Goal: Task Accomplishment & Management: Manage account settings

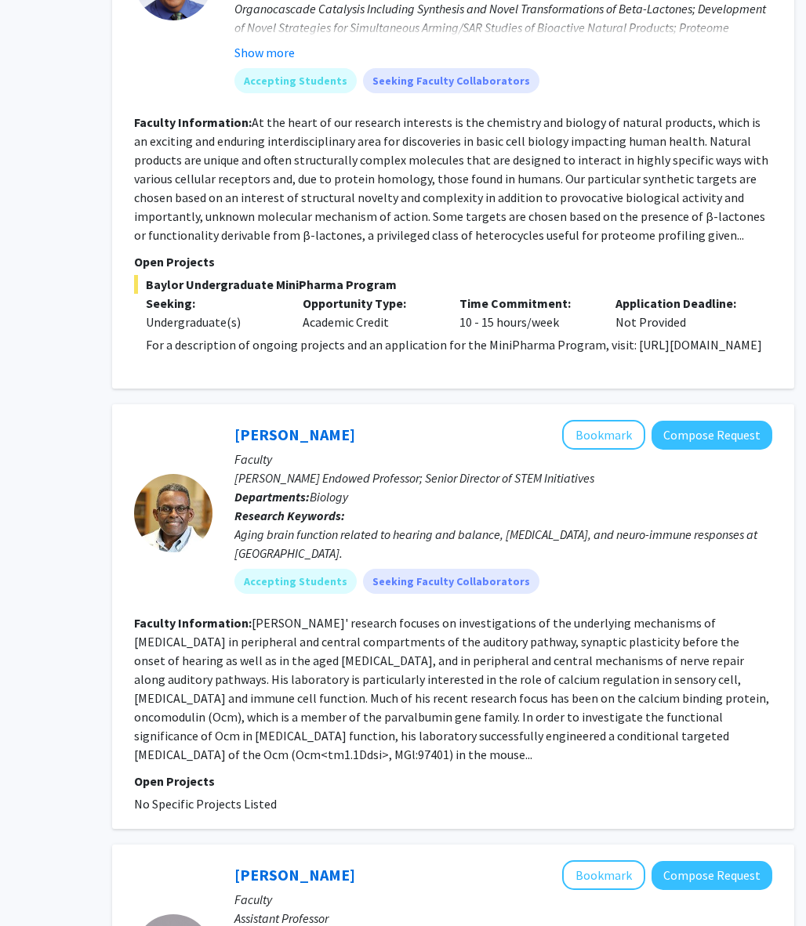
scroll to position [1900, 135]
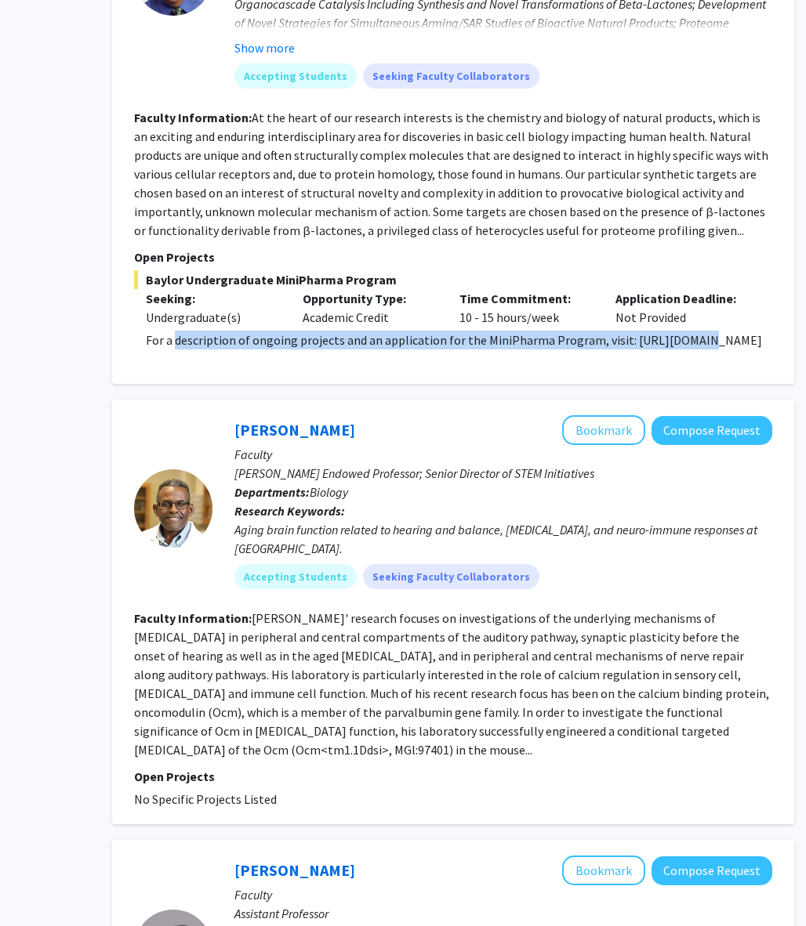
drag, startPoint x: 174, startPoint y: 299, endPoint x: 206, endPoint y: 316, distance: 36.1
click at [206, 331] on p "For a description of ongoing projects and an application for the MiniPharma Pro…" at bounding box center [459, 340] width 626 height 19
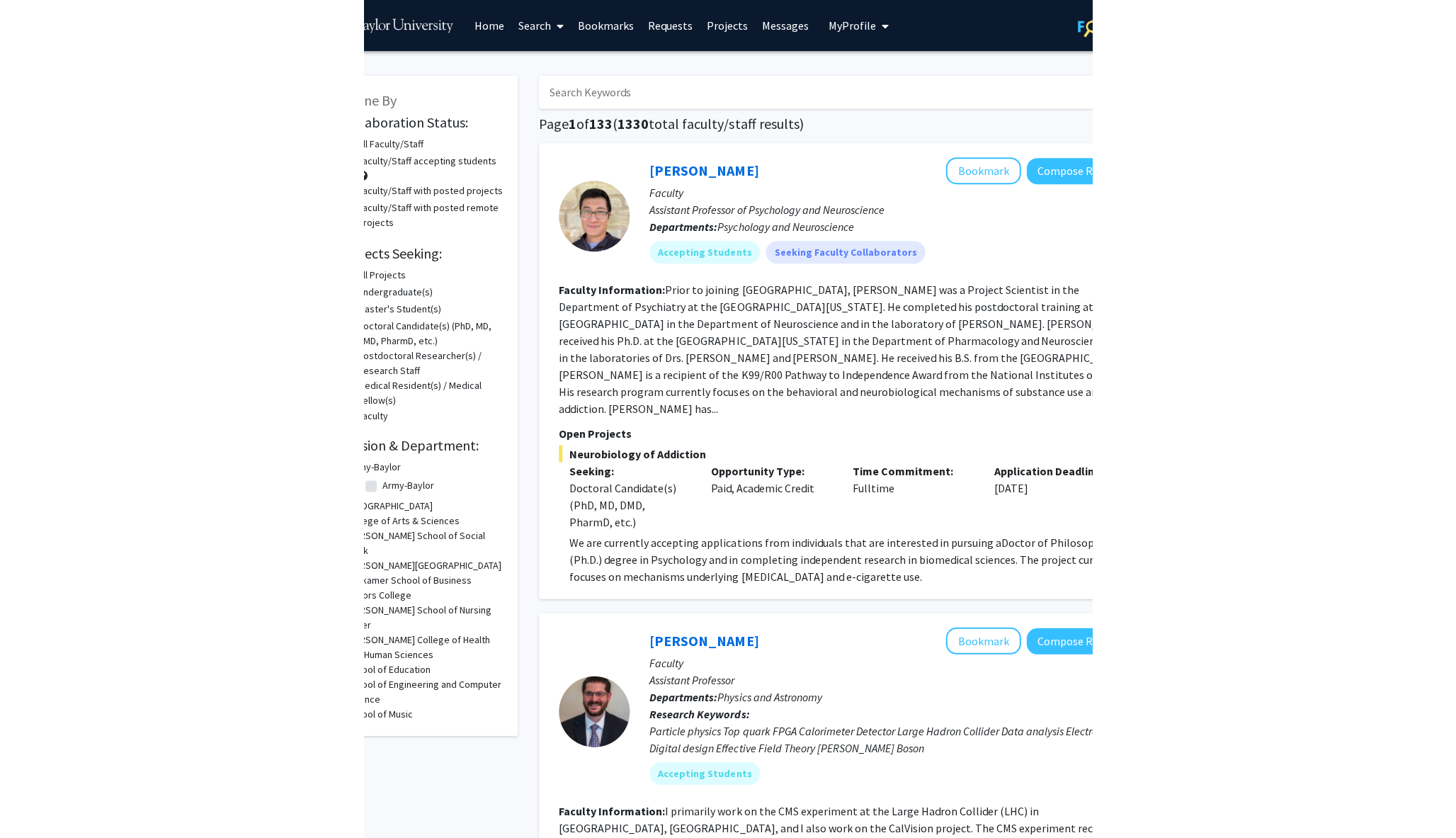
scroll to position [0, 0]
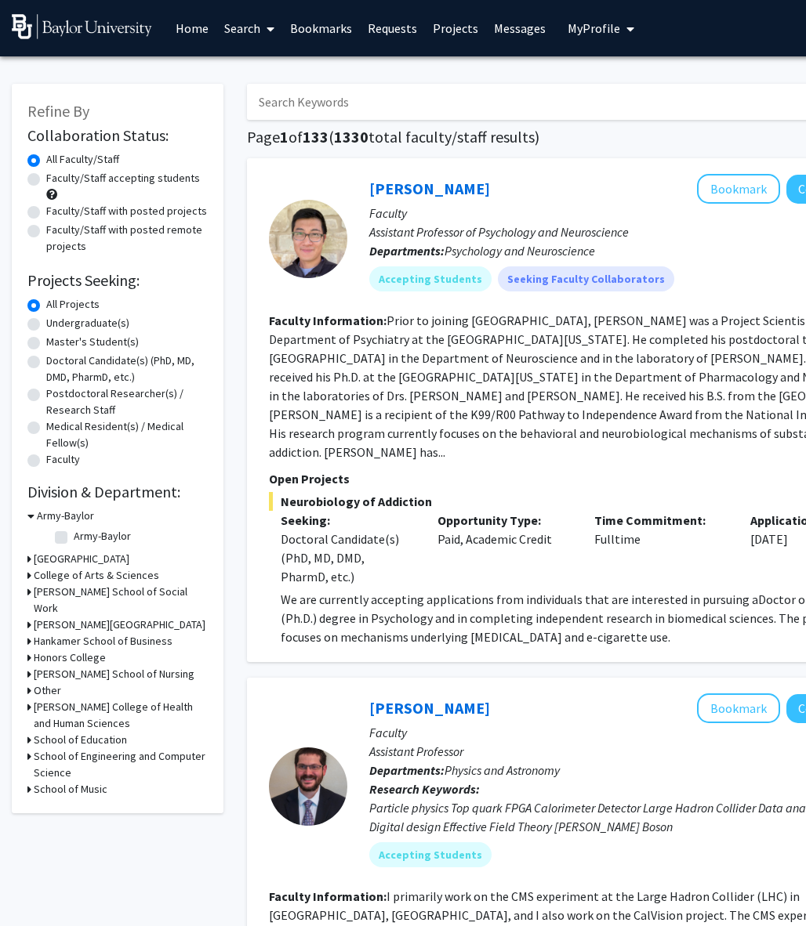
click at [570, 32] on span "My Profile" at bounding box center [593, 28] width 53 height 16
click at [594, 129] on link "Account Settings" at bounding box center [648, 121] width 141 height 19
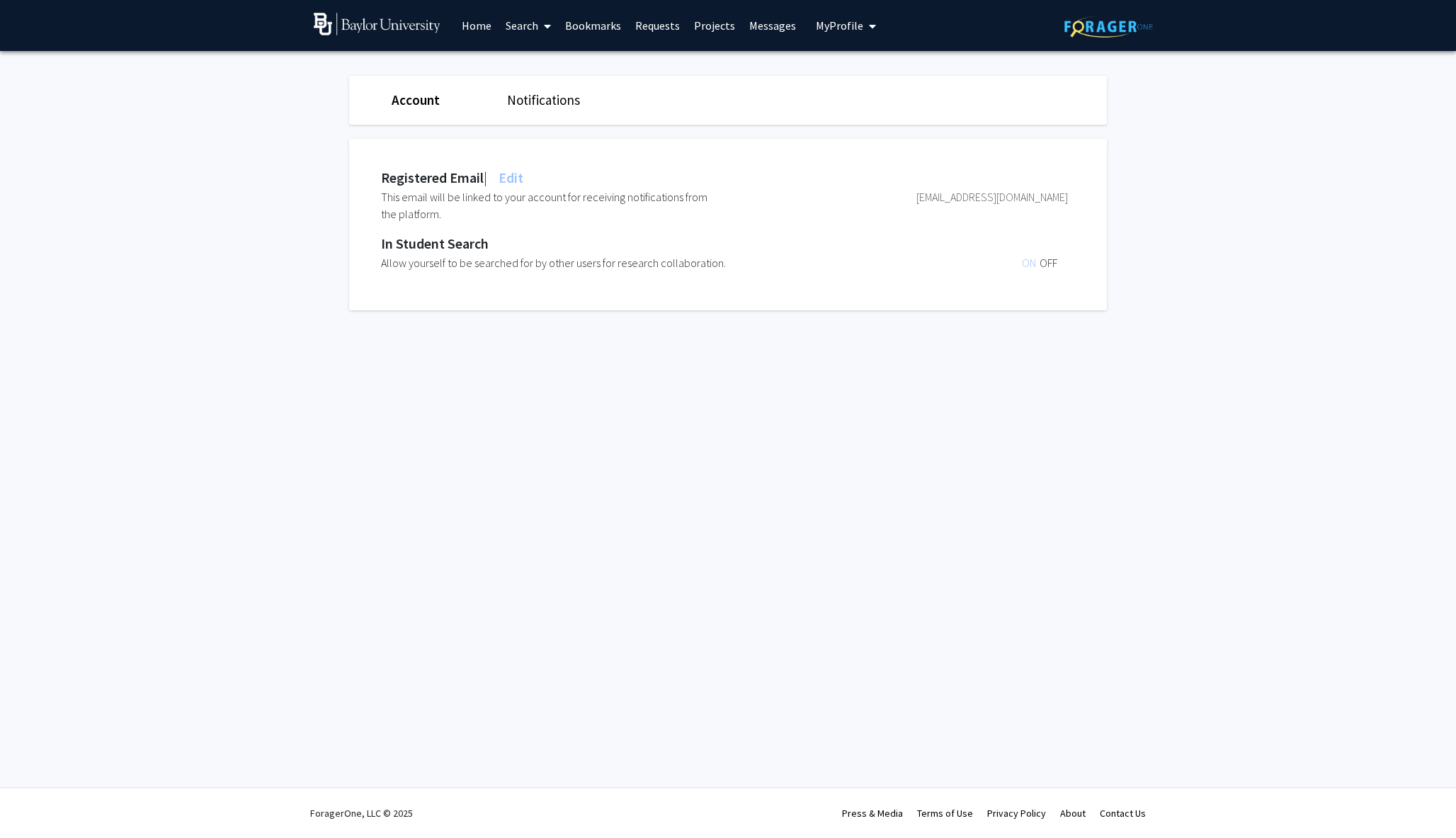
click at [430, 107] on link "Account" at bounding box center [415, 99] width 48 height 17
click at [407, 99] on link "Account" at bounding box center [415, 99] width 48 height 17
click at [728, 33] on button "My Profile" at bounding box center [846, 25] width 69 height 51
click at [728, 71] on span "[PERSON_NAME]" at bounding box center [904, 65] width 86 height 15
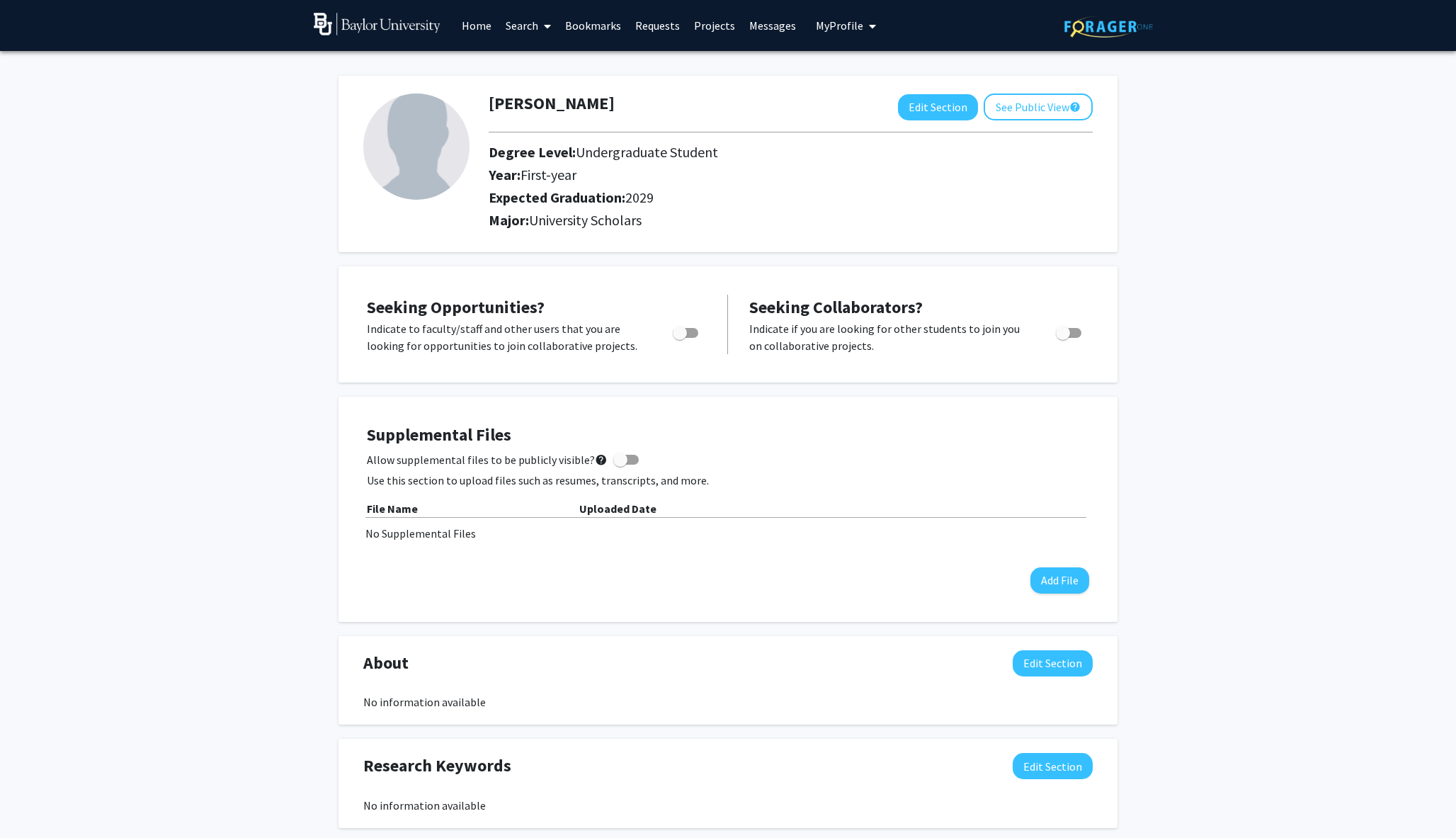
click at [693, 337] on span "Toggle" at bounding box center [686, 333] width 25 height 10
click at [680, 338] on input "Are you actively seeking opportunities?" at bounding box center [680, 338] width 1 height 1
checkbox input "true"
click at [614, 457] on span at bounding box center [621, 460] width 14 height 14
click at [620, 465] on input "Allow supplemental files to be publicly visible? help" at bounding box center [620, 465] width 1 height 1
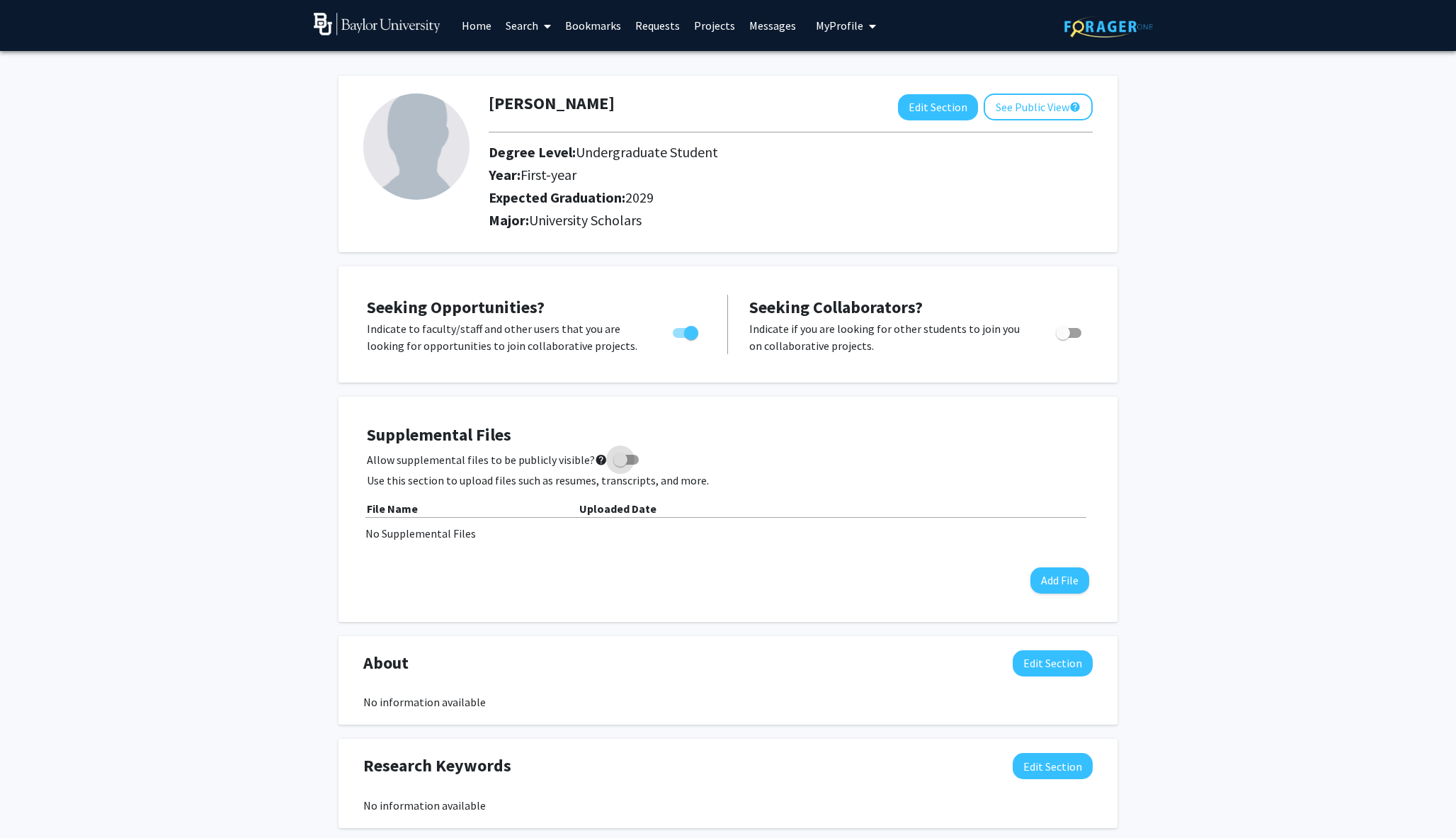
checkbox input "true"
click at [400, 539] on div "No Supplemental Files" at bounding box center [728, 533] width 725 height 17
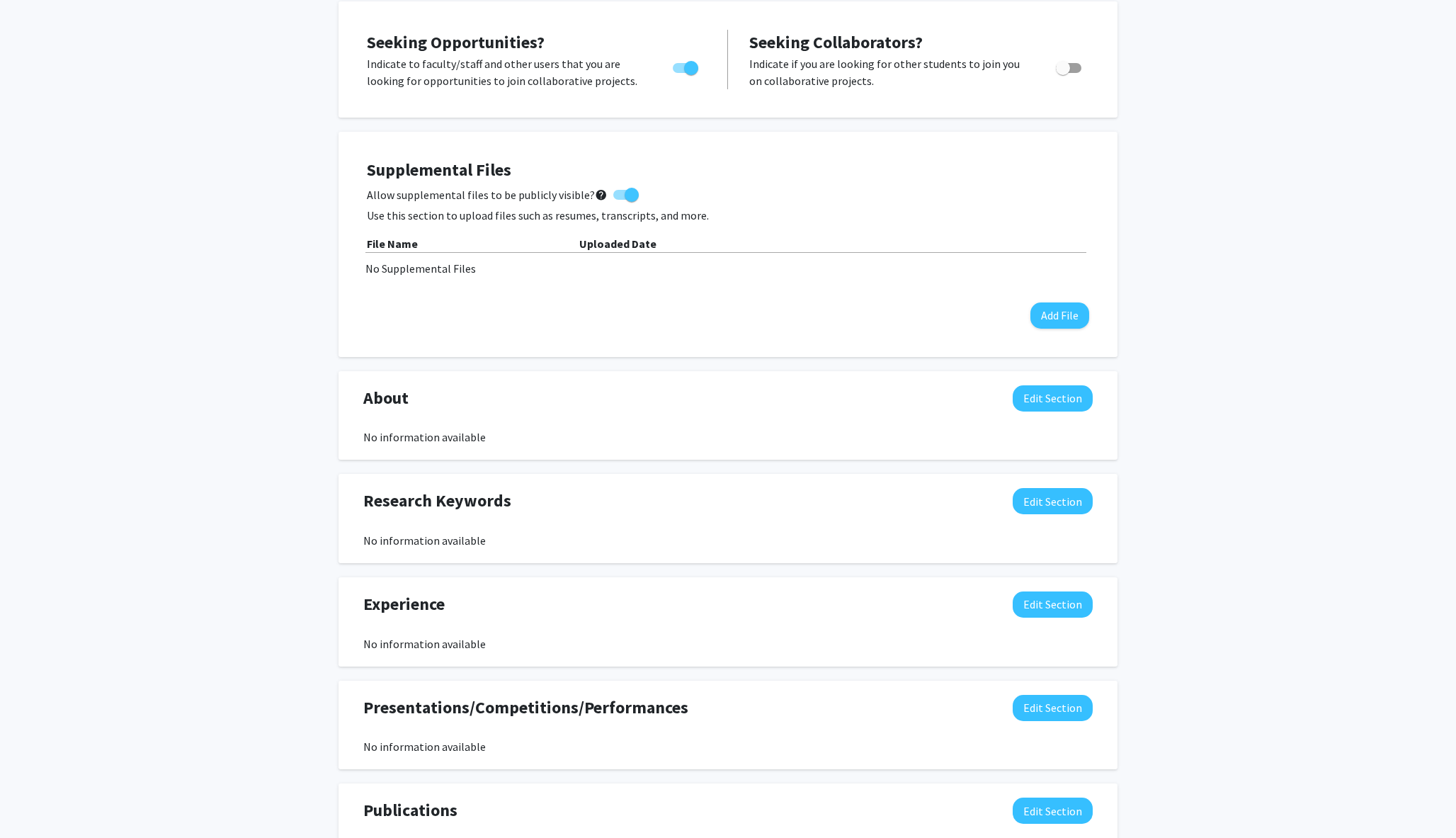
scroll to position [230, 0]
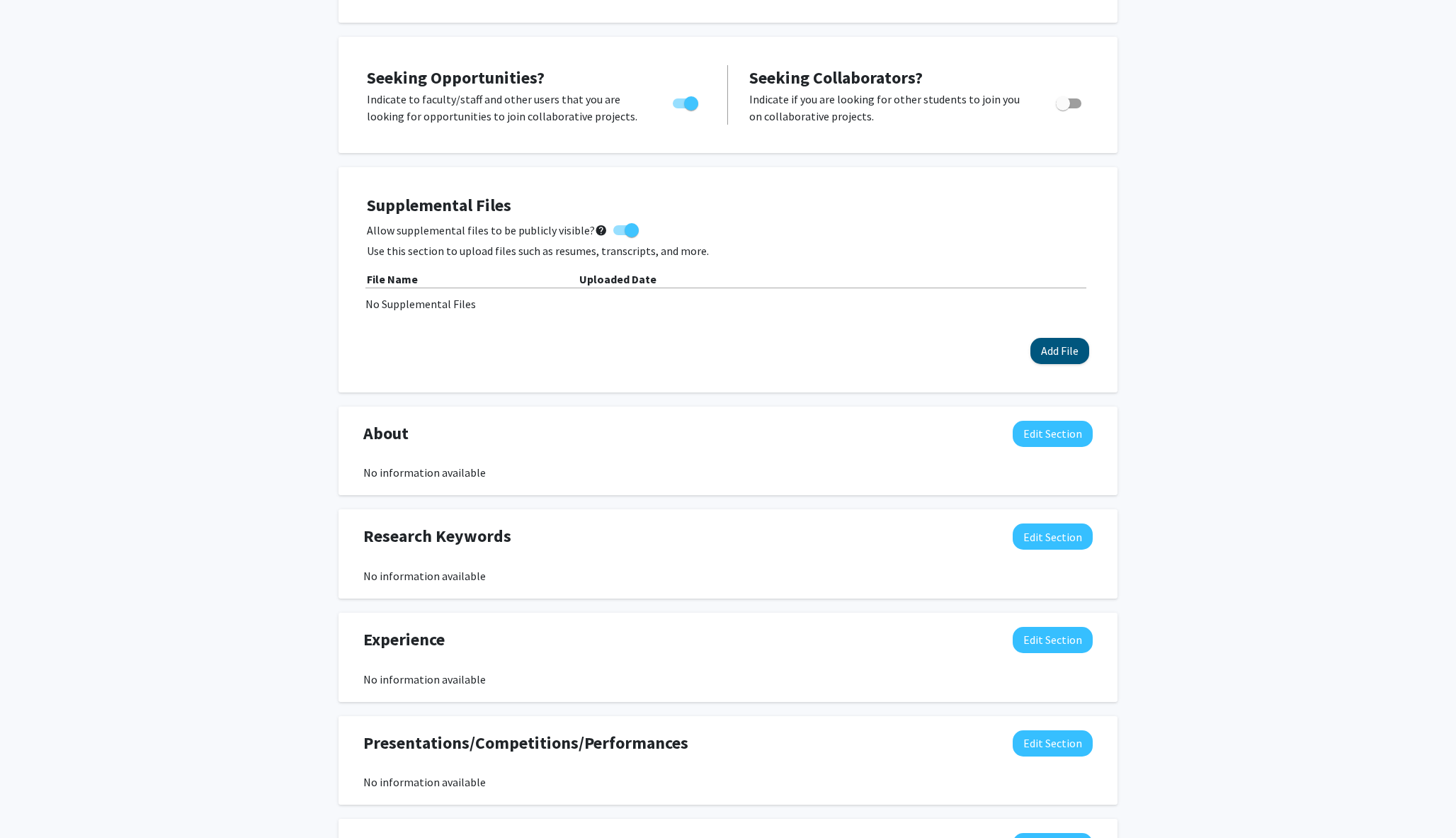
click at [728, 360] on button "Add File" at bounding box center [1059, 351] width 59 height 26
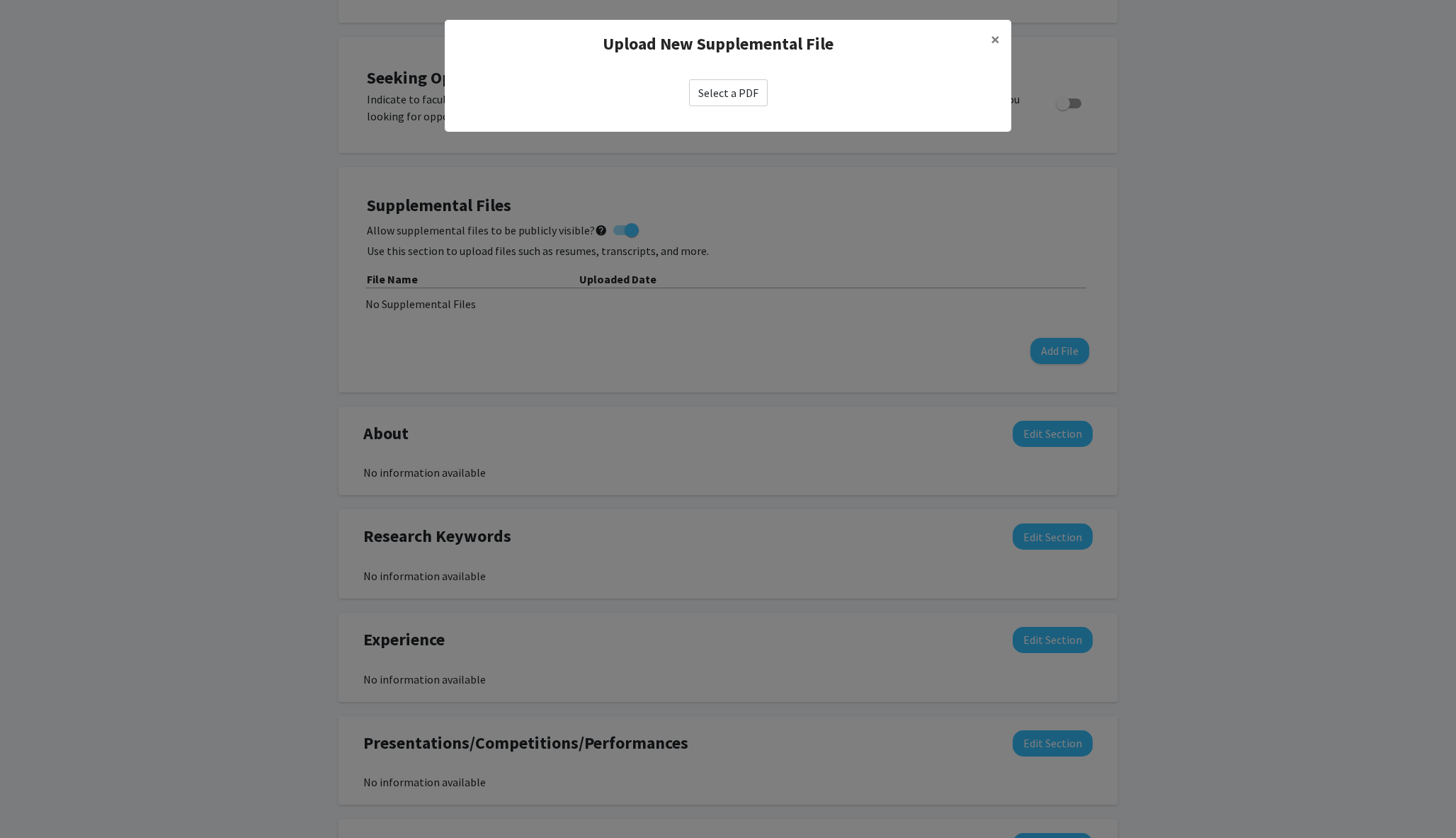
click at [728, 89] on label "Select a PDF" at bounding box center [728, 93] width 79 height 27
click at [0, 0] on input "Select a PDF" at bounding box center [0, 0] width 0 height 0
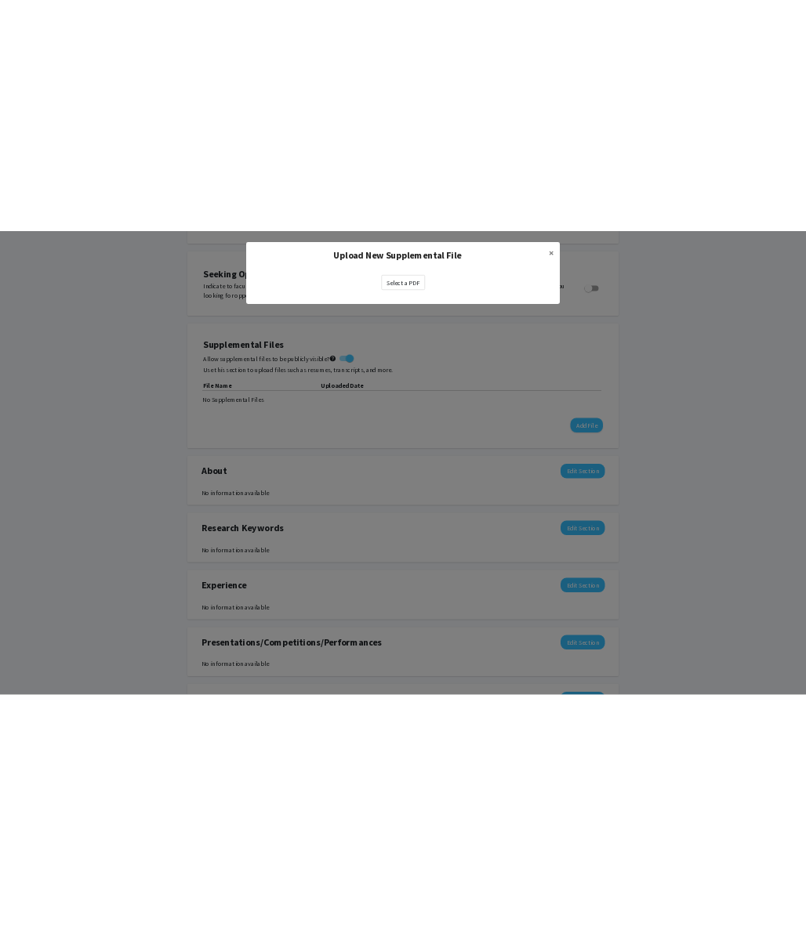
scroll to position [255, 0]
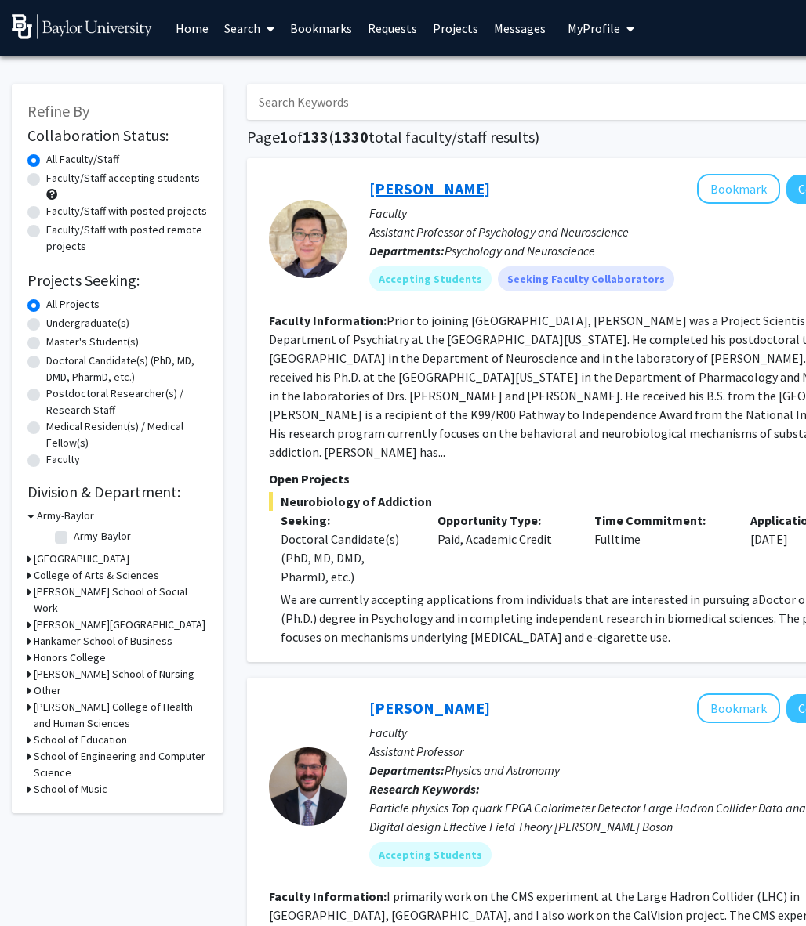
click at [405, 183] on link "[PERSON_NAME]" at bounding box center [429, 189] width 121 height 20
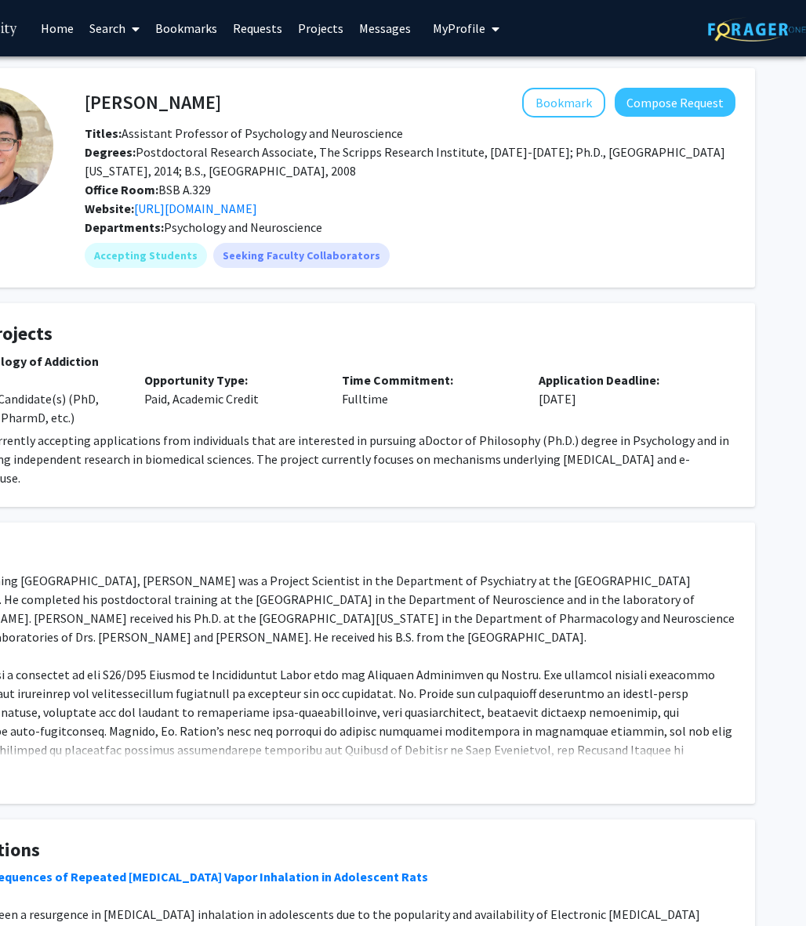
scroll to position [0, 135]
click at [316, 33] on link "Projects" at bounding box center [320, 28] width 61 height 55
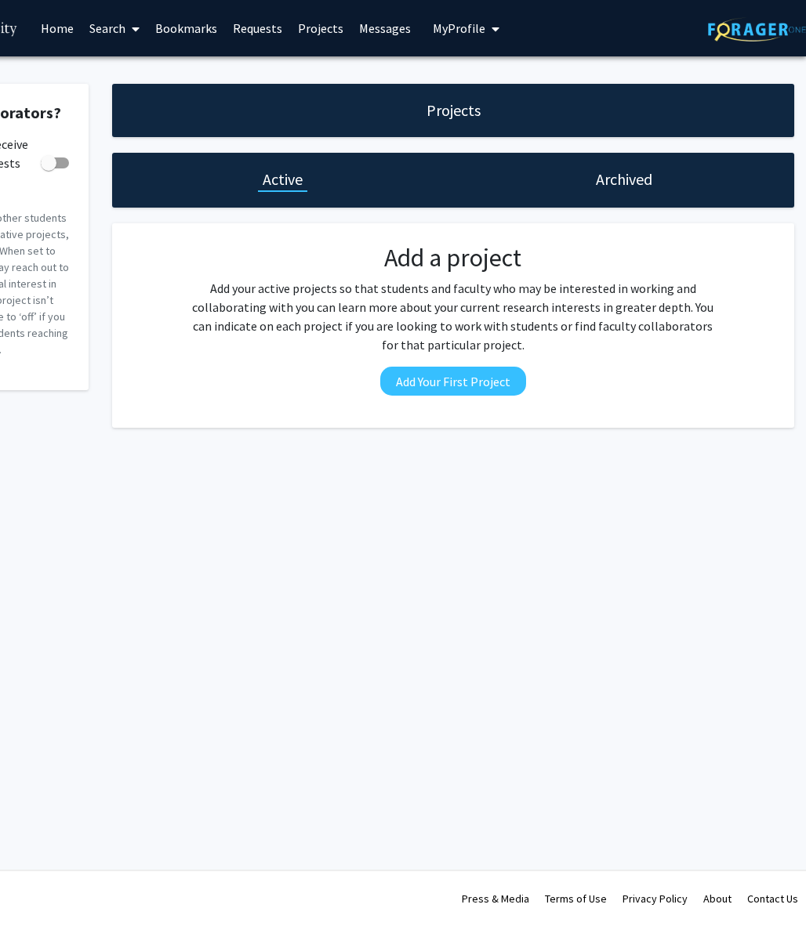
scroll to position [0, 135]
click at [463, 34] on span "My Profile" at bounding box center [459, 28] width 53 height 16
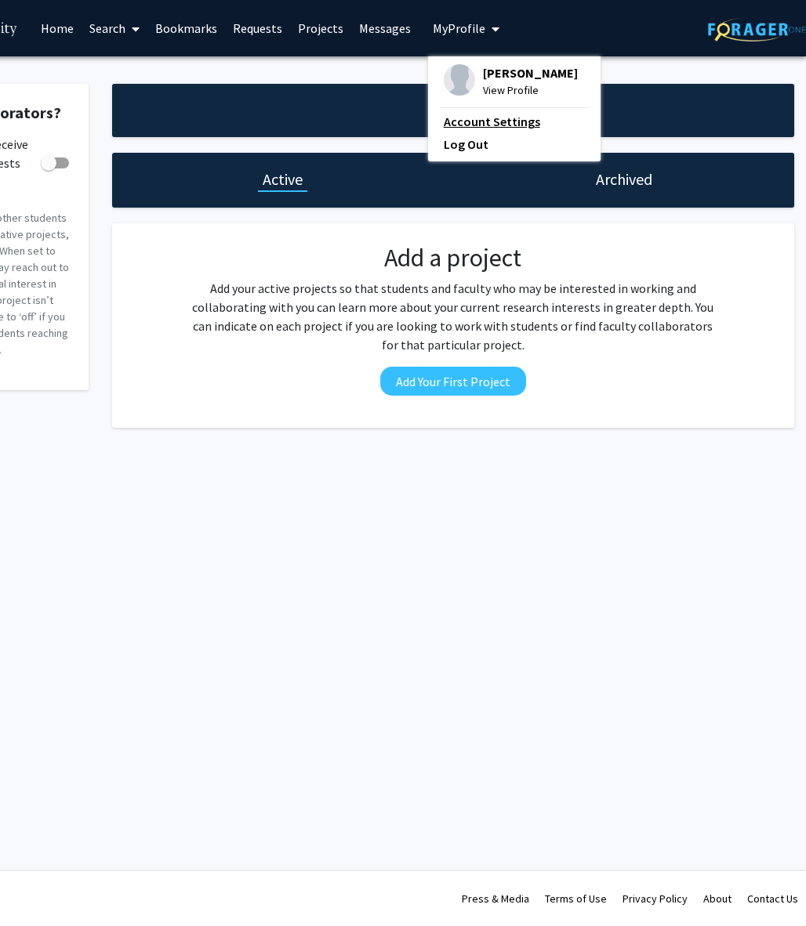
click at [466, 117] on link "Account Settings" at bounding box center [514, 121] width 141 height 19
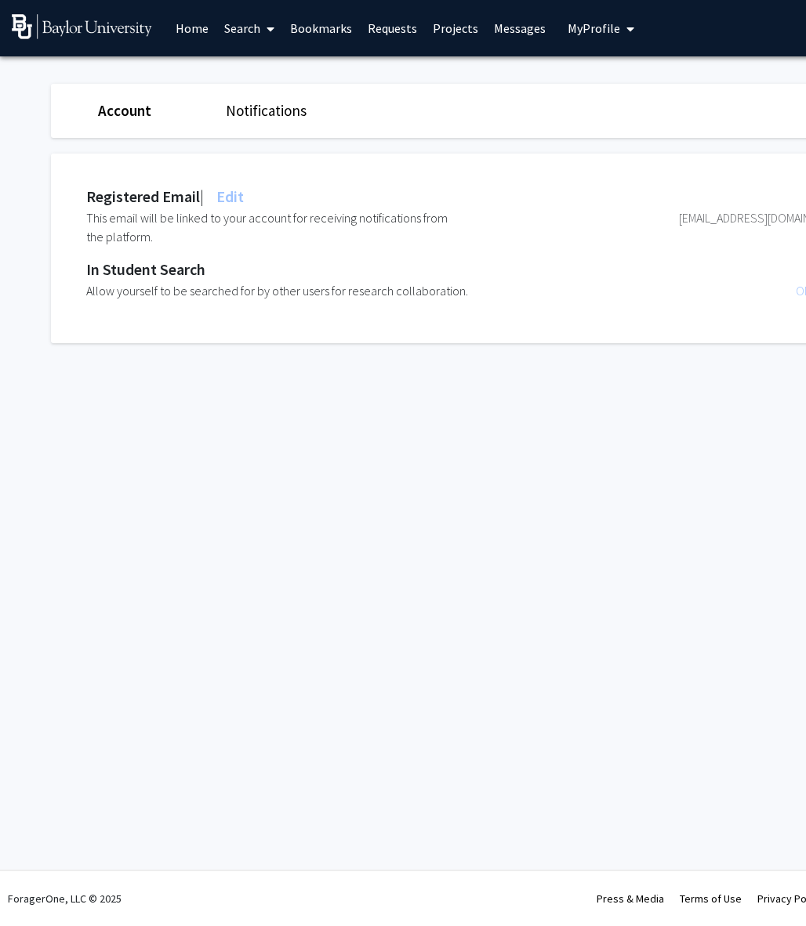
click at [101, 108] on link "Account" at bounding box center [124, 110] width 53 height 19
click at [595, 24] on span "My Profile" at bounding box center [593, 28] width 53 height 16
click at [134, 99] on div "Account Notifications" at bounding box center [470, 111] width 862 height 54
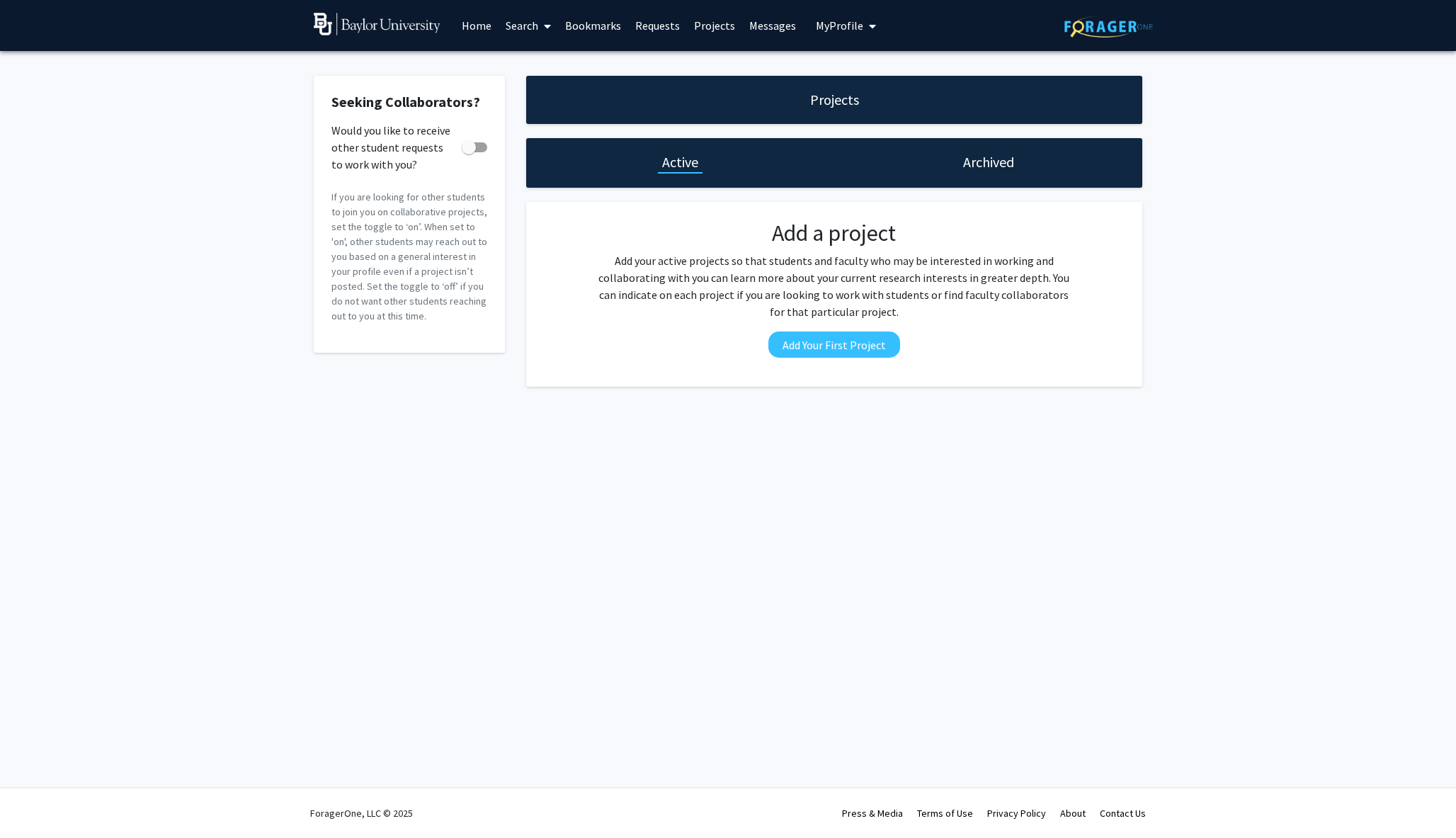
click at [728, 30] on span "My Profile" at bounding box center [840, 25] width 48 height 14
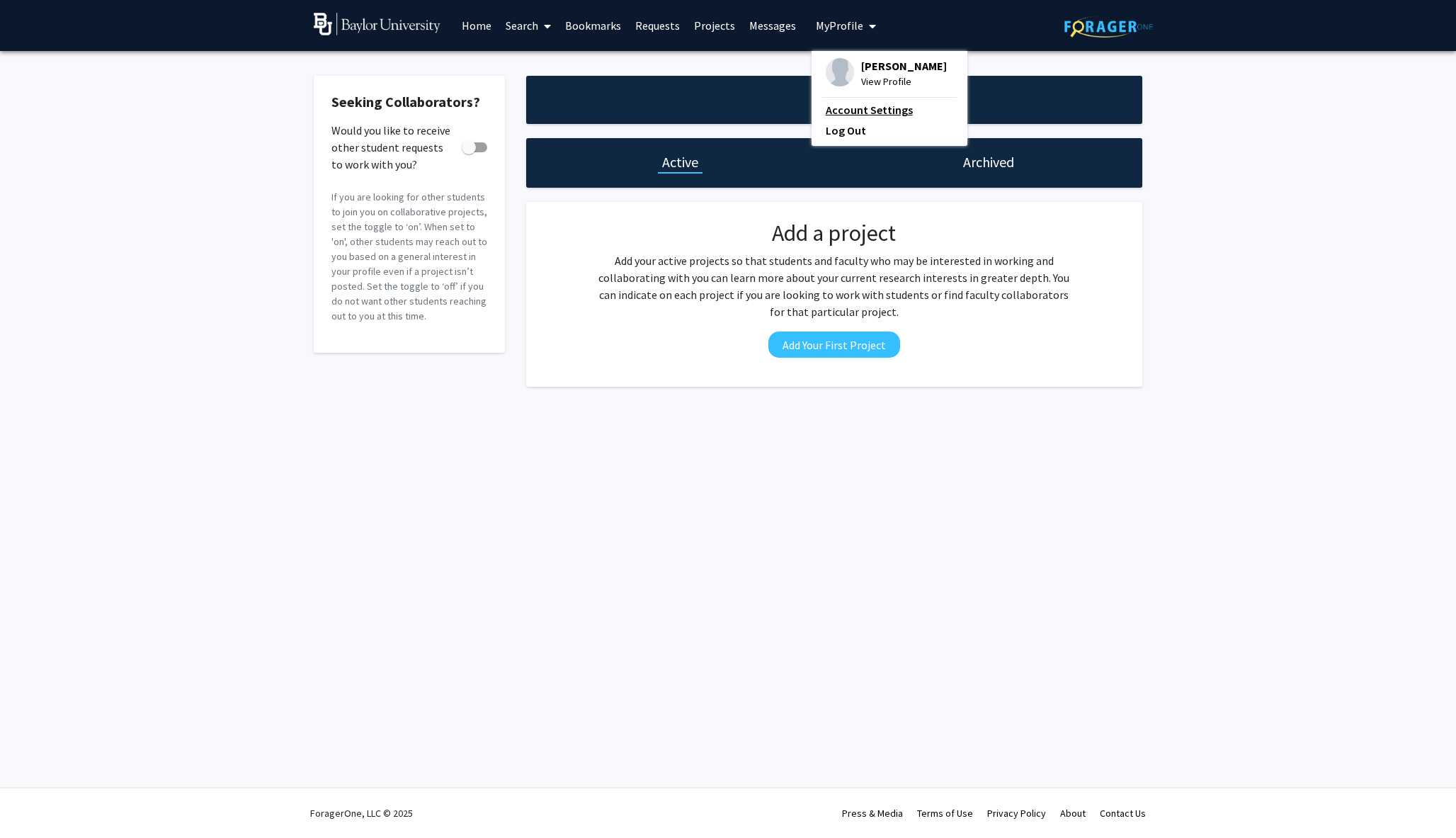
click at [728, 109] on link "Account Settings" at bounding box center [889, 109] width 127 height 17
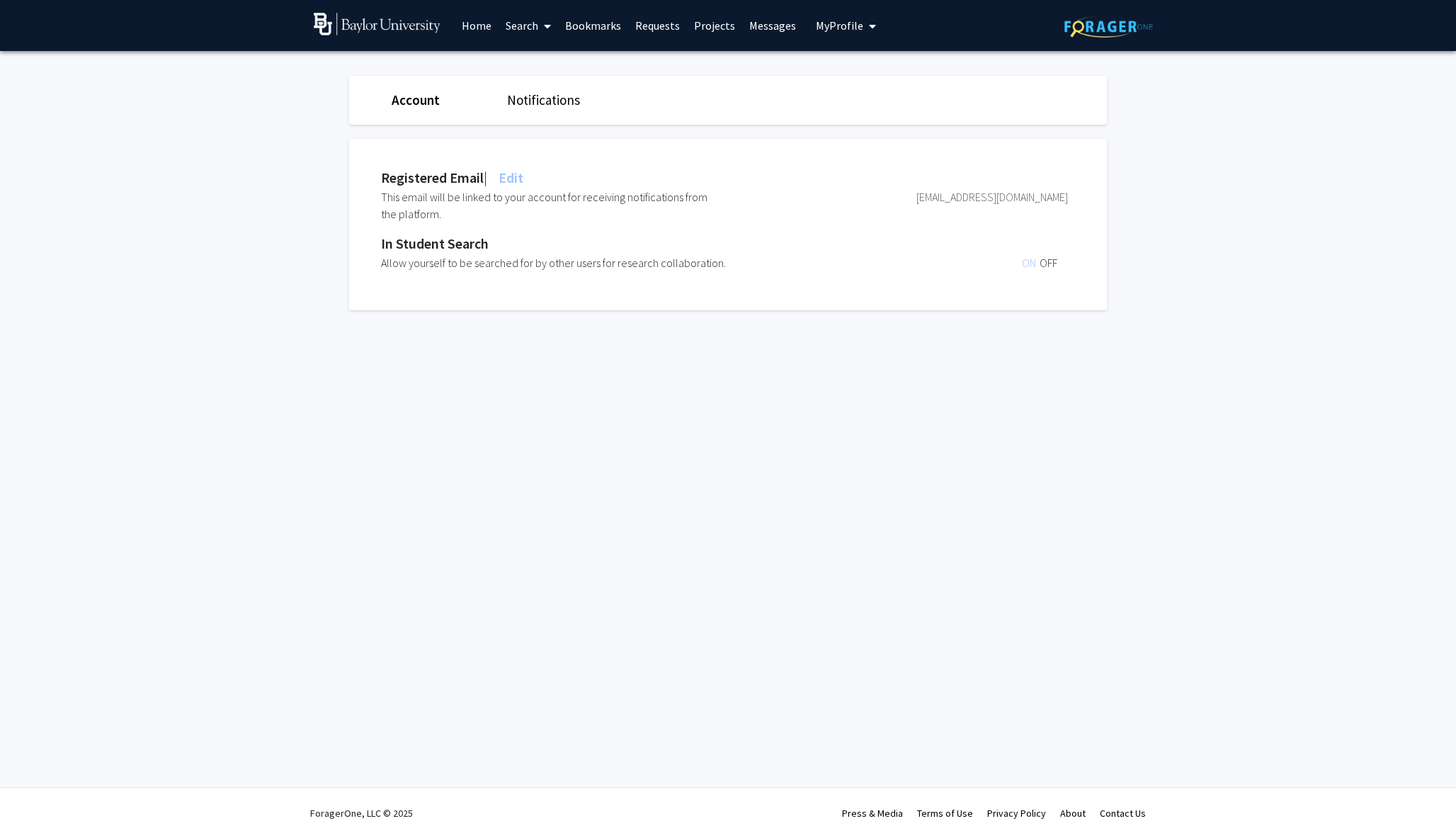
click at [519, 172] on span "Edit" at bounding box center [510, 178] width 28 height 18
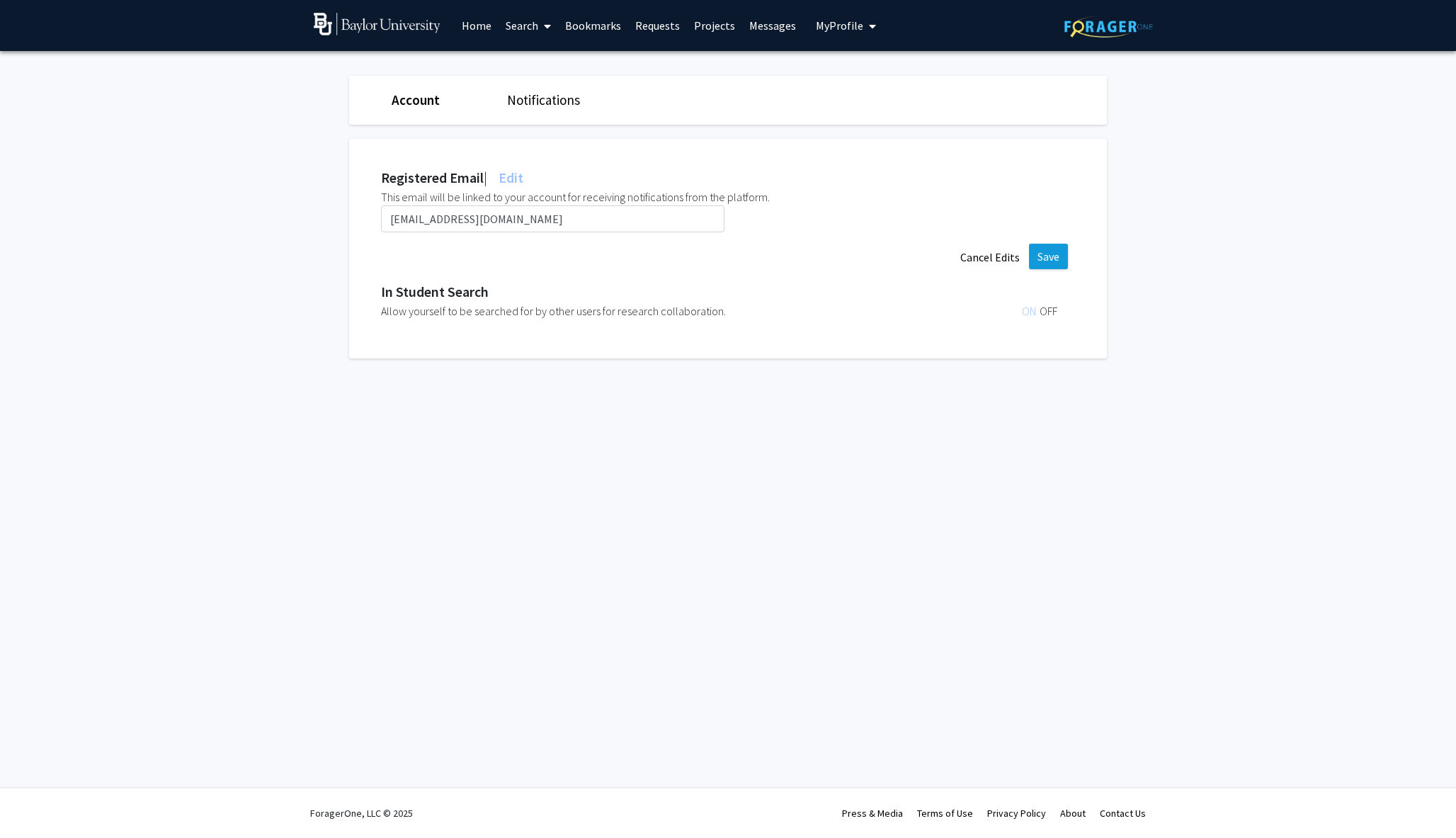
click at [728, 255] on button "Save" at bounding box center [1048, 257] width 39 height 25
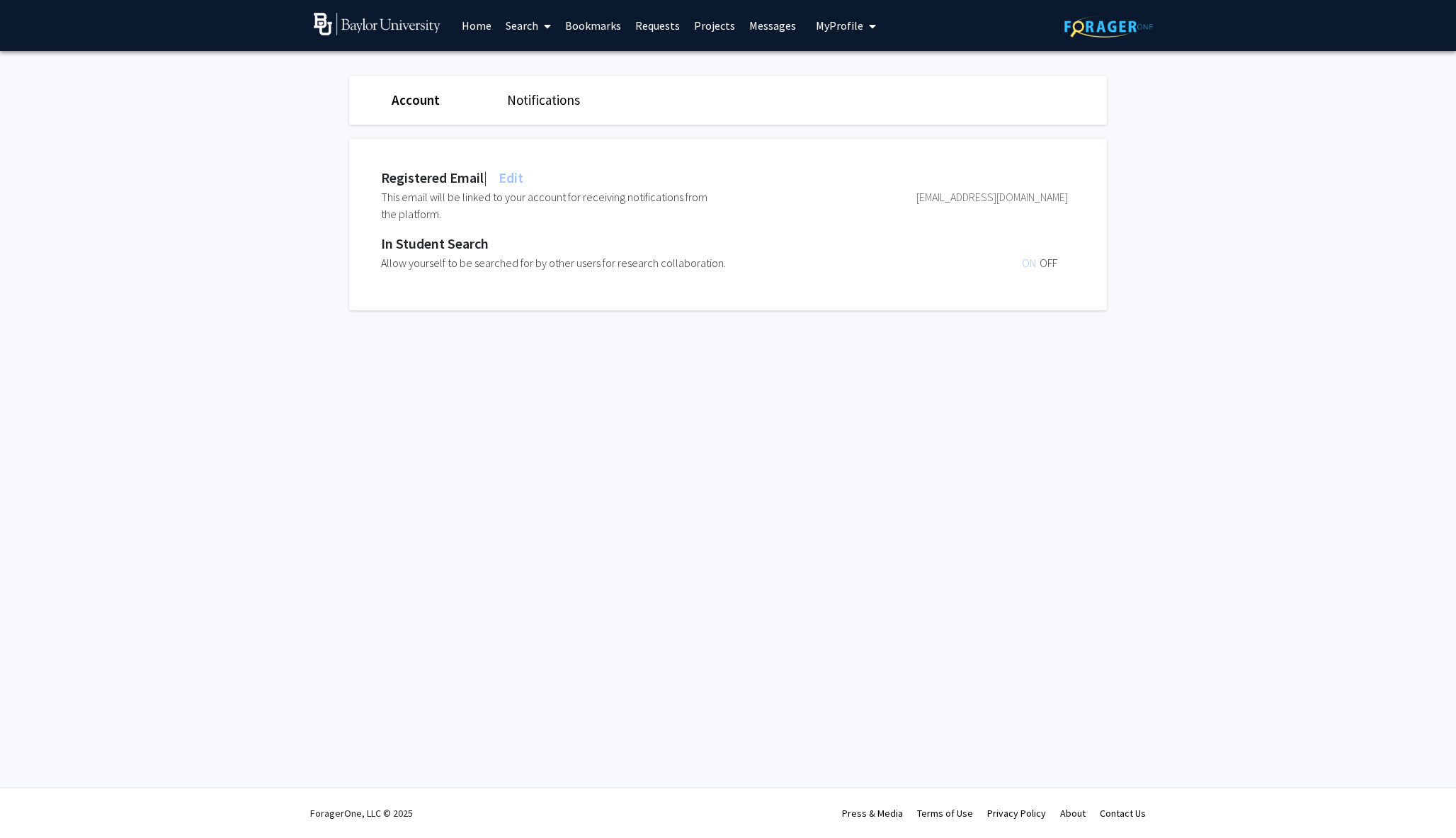
click at [417, 106] on link "Account" at bounding box center [415, 99] width 48 height 17
click at [496, 132] on div "Registered Email | Edit This email will be linked to your account for receiving…" at bounding box center [728, 217] width 779 height 185
click at [728, 29] on span "My Profile" at bounding box center [840, 25] width 48 height 14
click at [728, 80] on span "View Profile" at bounding box center [904, 81] width 86 height 15
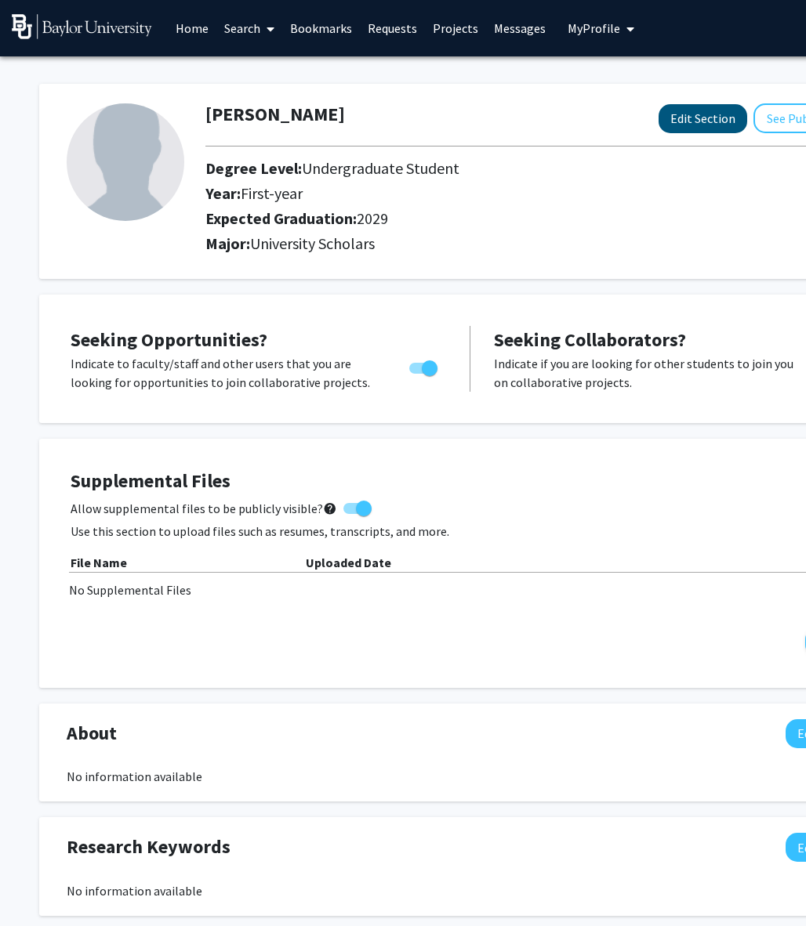
click at [705, 126] on button "Edit Section" at bounding box center [702, 118] width 89 height 29
select select "first-year"
select select "2029"
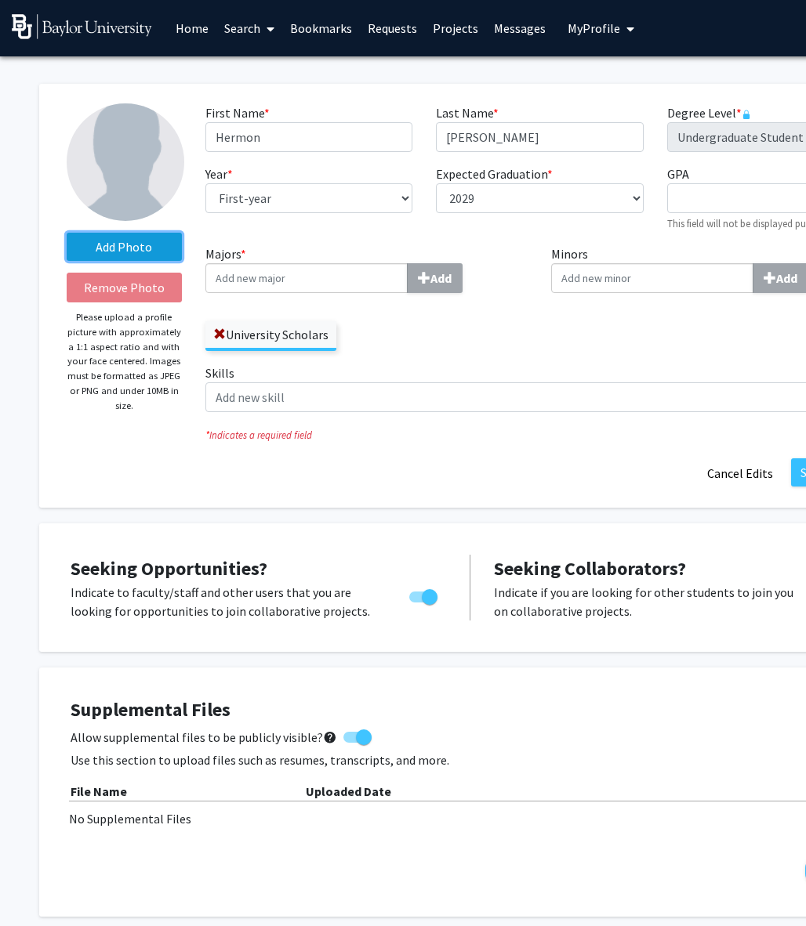
click at [128, 251] on label "Add Photo" at bounding box center [124, 247] width 115 height 28
click at [0, 0] on input "Add Photo" at bounding box center [0, 0] width 0 height 0
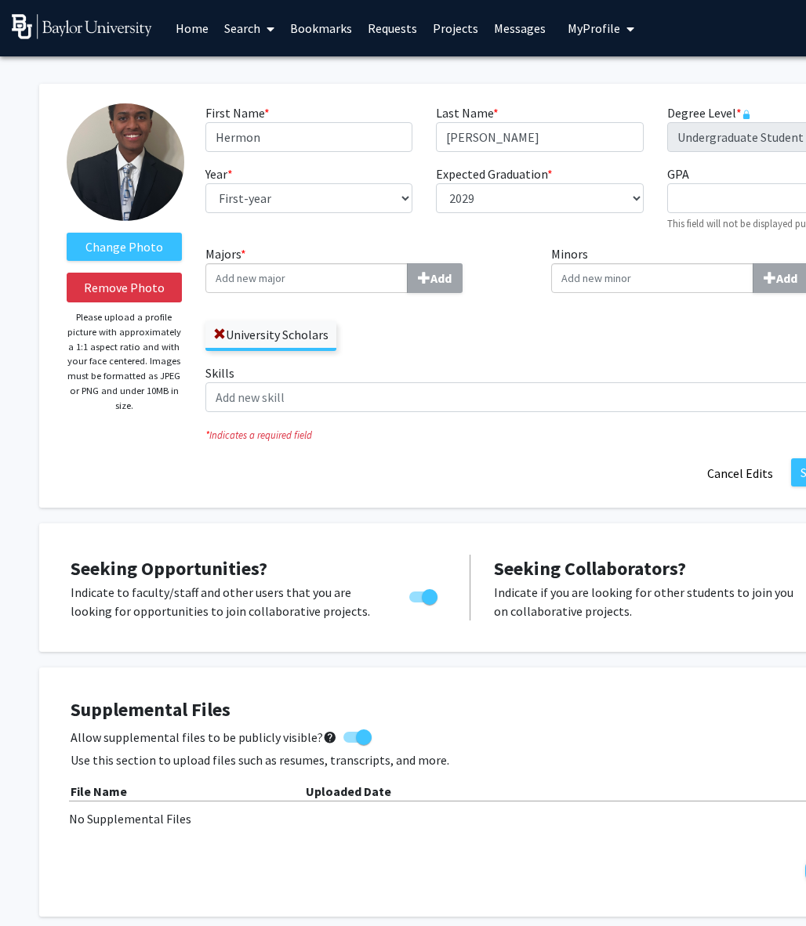
click at [107, 130] on img at bounding box center [126, 162] width 118 height 118
click at [116, 246] on label "Change Photo" at bounding box center [124, 247] width 115 height 28
click at [0, 0] on input "Change Photo" at bounding box center [0, 0] width 0 height 0
click at [138, 188] on img at bounding box center [126, 162] width 118 height 118
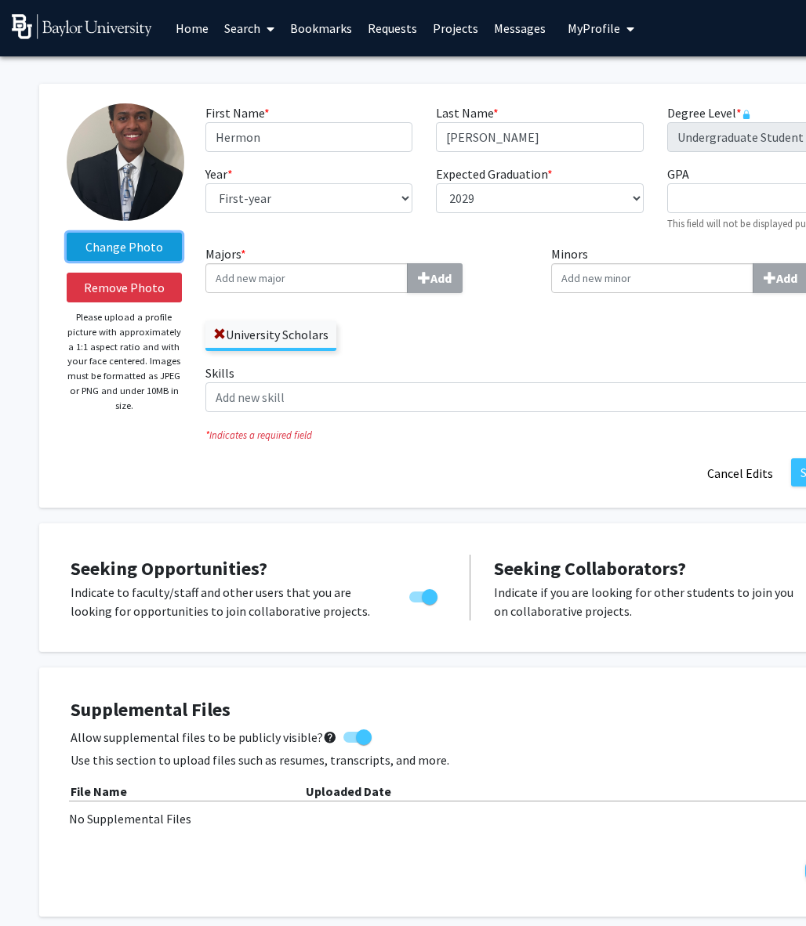
click at [121, 250] on label "Change Photo" at bounding box center [124, 247] width 115 height 28
click at [0, 0] on input "Change Photo" at bounding box center [0, 0] width 0 height 0
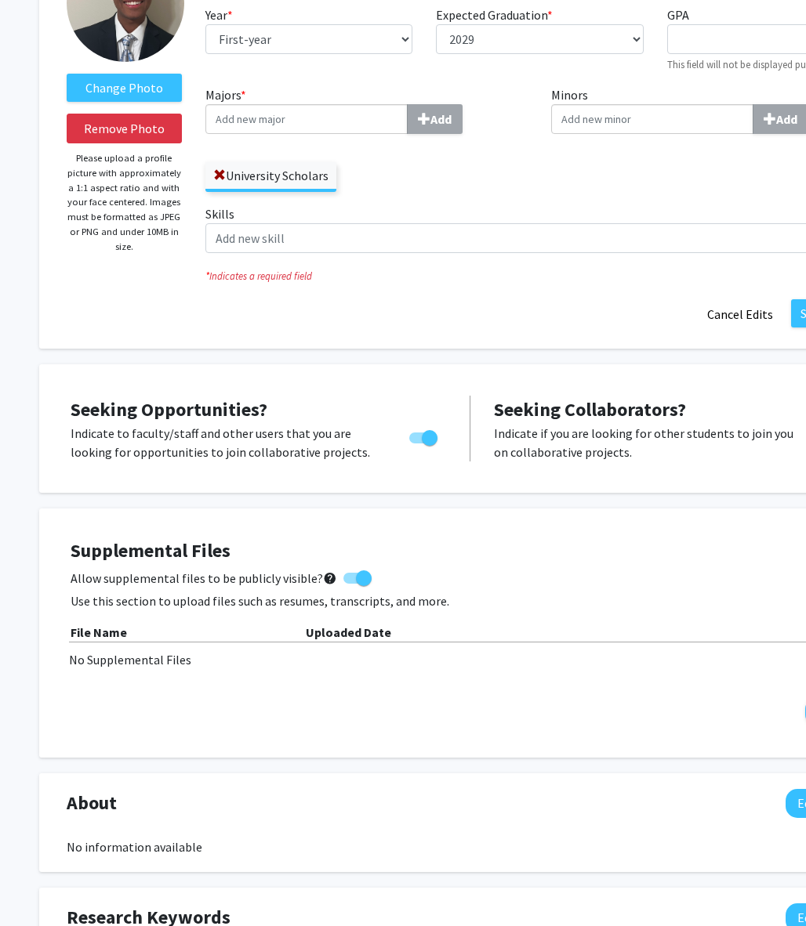
scroll to position [140, 0]
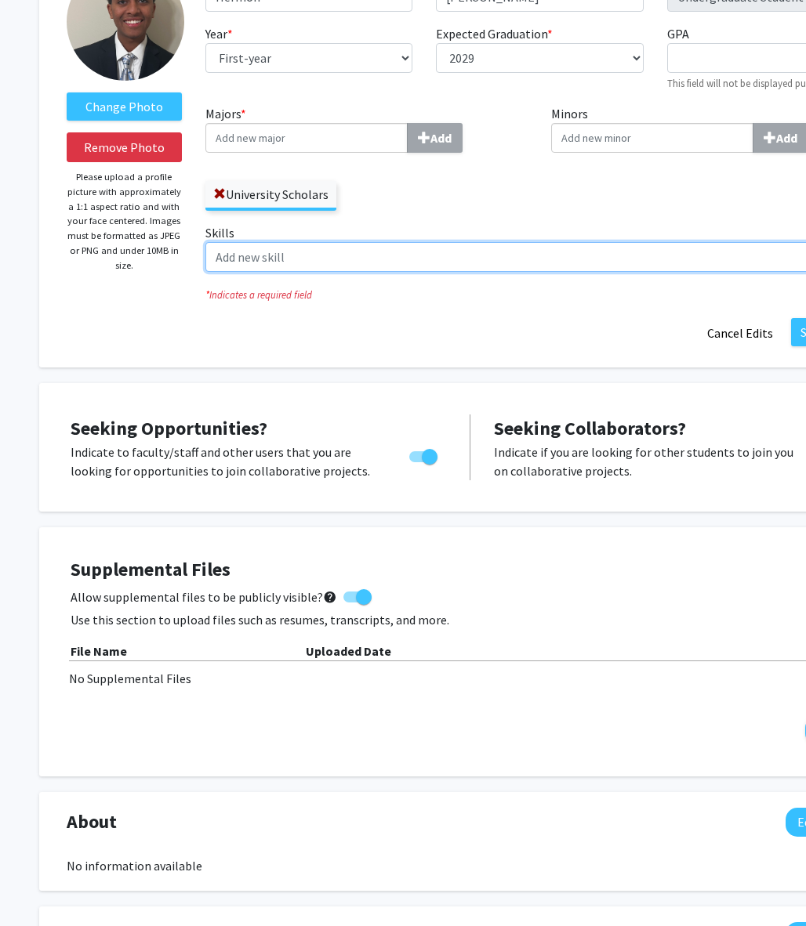
click at [334, 268] on input "Skills Add" at bounding box center [512, 257] width 614 height 30
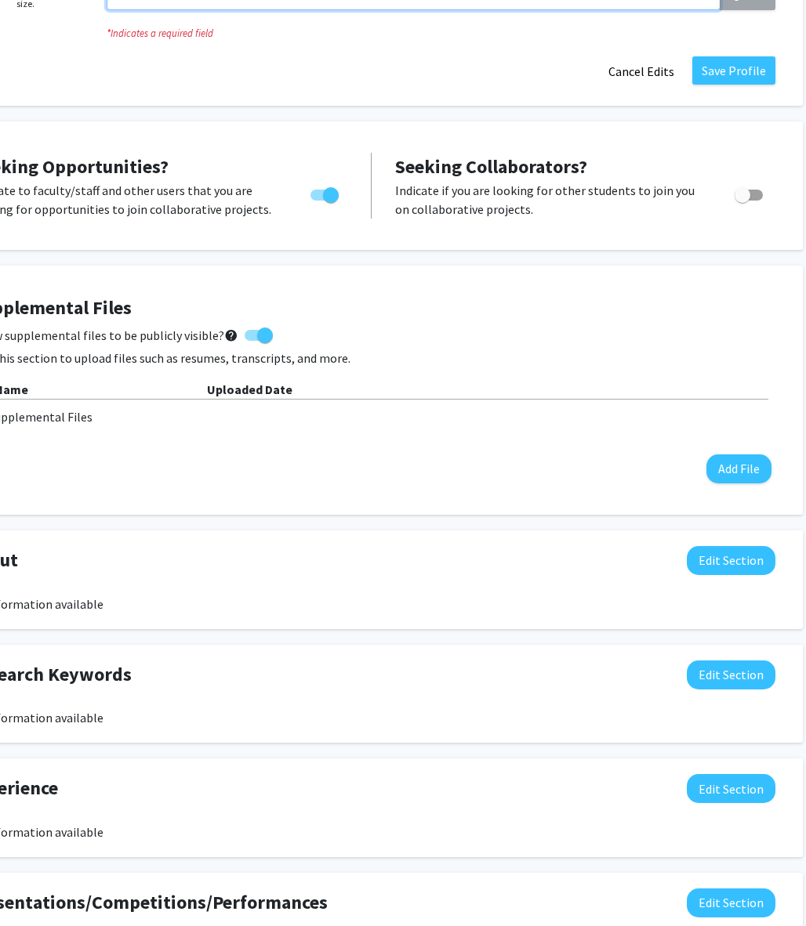
scroll to position [434, 117]
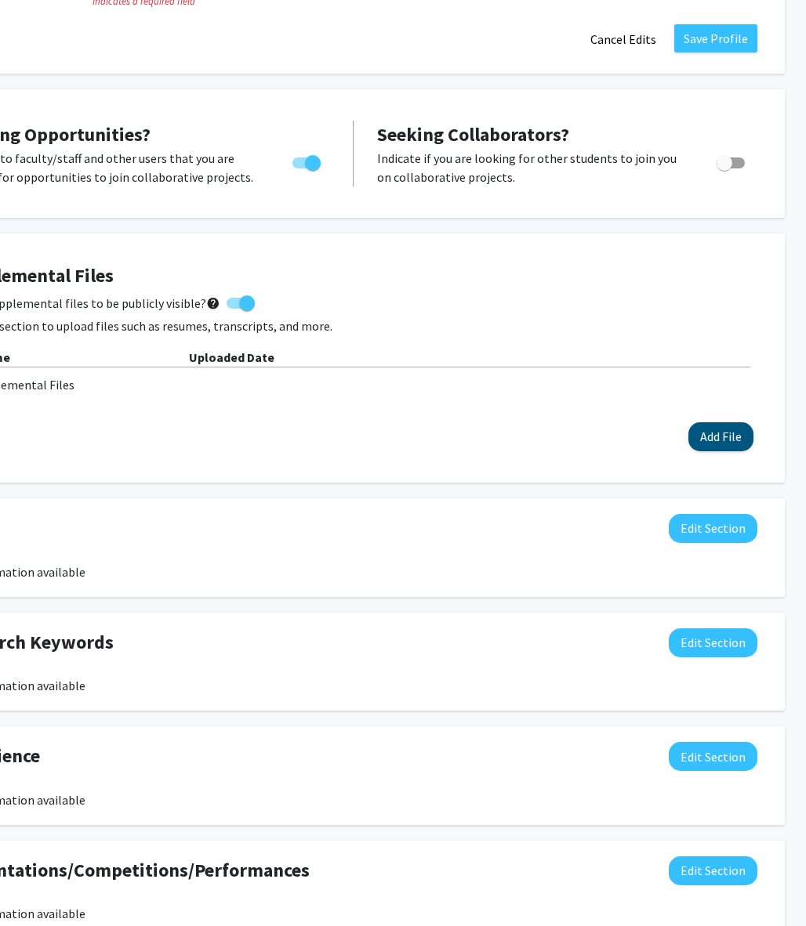
click at [699, 438] on button "Add File" at bounding box center [720, 436] width 65 height 29
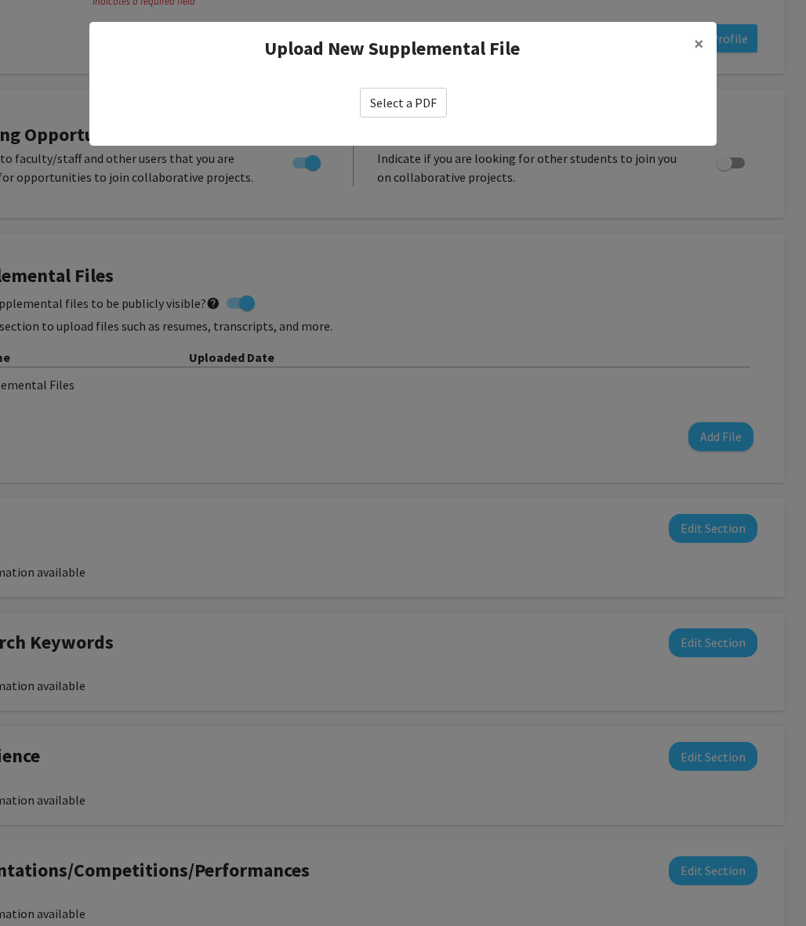
click at [392, 98] on label "Select a PDF" at bounding box center [403, 103] width 87 height 30
click at [0, 0] on input "Select a PDF" at bounding box center [0, 0] width 0 height 0
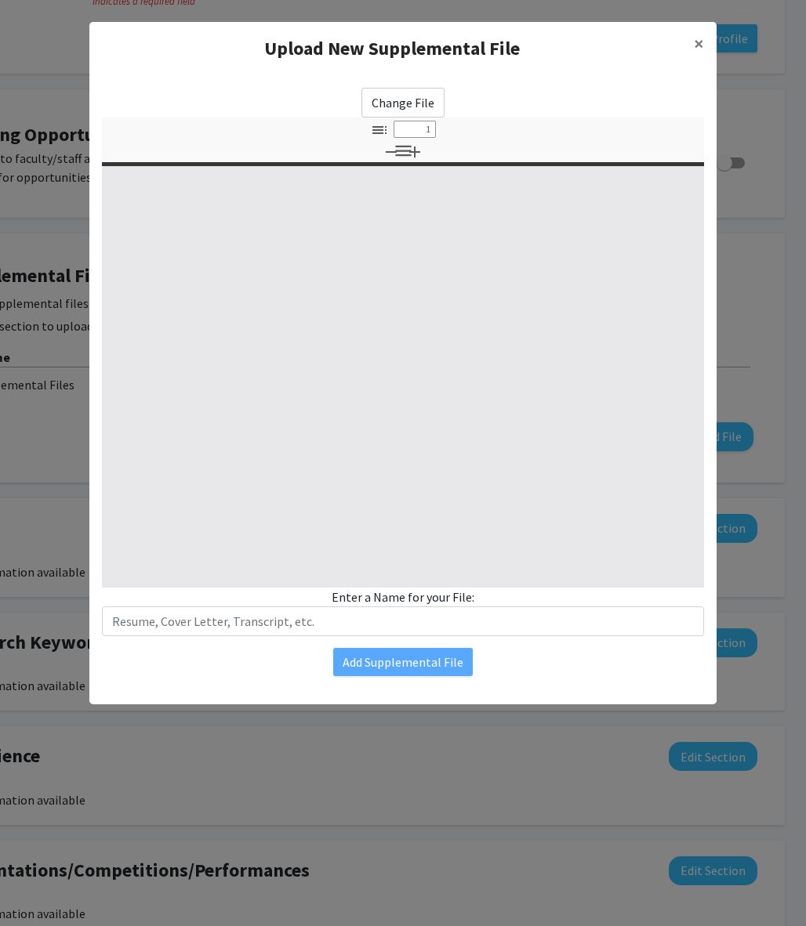
select select "custom"
type input "0"
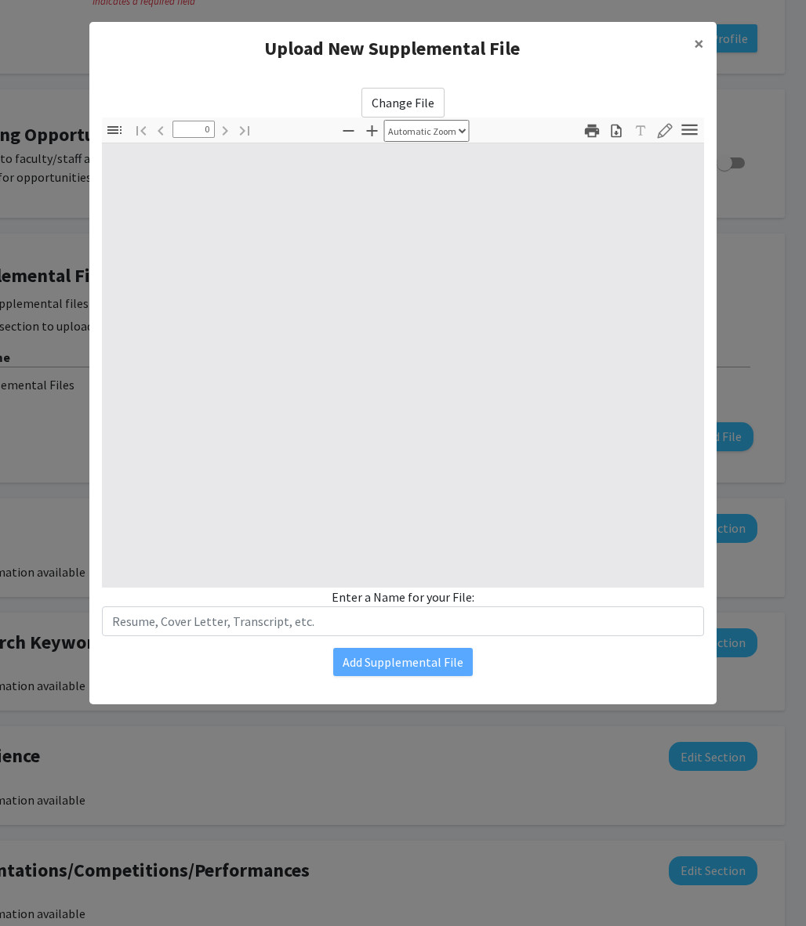
select select "custom"
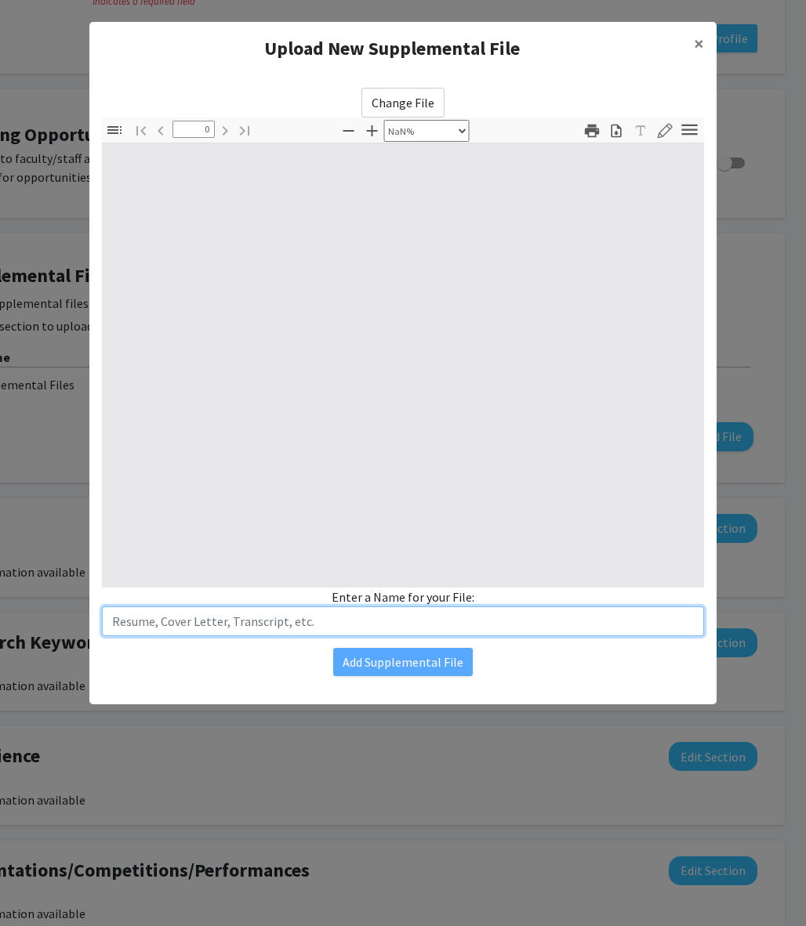
click at [338, 622] on input "text" at bounding box center [403, 622] width 602 height 30
type input "1"
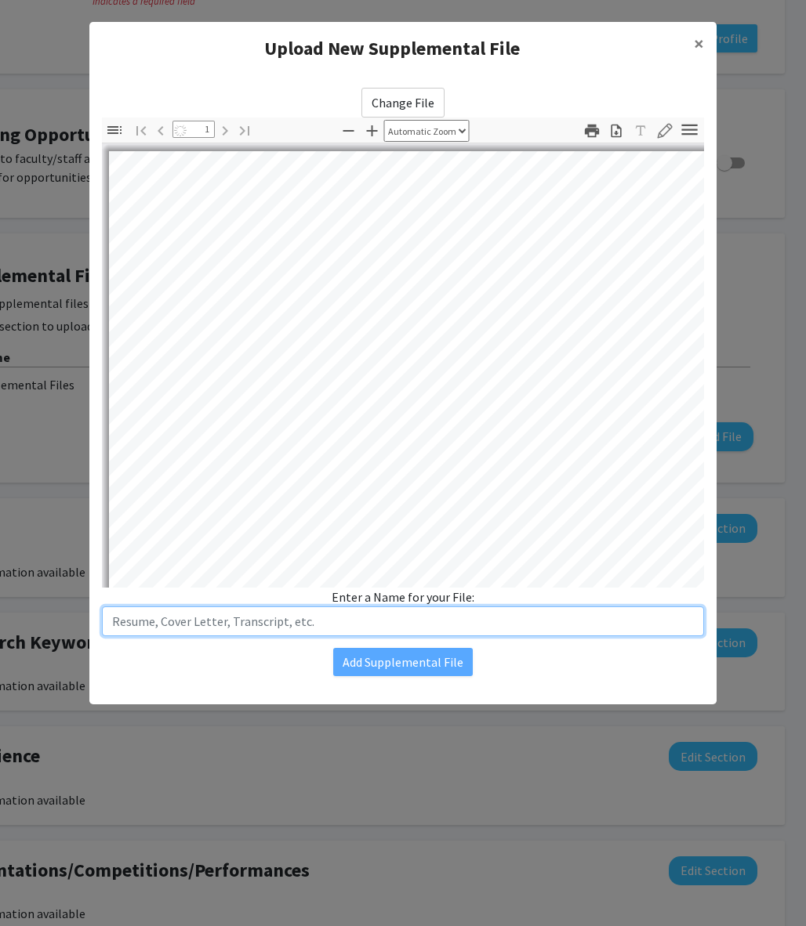
select select "auto"
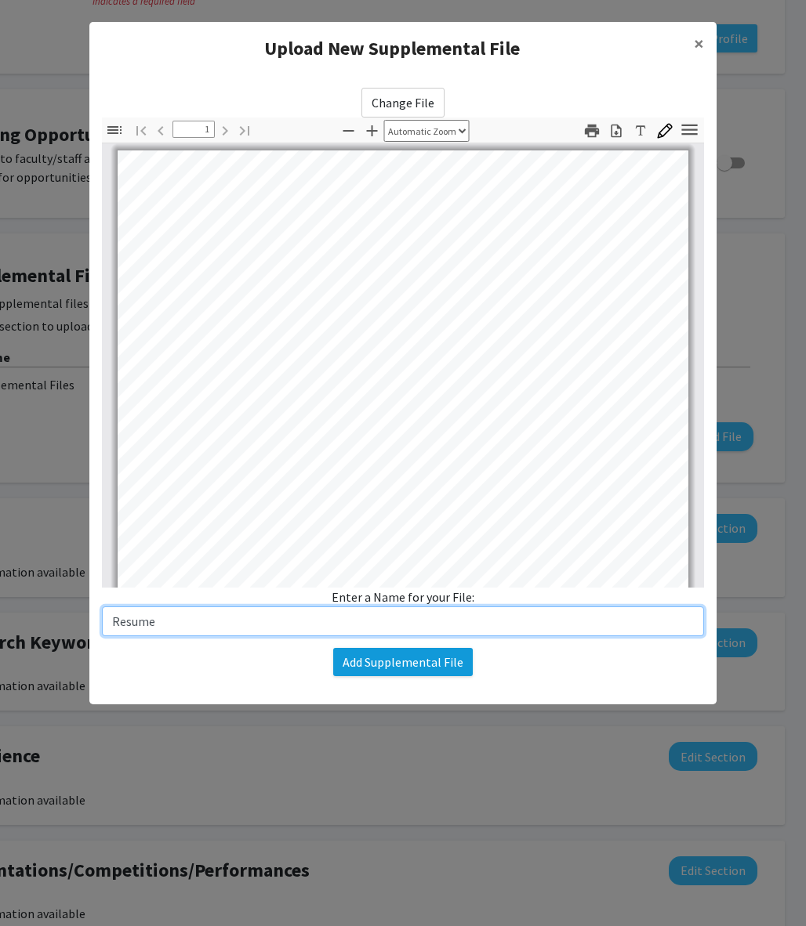
type input "Resume"
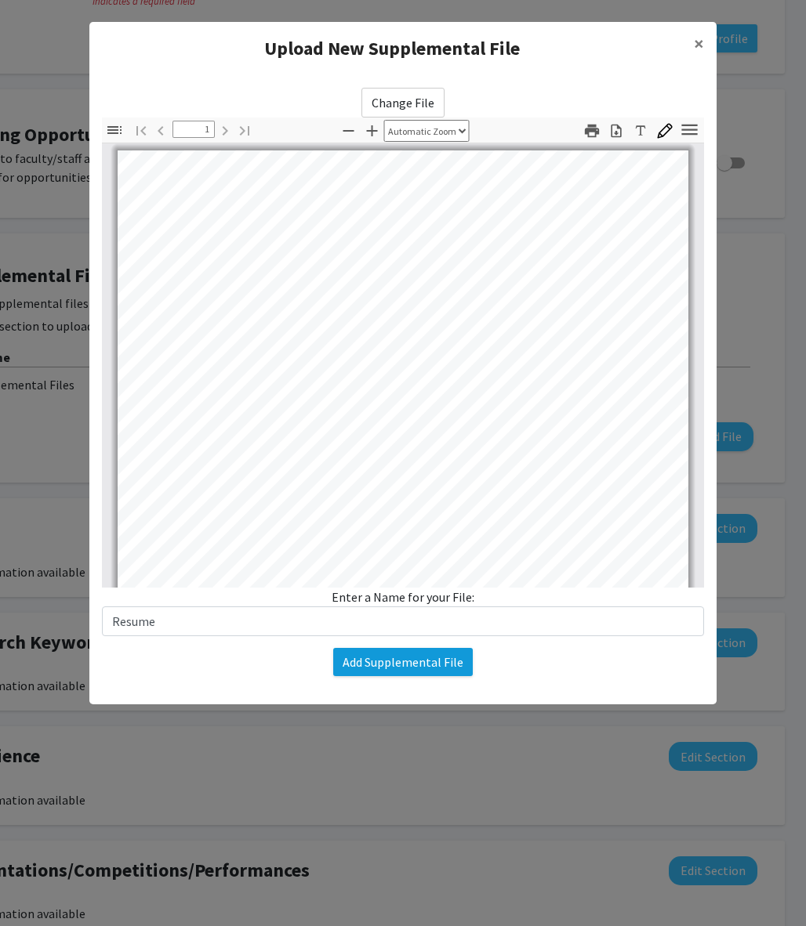
click at [394, 672] on button "Add Supplemental File" at bounding box center [402, 662] width 139 height 28
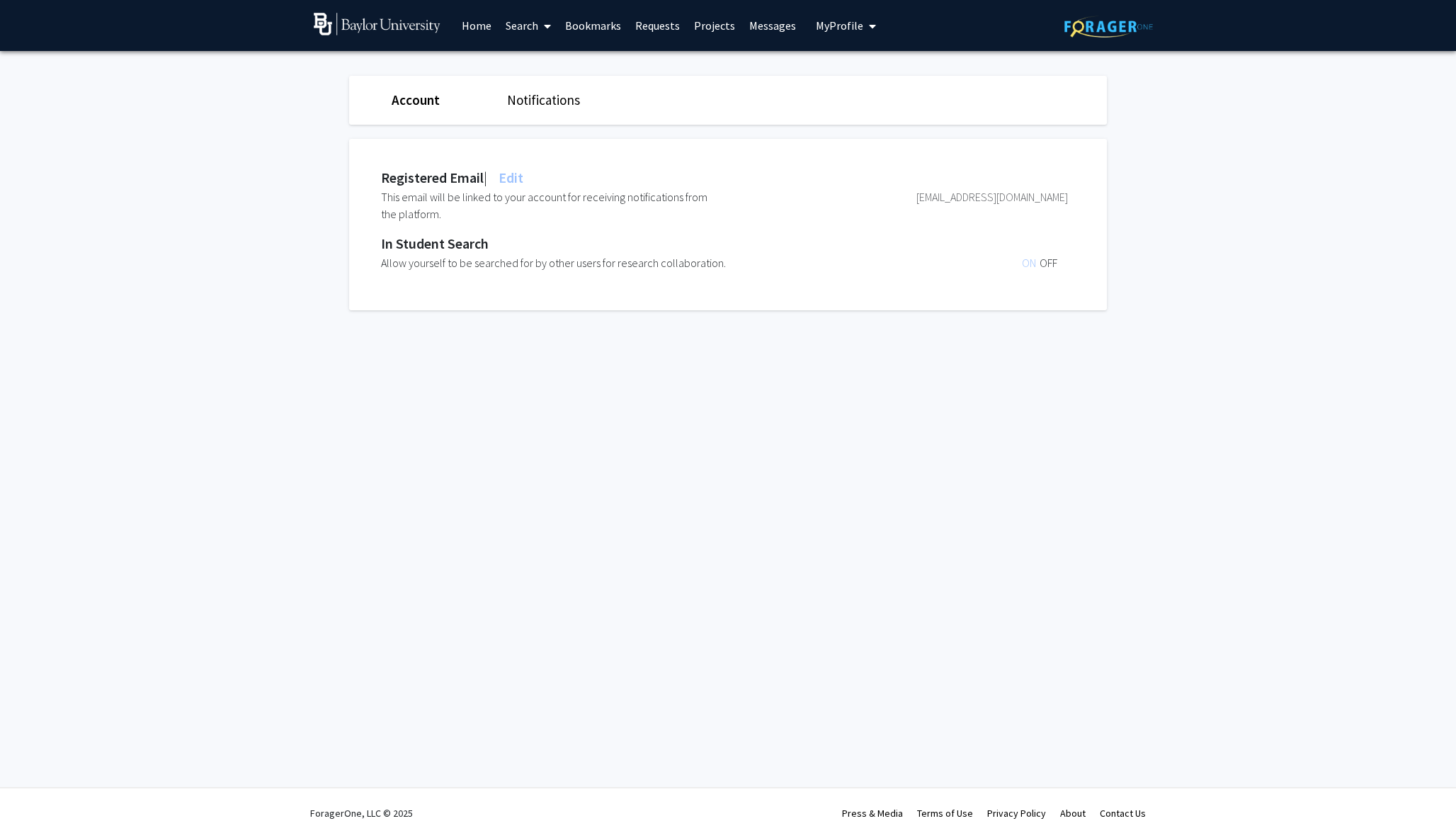
click at [728, 27] on span "My profile dropdown to access profile and logout" at bounding box center [869, 26] width 13 height 50
click at [728, 86] on span "View Profile" at bounding box center [904, 81] width 86 height 15
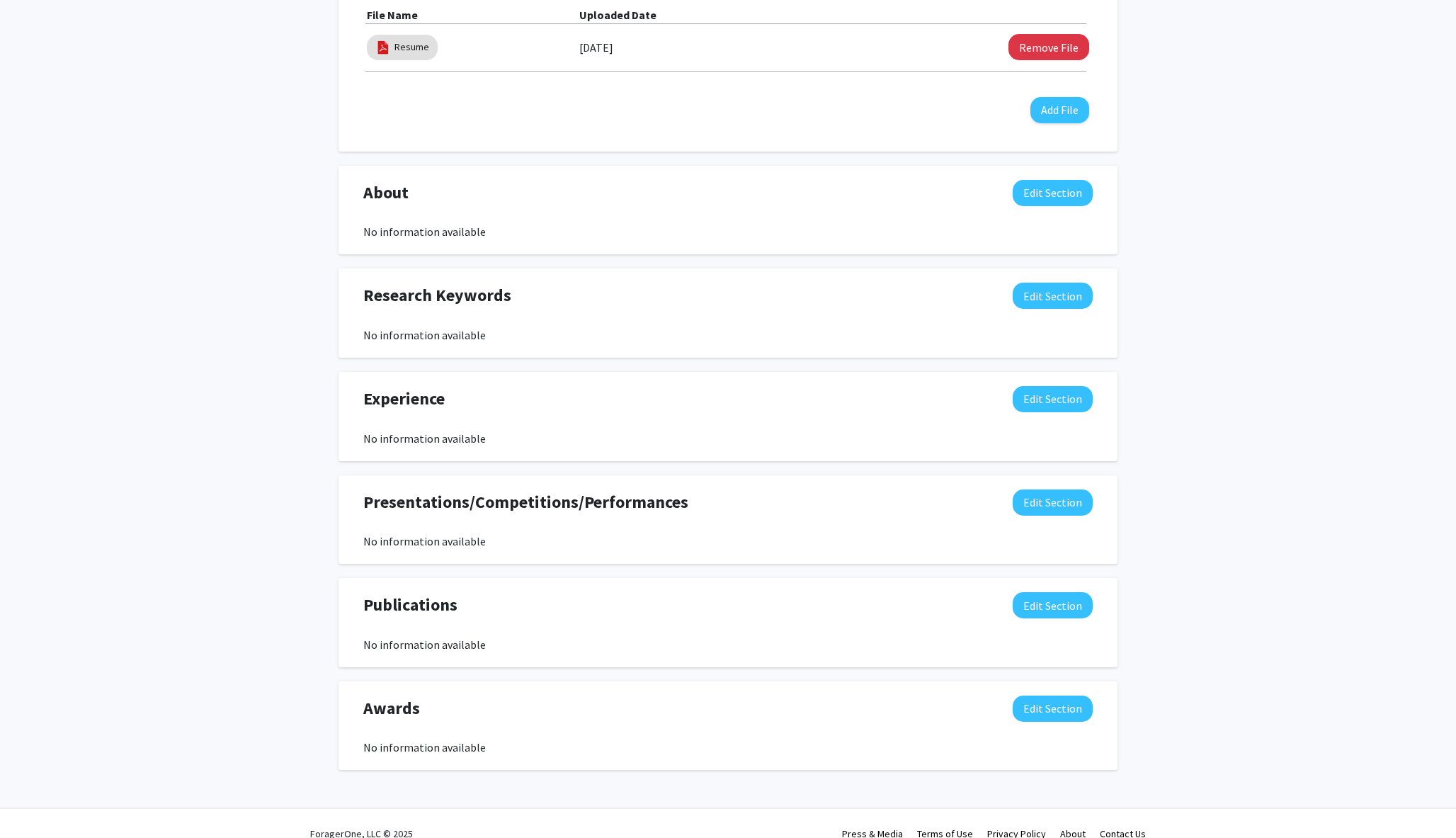
scroll to position [496, 0]
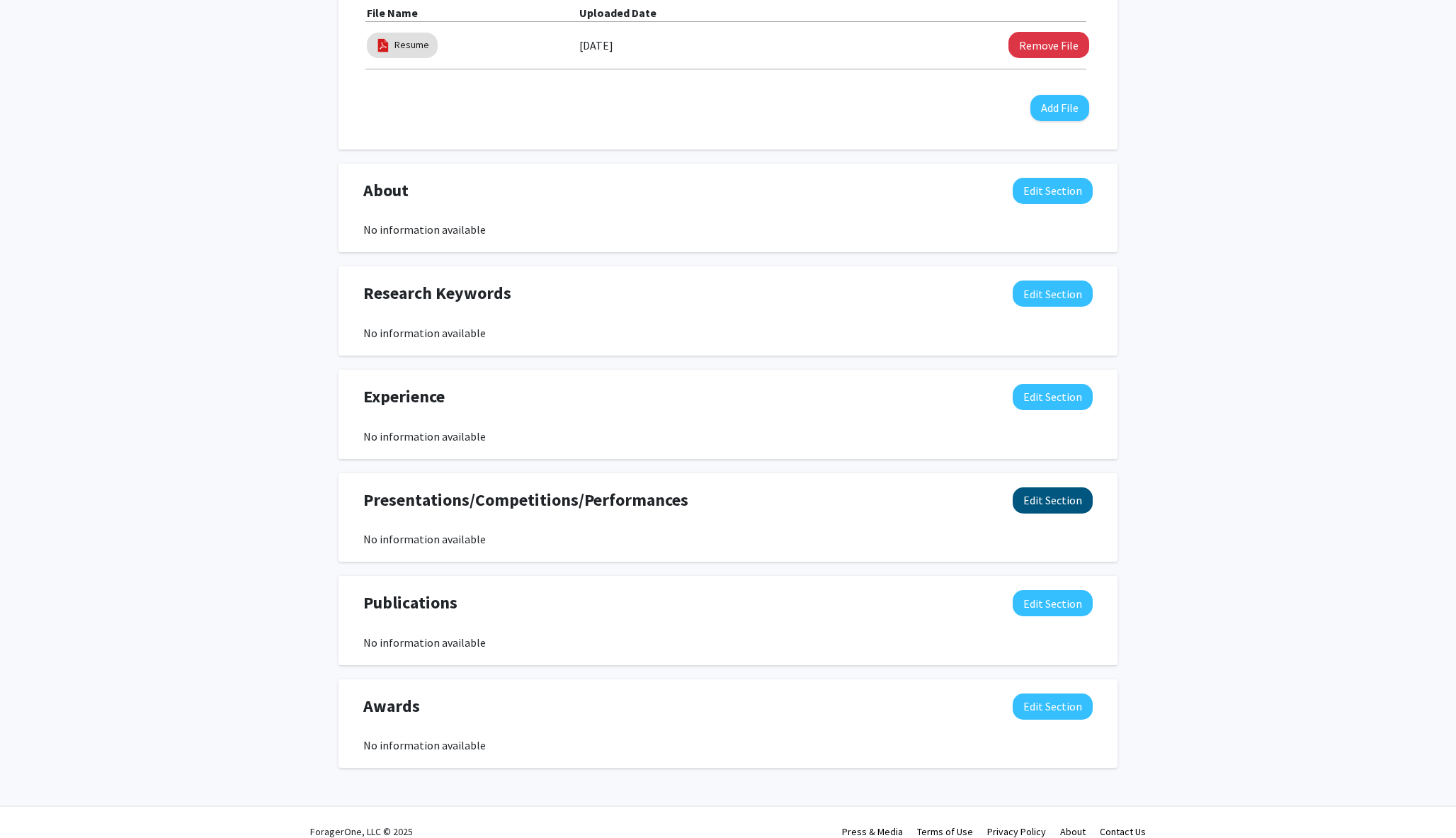
click at [728, 512] on button "Edit Section" at bounding box center [1053, 500] width 80 height 26
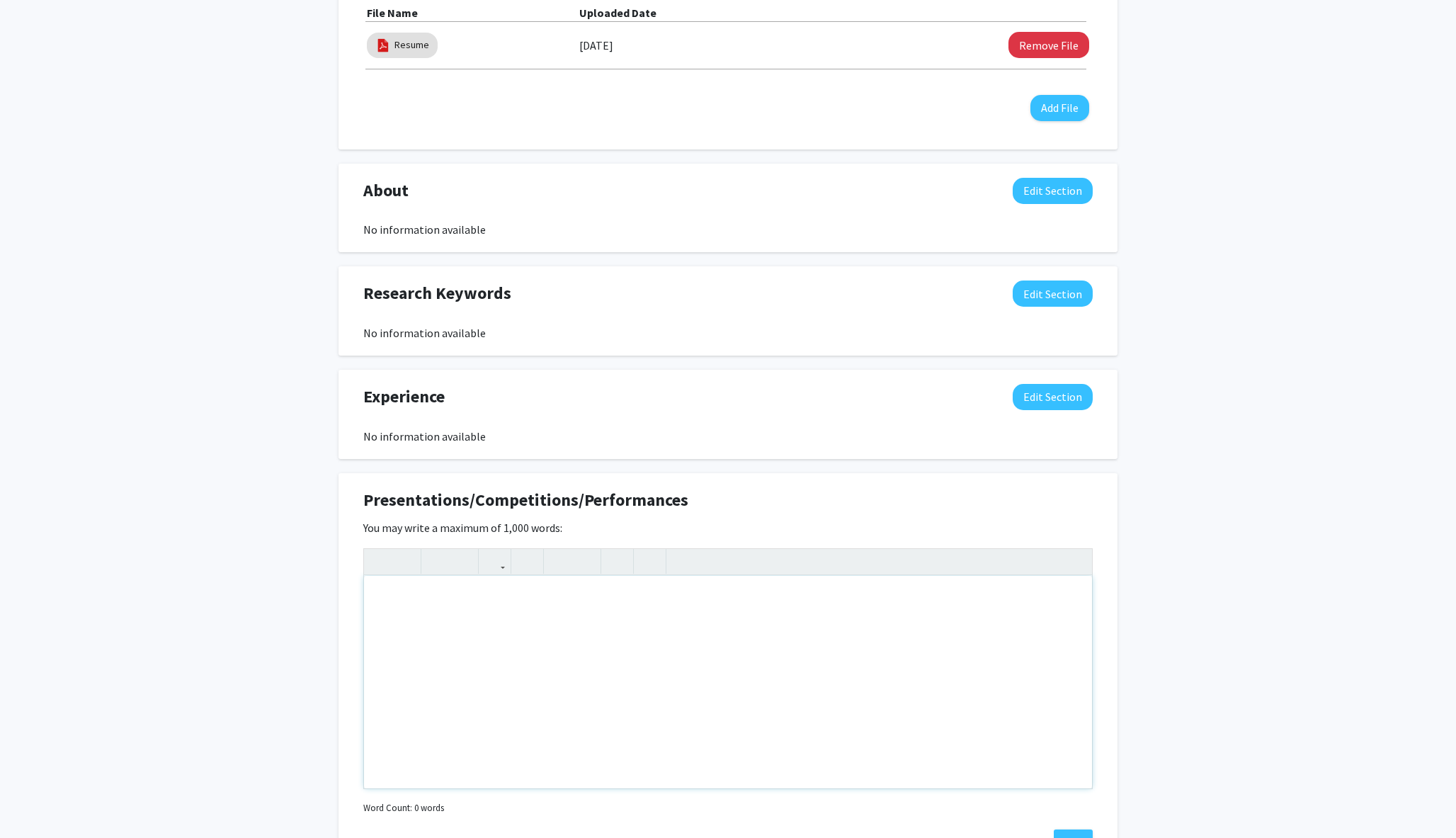
click at [718, 599] on div "Note to users with screen readers: Please deactivate our accessibility plugin f…" at bounding box center [728, 682] width 728 height 212
click at [728, 595] on div "Hermon Bekele Edit Section See Public View help Degree Level: Undergraduate Stu…" at bounding box center [728, 339] width 1456 height 1568
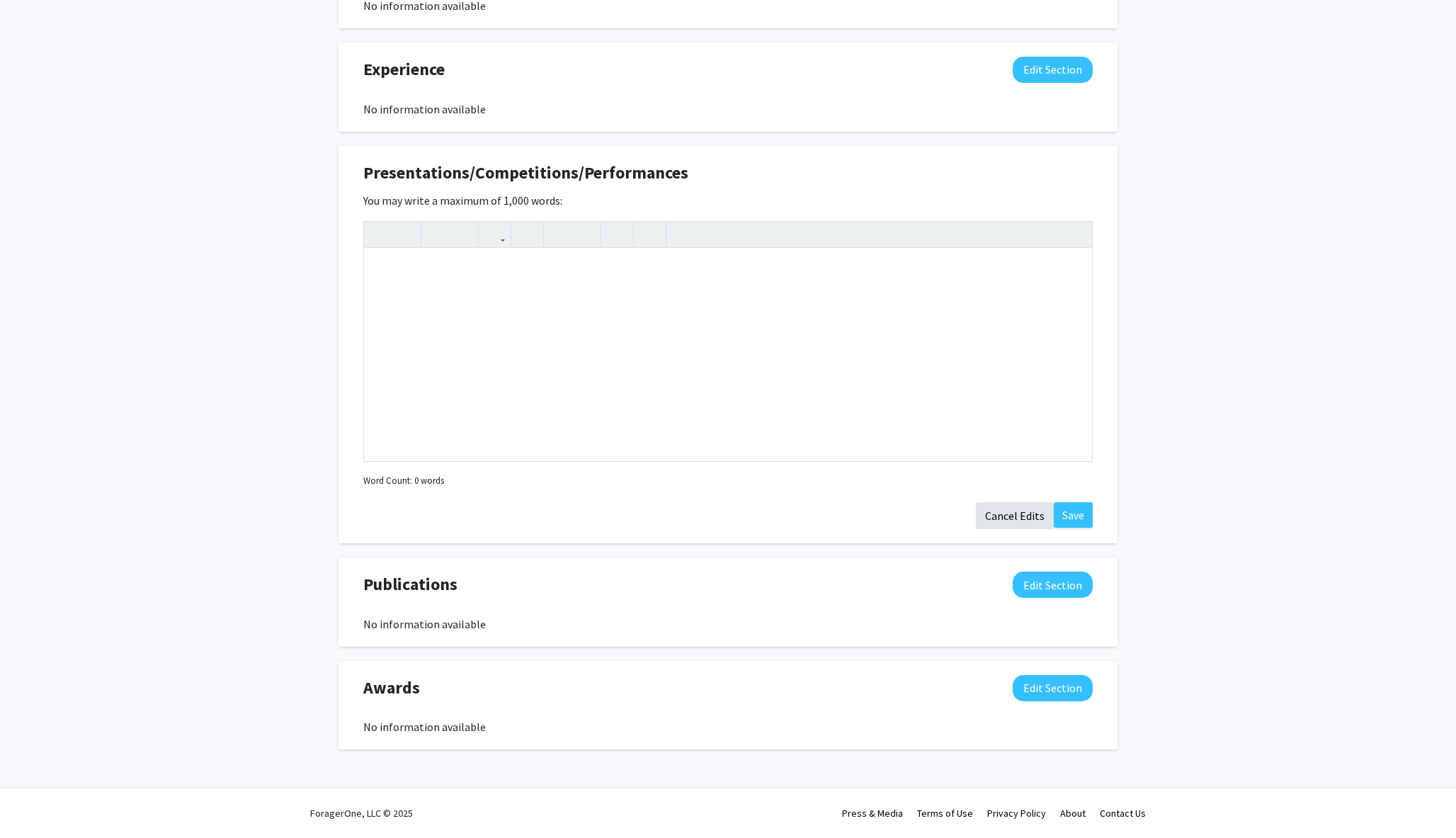
click at [728, 511] on button "Cancel Edits" at bounding box center [1015, 516] width 78 height 27
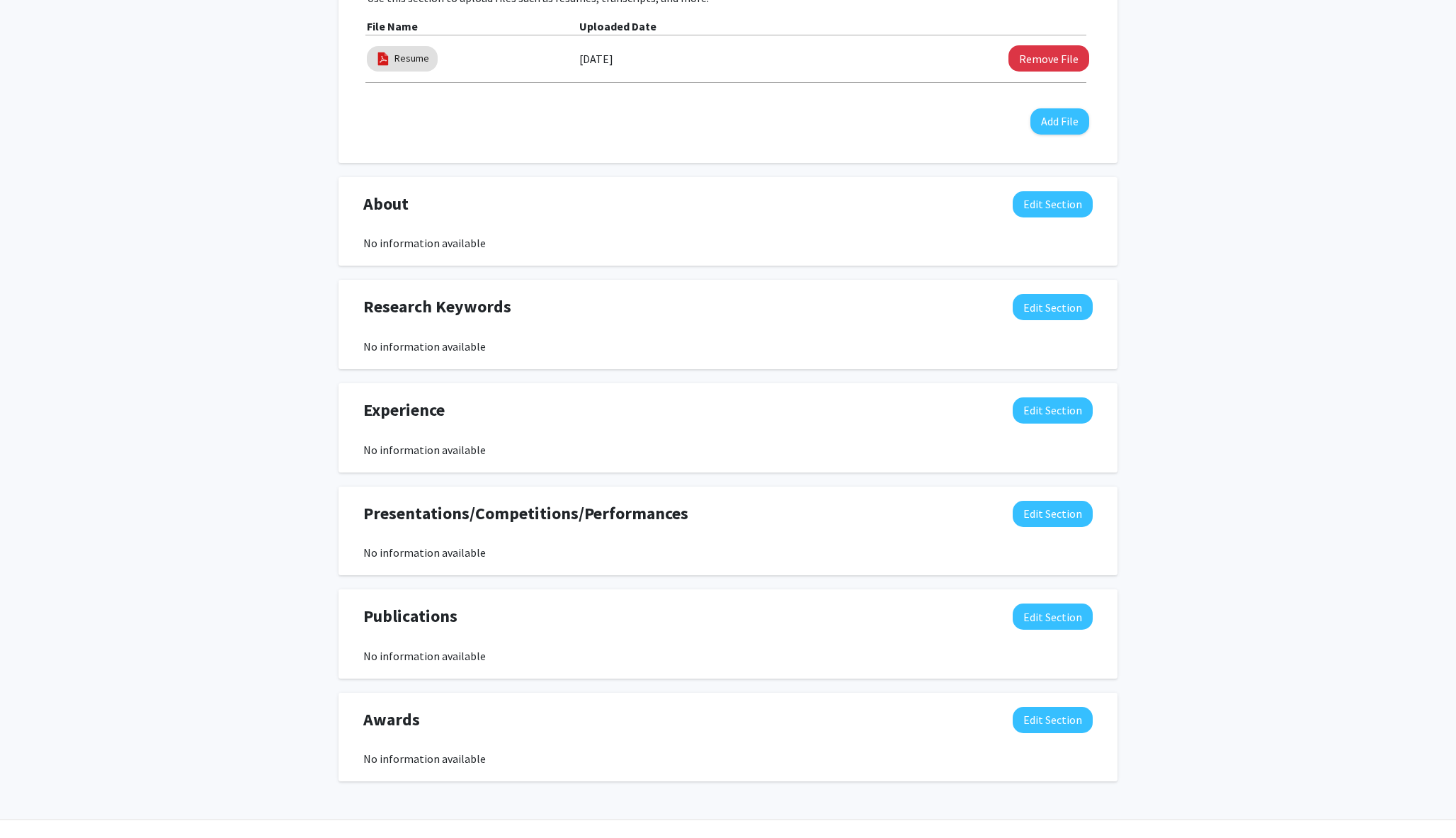
scroll to position [457, 0]
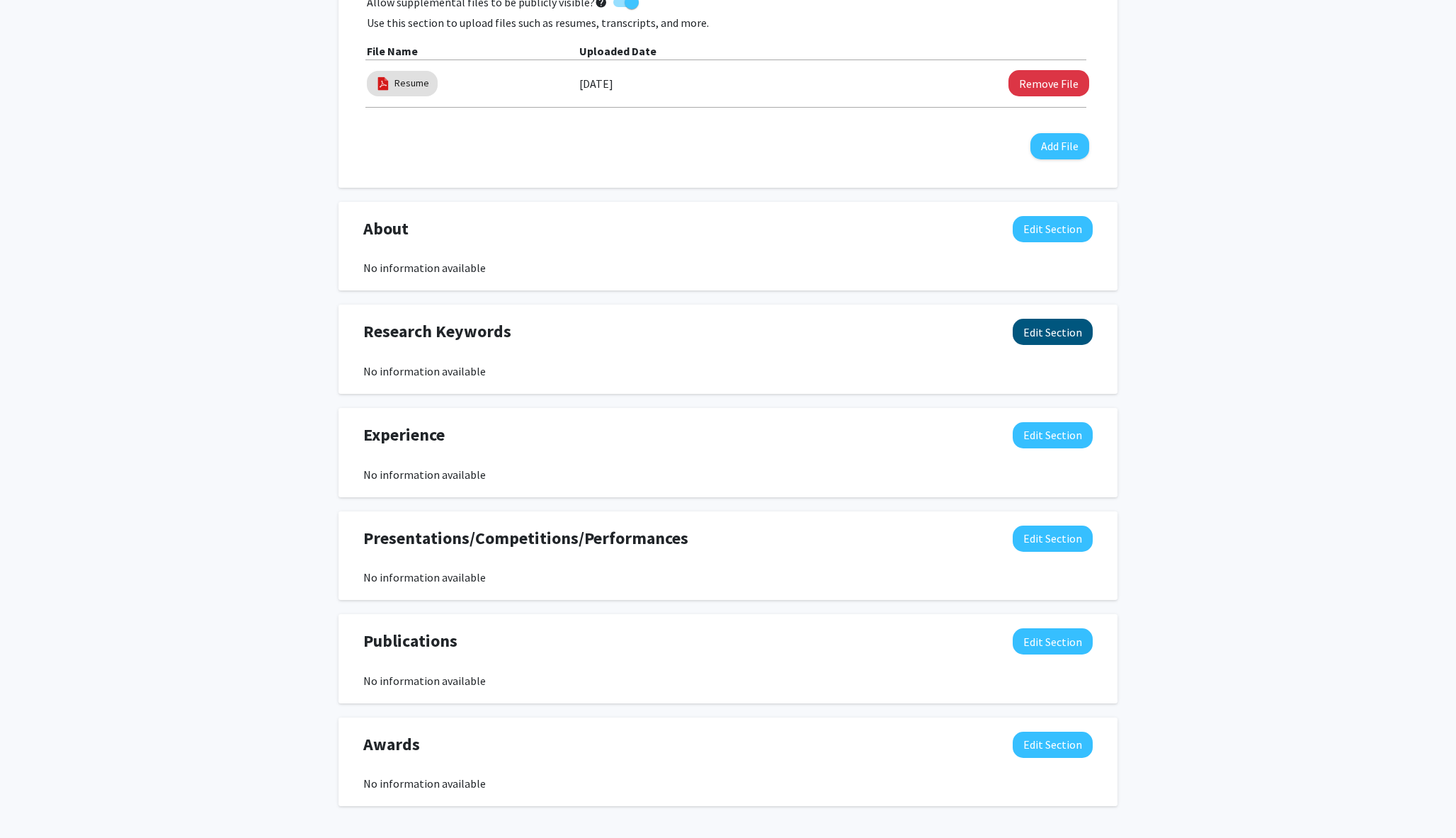
click at [728, 334] on button "Edit Section" at bounding box center [1053, 332] width 80 height 26
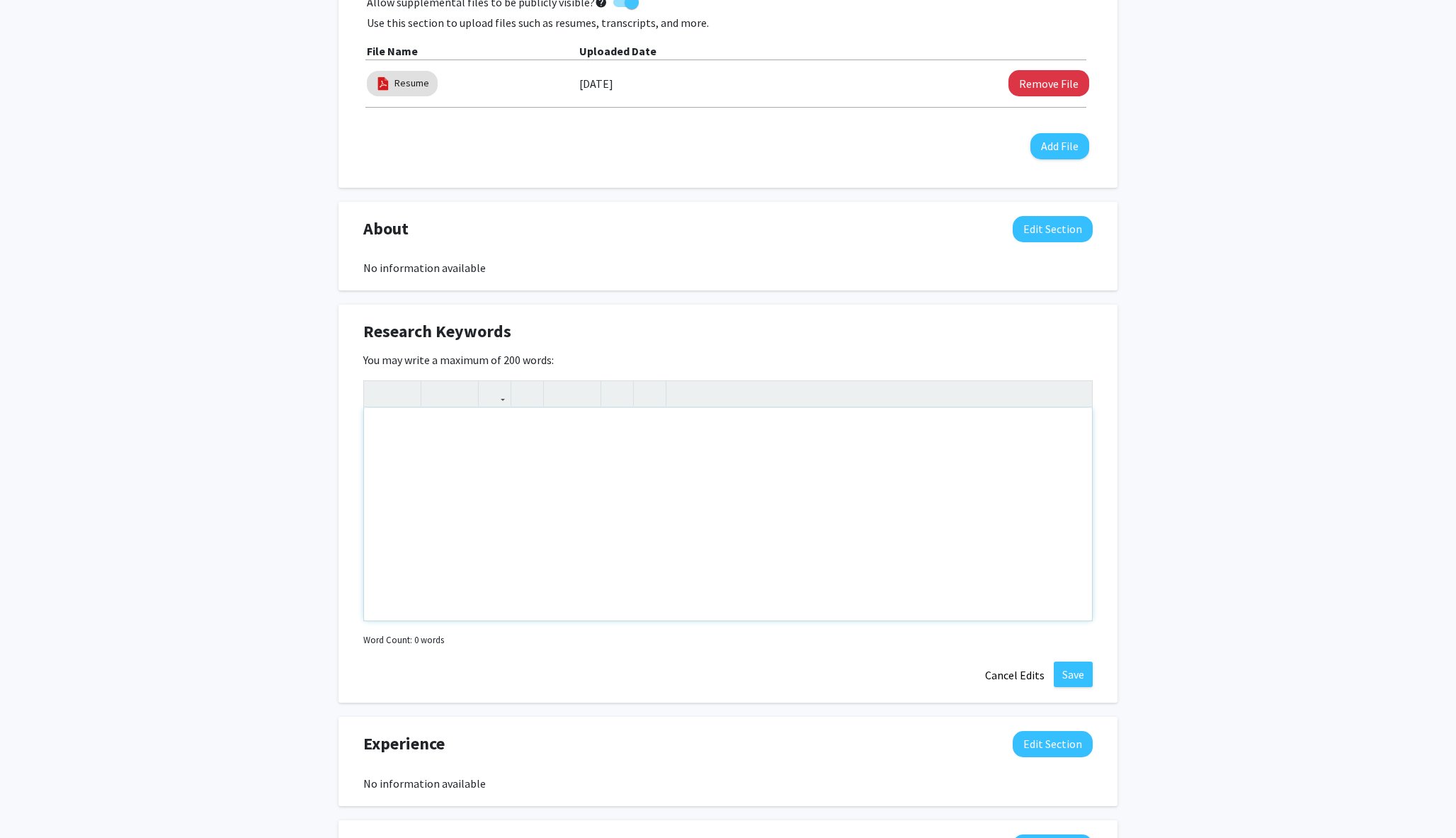
click at [728, 438] on div "Note to users with screen readers: Please deactivate our accessibility plugin f…" at bounding box center [728, 513] width 728 height 212
click at [728, 223] on button "Edit Section" at bounding box center [1053, 229] width 80 height 26
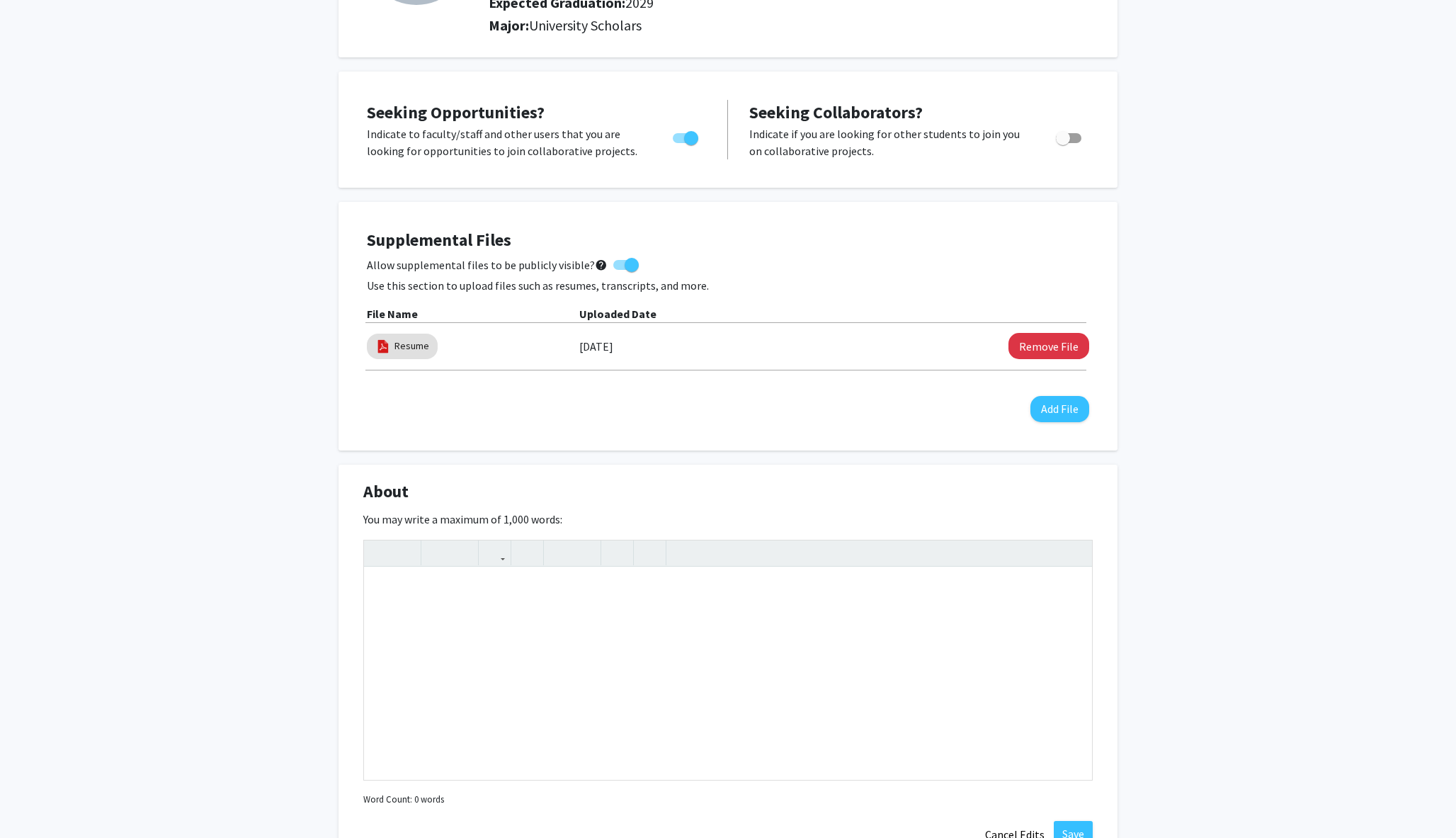
scroll to position [182, 0]
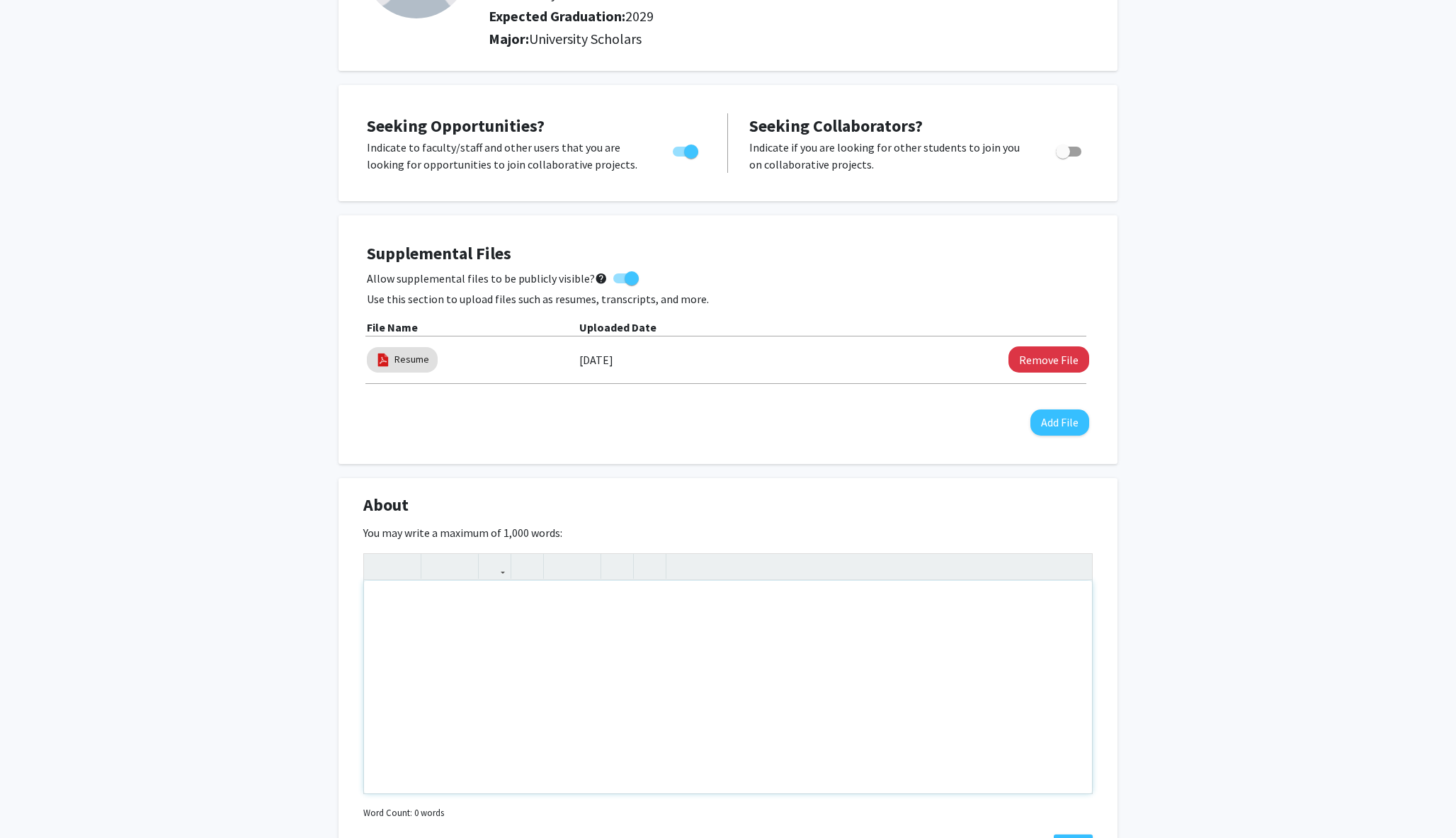
click at [643, 640] on div "Note to users with screen readers: Please deactivate our accessibility plugin f…" at bounding box center [728, 687] width 728 height 212
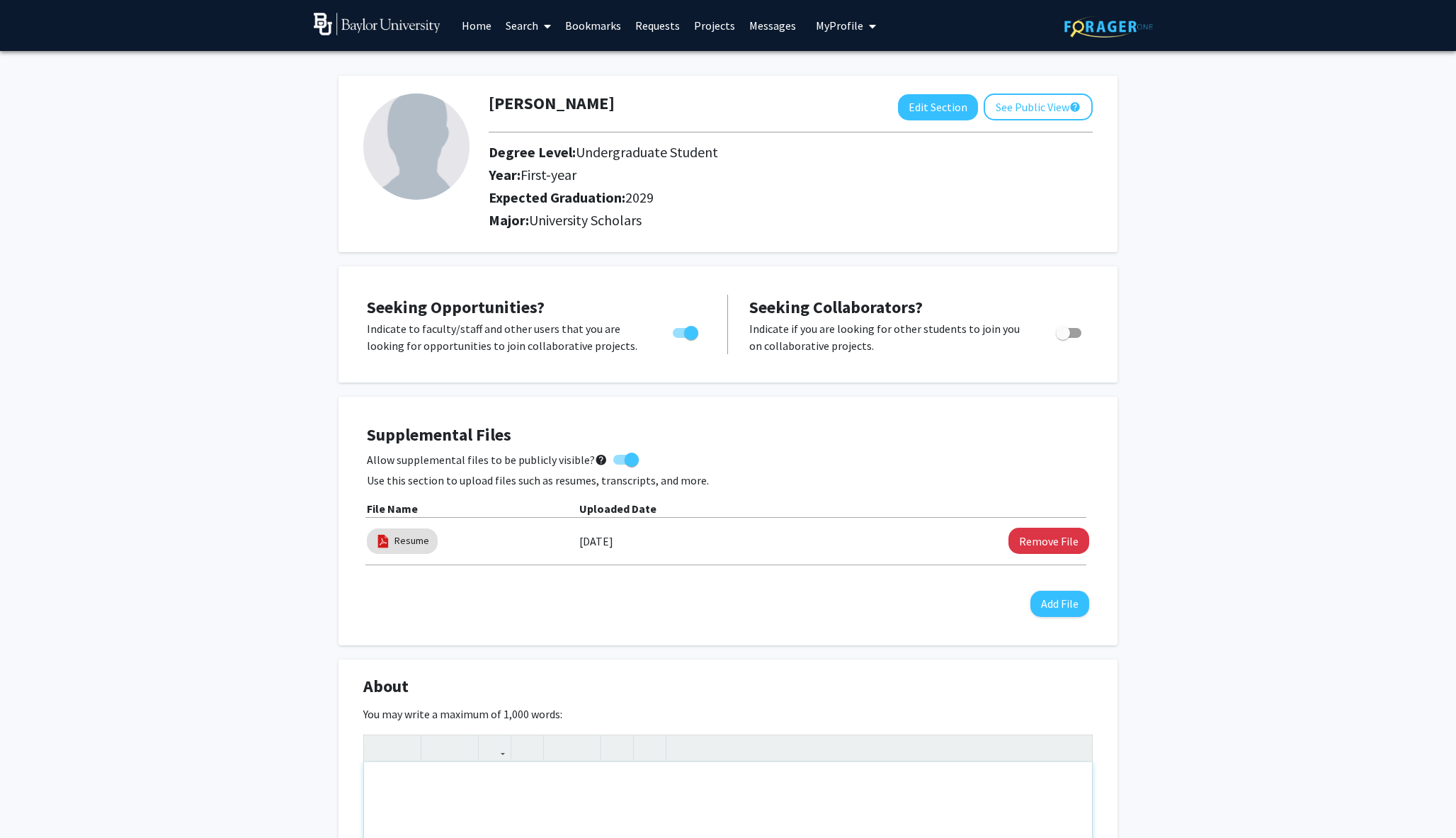
scroll to position [0, 0]
click at [728, 103] on button "See Public View help" at bounding box center [1038, 107] width 109 height 27
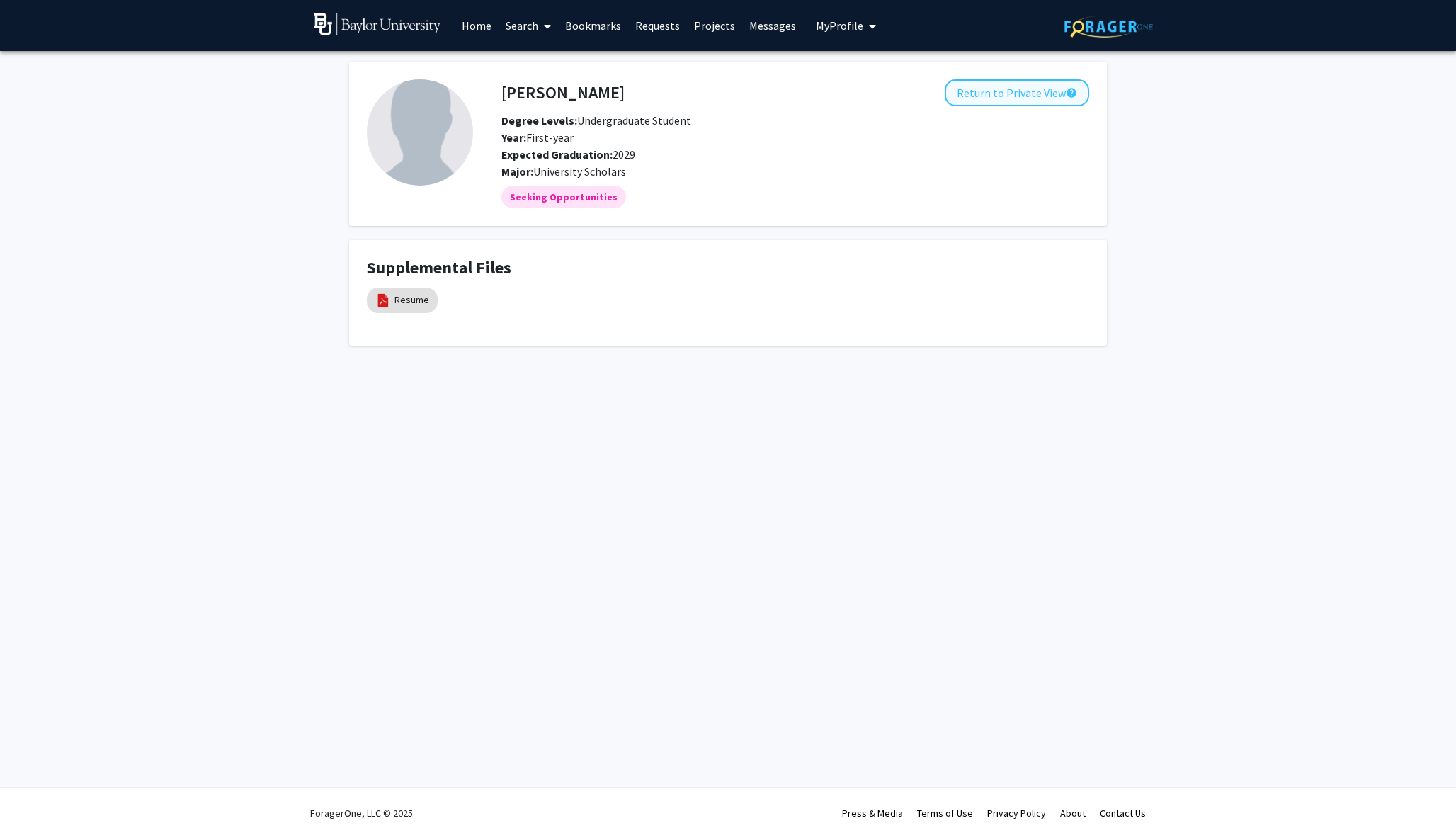
click at [728, 98] on button "Return to Private View help" at bounding box center [1017, 93] width 145 height 27
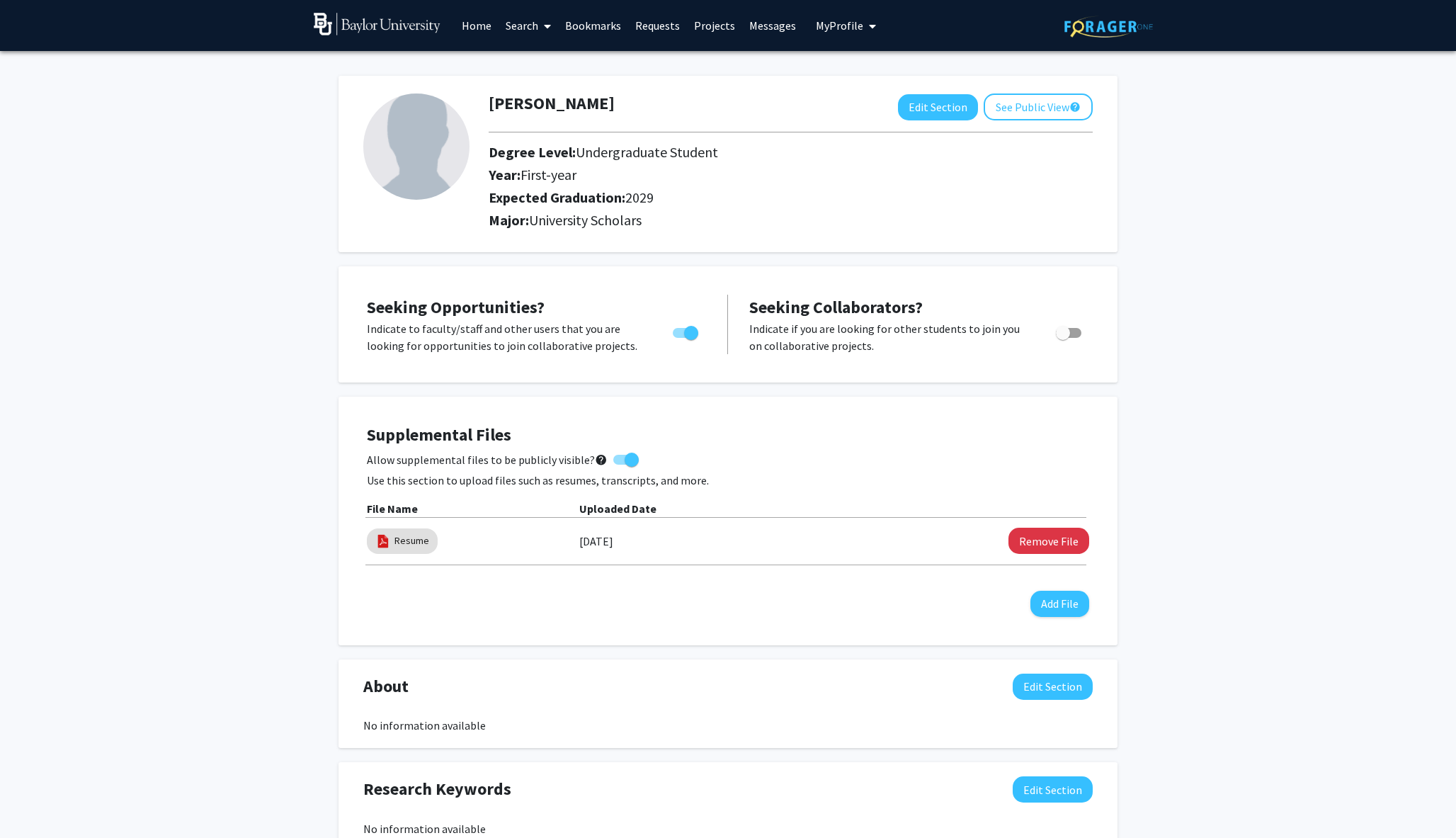
click at [395, 149] on img at bounding box center [417, 146] width 107 height 107
click at [728, 102] on button "Edit Section" at bounding box center [938, 107] width 80 height 26
select select "first-year"
select select "2029"
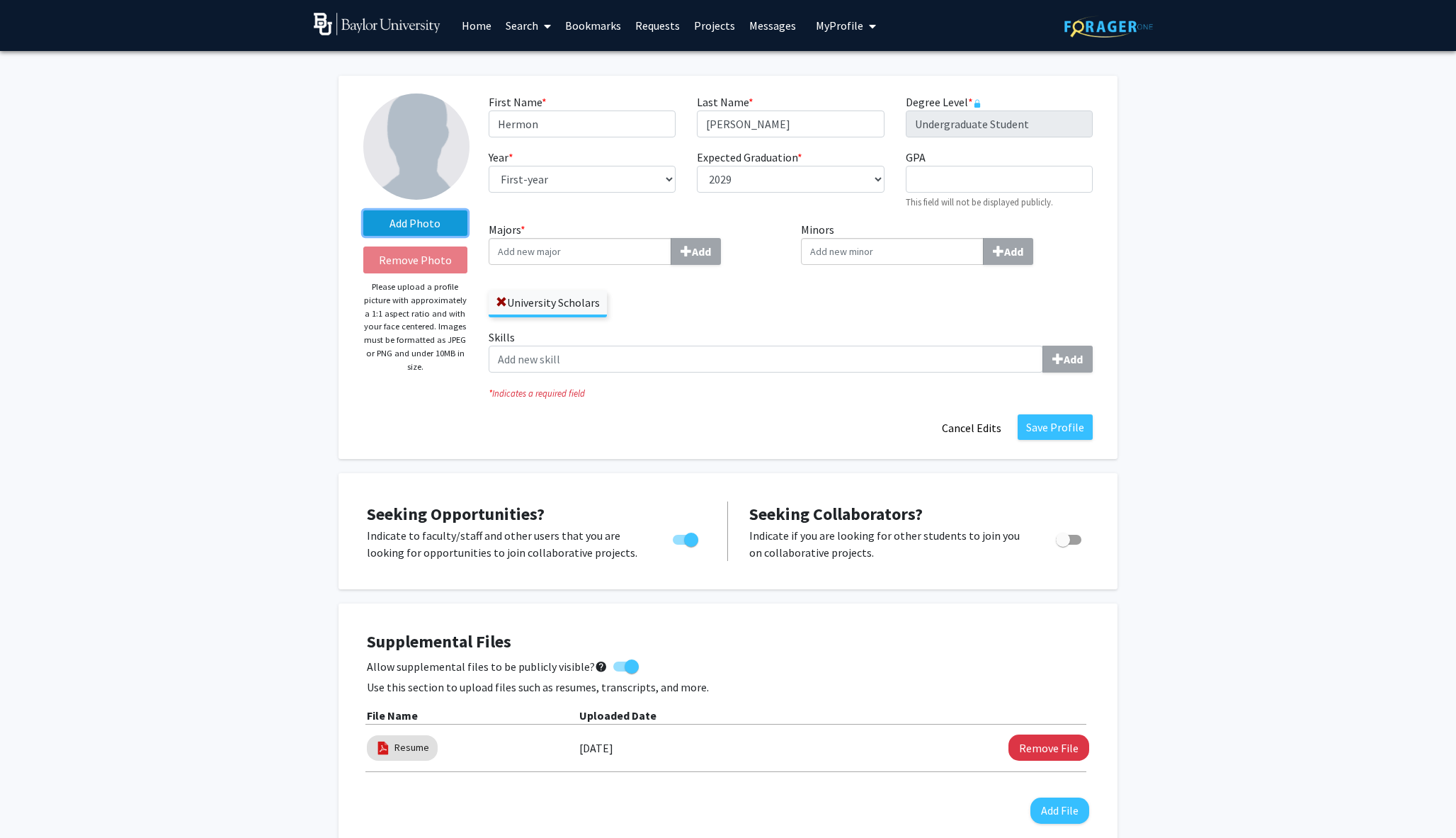
click at [404, 222] on label "Add Photo" at bounding box center [415, 223] width 104 height 25
click at [0, 0] on input "Add Photo" at bounding box center [0, 0] width 0 height 0
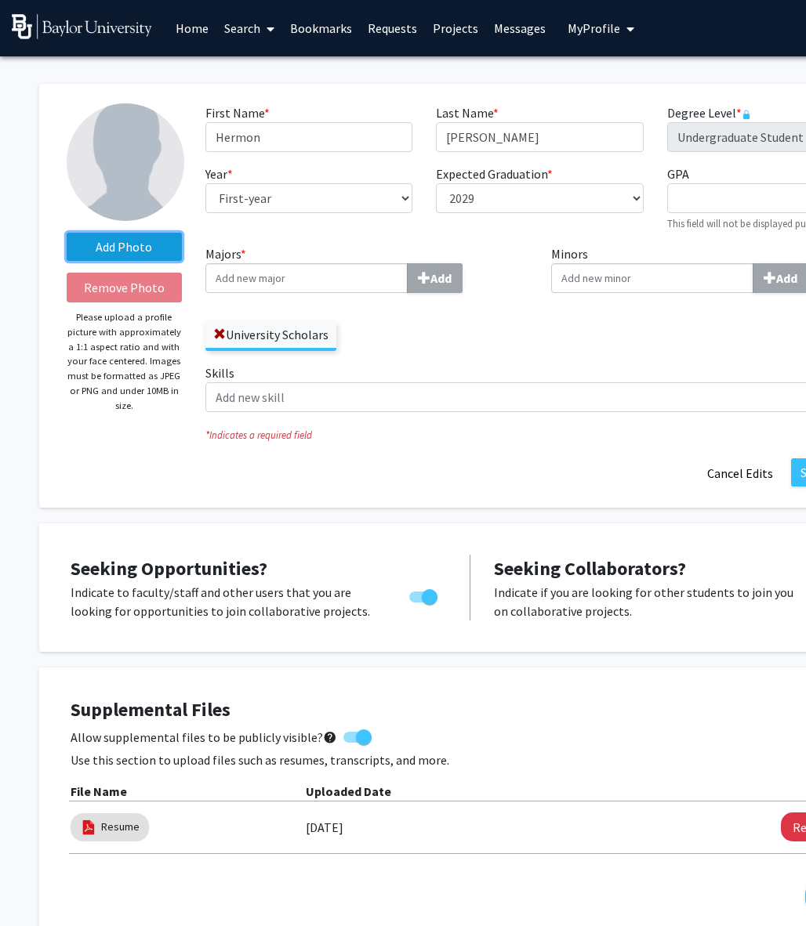
click at [119, 243] on label "Add Photo" at bounding box center [124, 247] width 115 height 28
click at [0, 0] on input "Add Photo" at bounding box center [0, 0] width 0 height 0
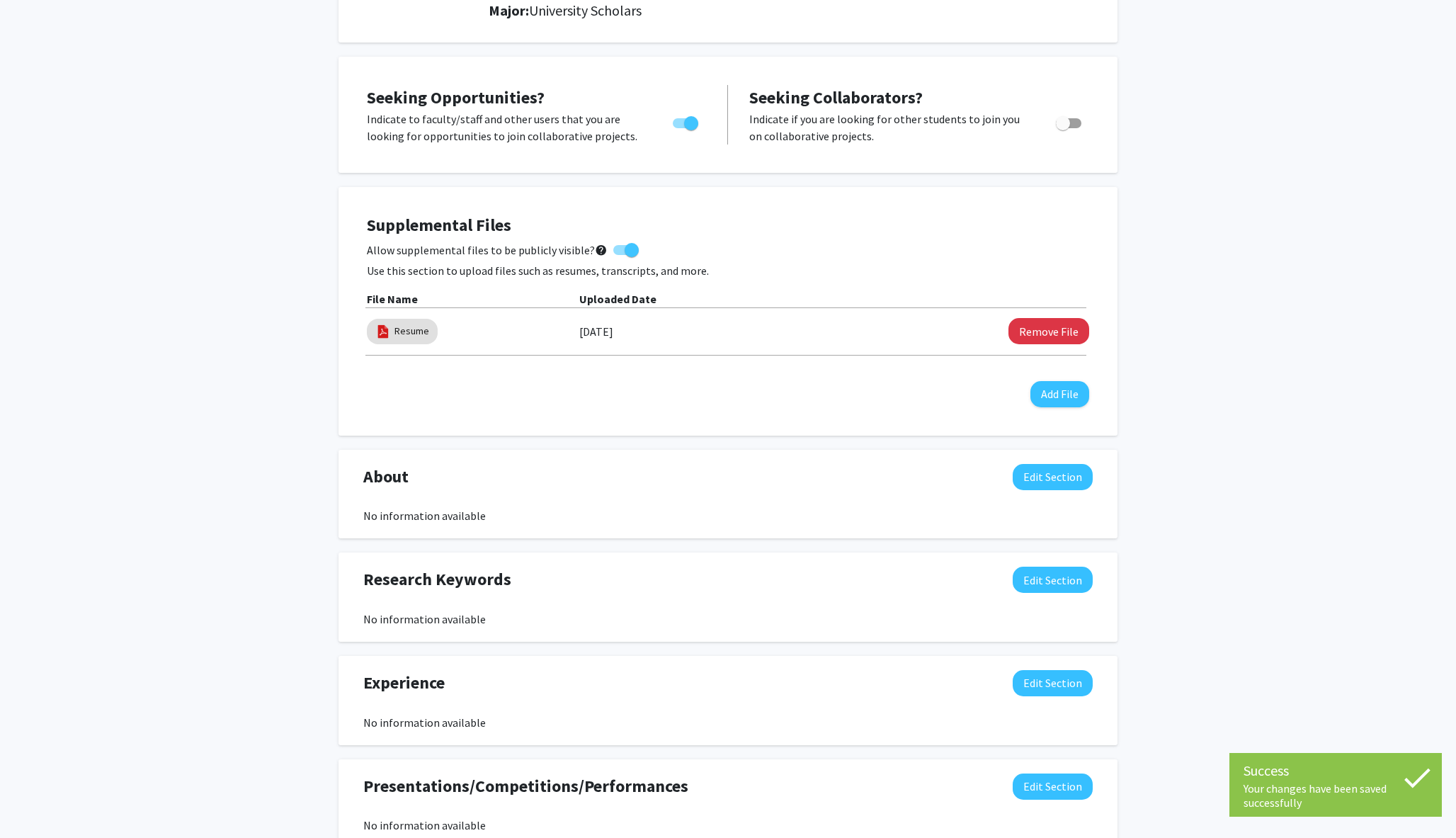
scroll to position [214, 0]
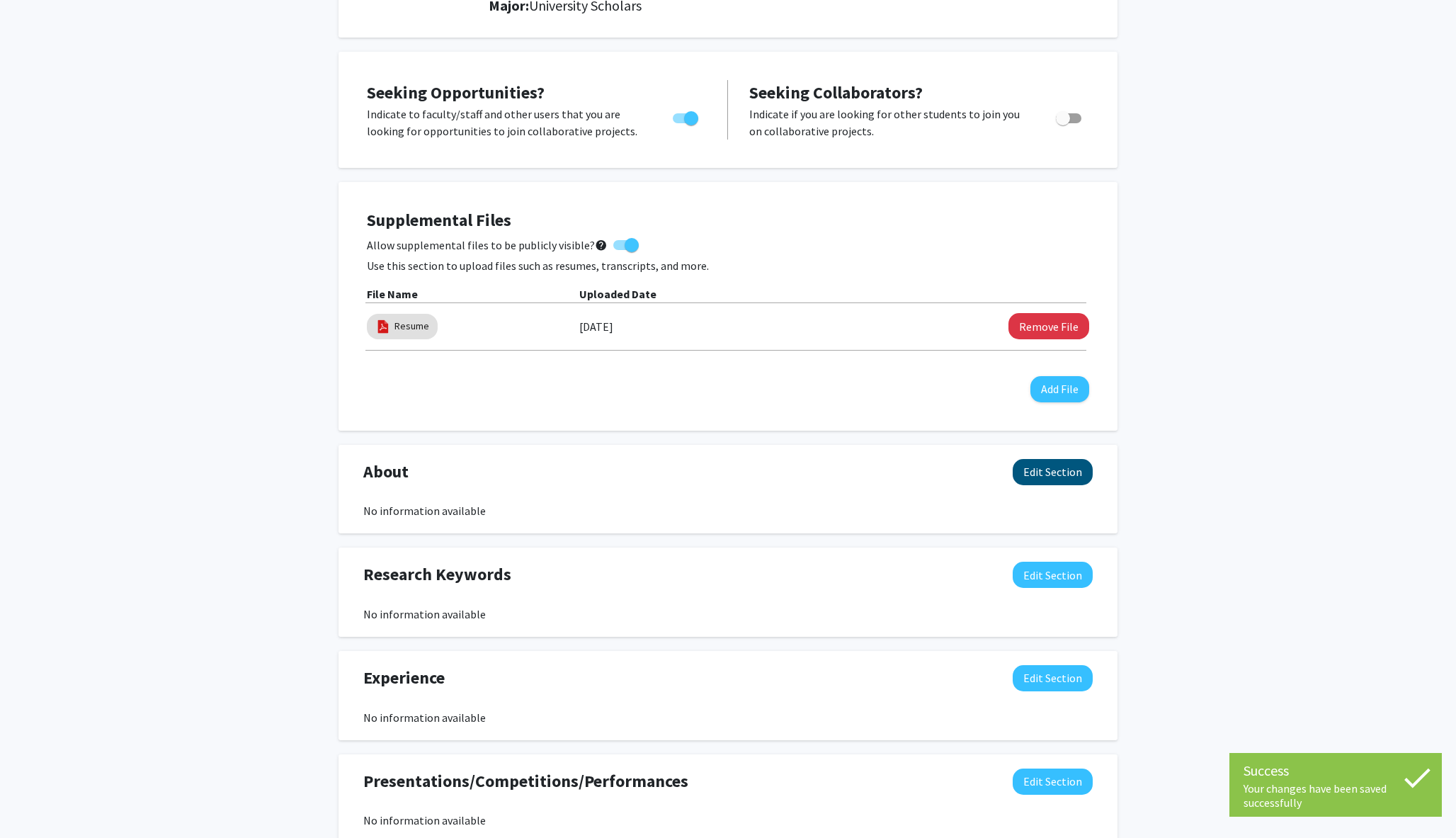
click at [728, 475] on button "Edit Section" at bounding box center [1053, 472] width 80 height 26
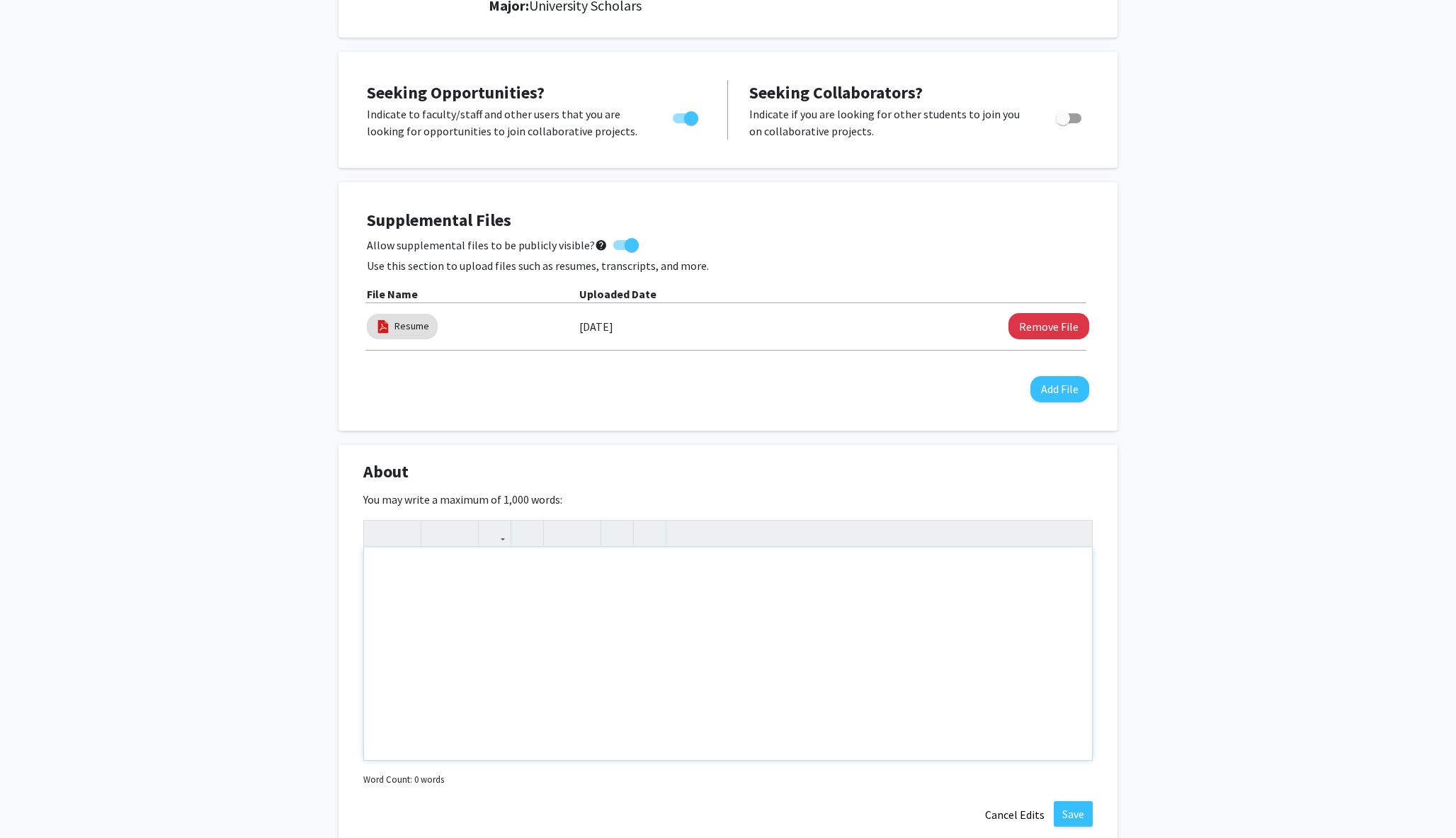
click at [526, 626] on div "Note to users with screen readers: Please deactivate our accessibility plugin f…" at bounding box center [728, 654] width 728 height 212
click at [403, 570] on div "A current" at bounding box center [728, 654] width 728 height 212
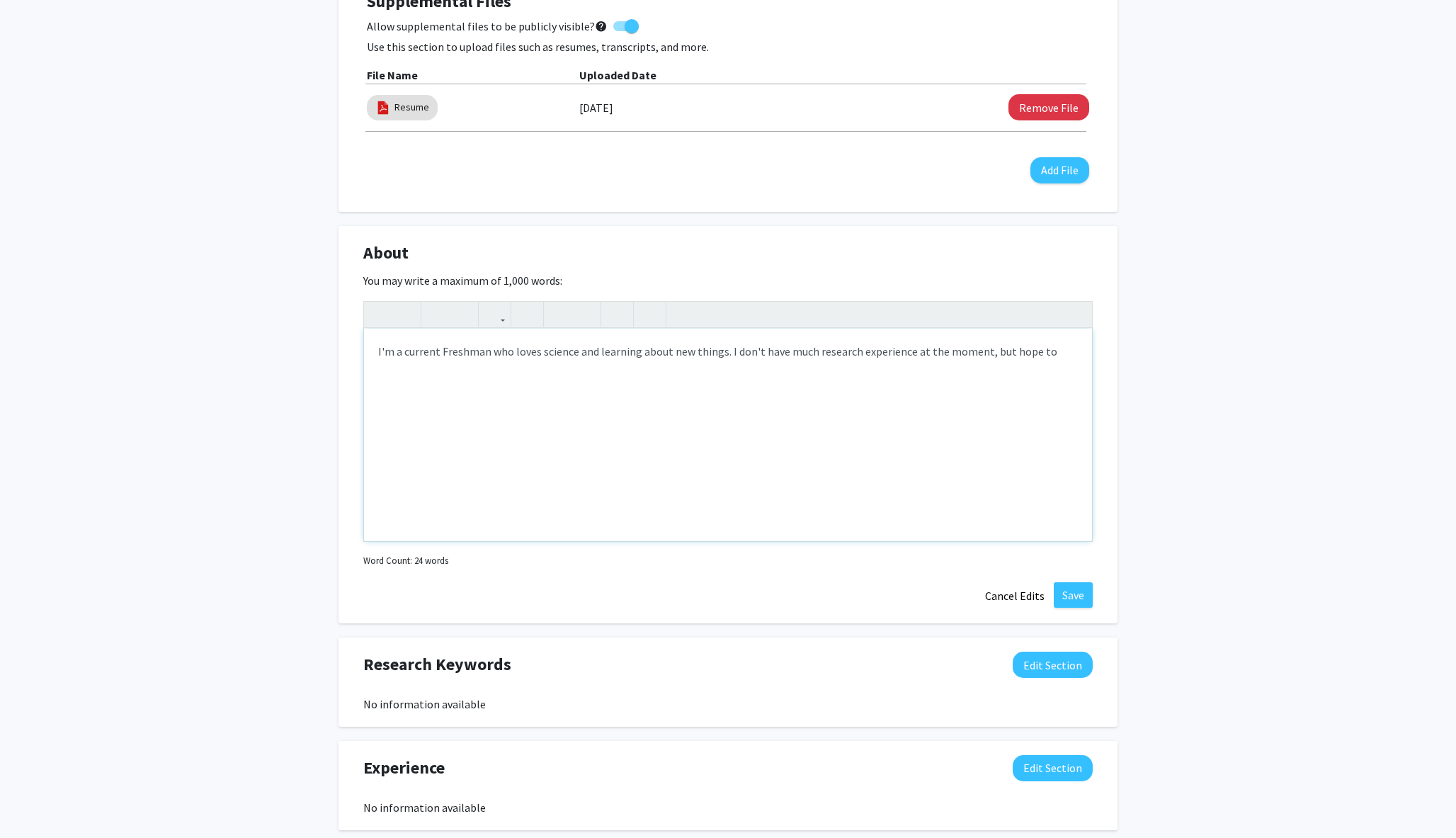
scroll to position [186, 0]
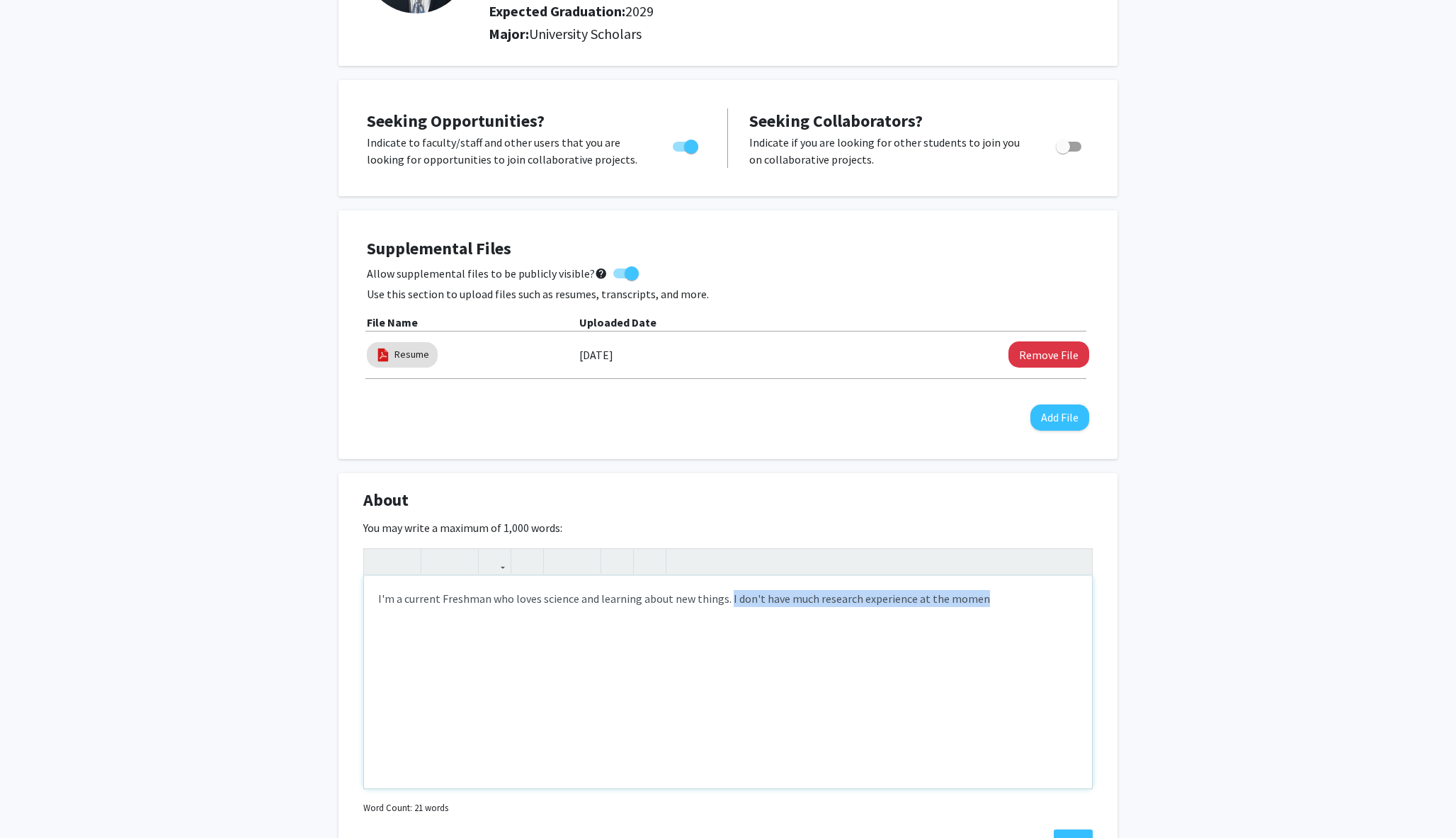
drag, startPoint x: 991, startPoint y: 605, endPoint x: 725, endPoint y: 604, distance: 266.0
click at [725, 604] on div "I'm a current Freshman who loves science and learning about new things. I don't…" at bounding box center [728, 682] width 728 height 212
type textarea "I'm a current Freshman who loves science and learning about new things.&nbsp;"
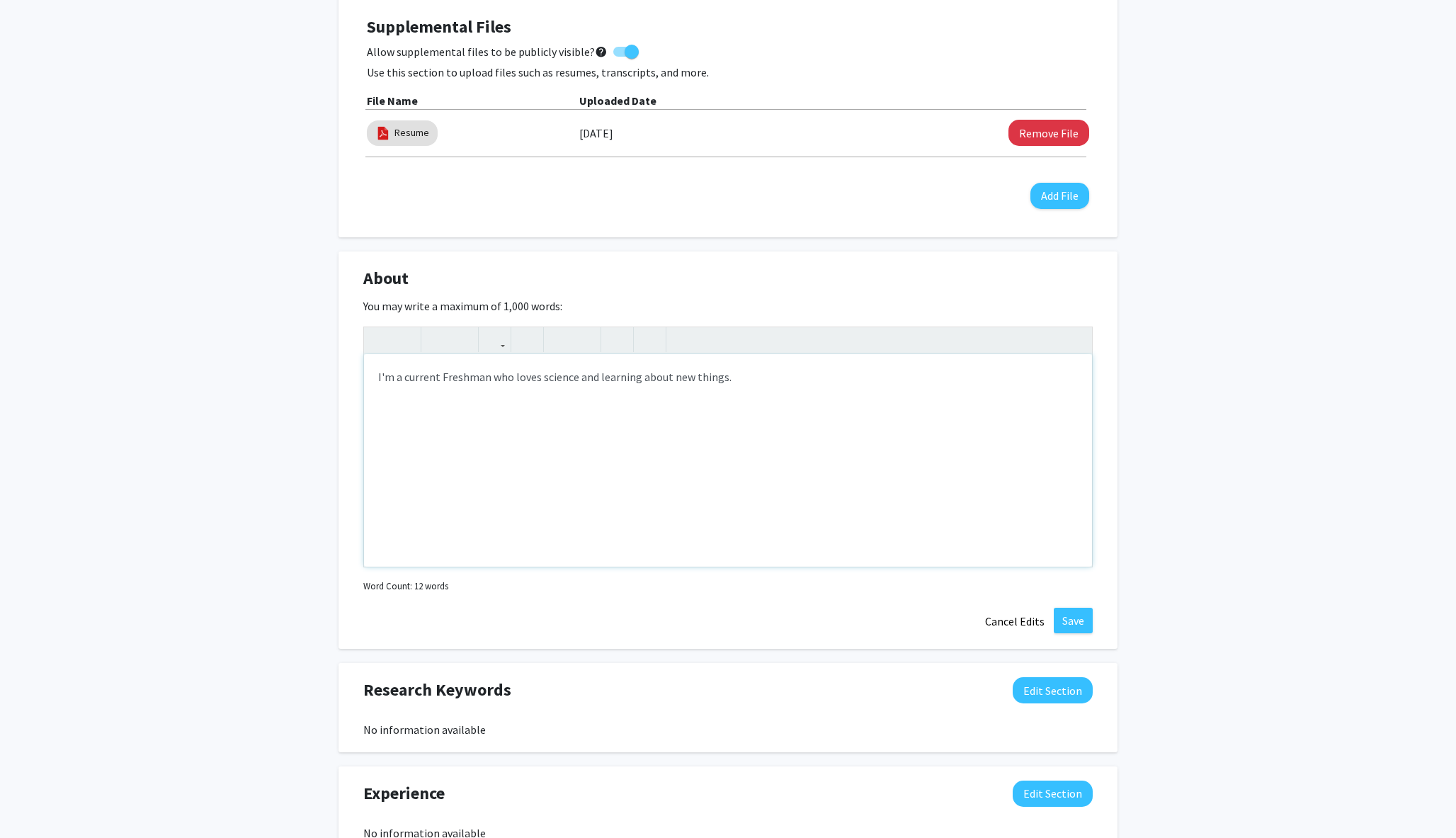
scroll to position [404, 0]
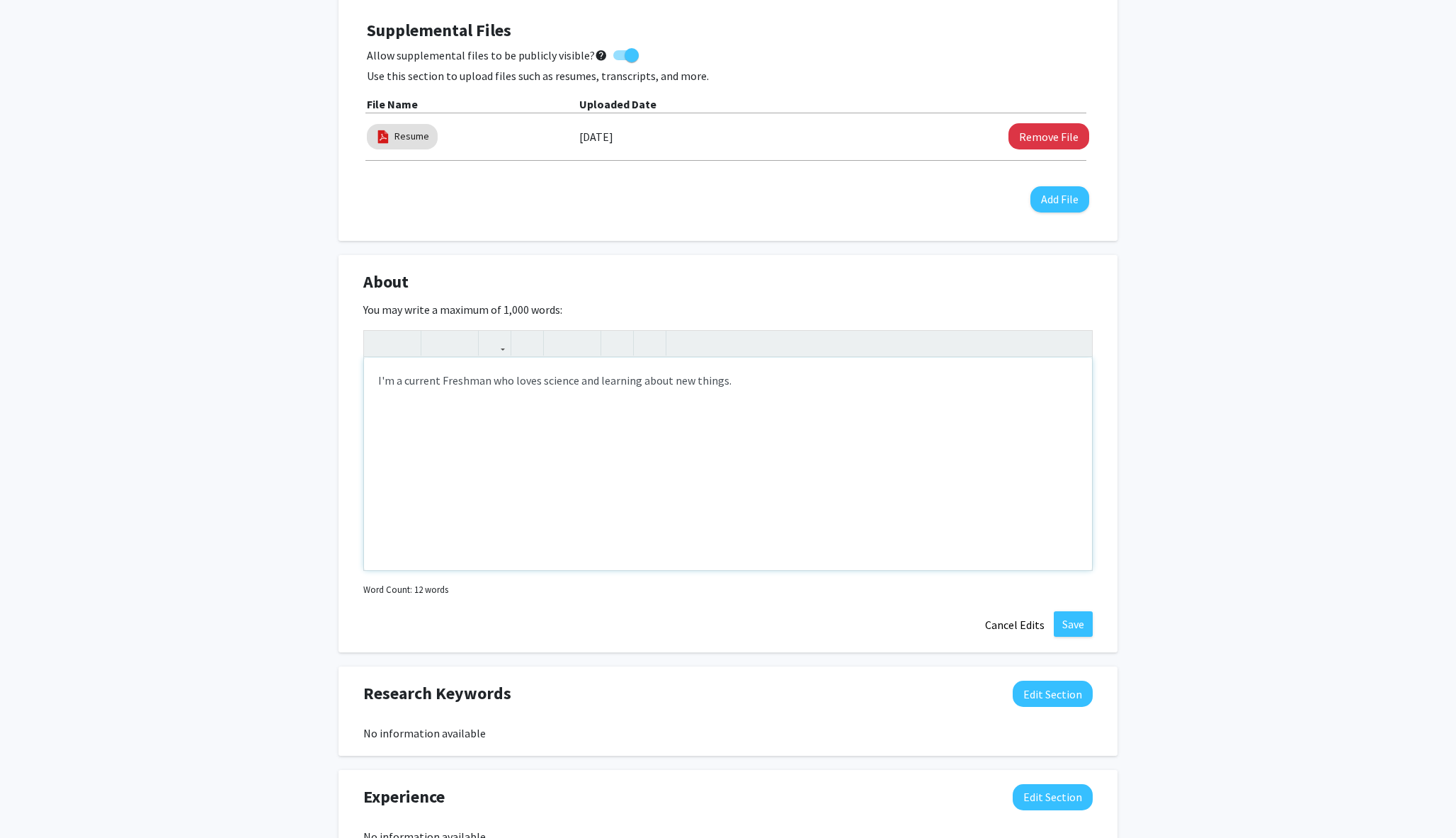
click at [529, 379] on div "I'm a current Freshman who loves science and learning about new things." at bounding box center [728, 464] width 728 height 212
click at [169, 394] on div "Hermon Bekele Edit Section See Public View help Degree Level: Undergraduate Stu…" at bounding box center [728, 430] width 1456 height 1568
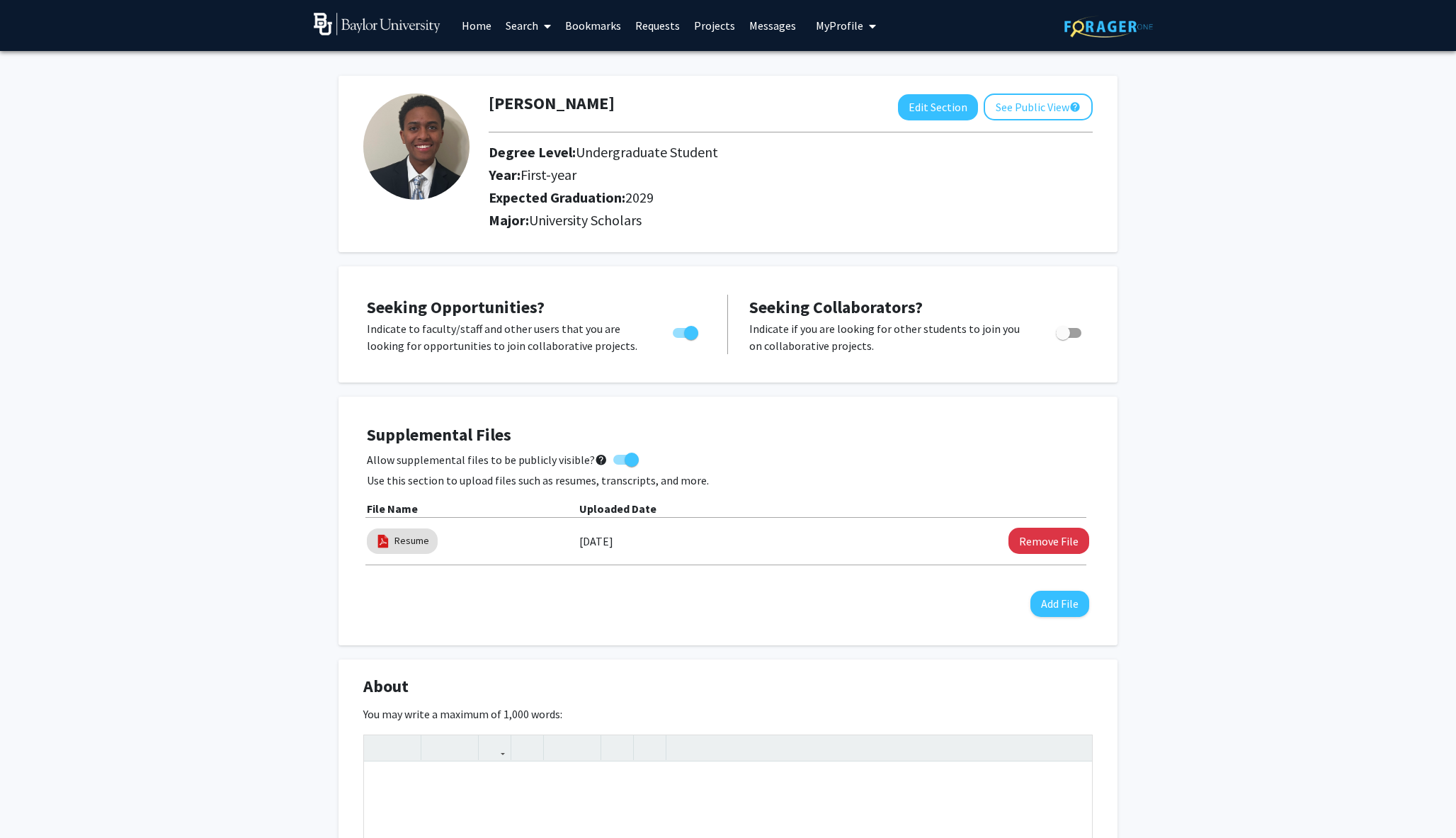
scroll to position [0, 0]
click at [728, 107] on button "See Public View help" at bounding box center [1038, 107] width 109 height 27
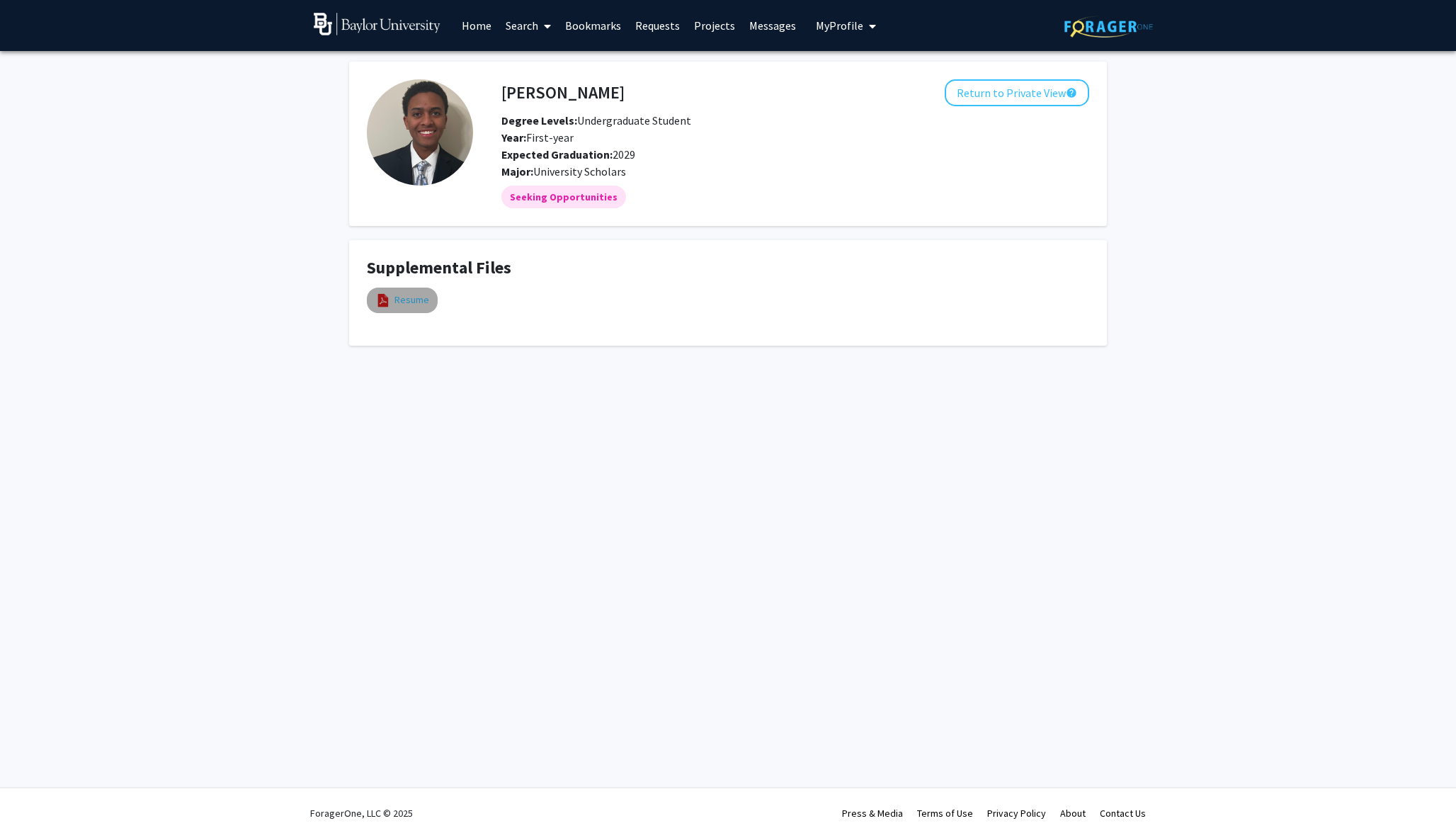
click at [416, 297] on link "Resume" at bounding box center [412, 300] width 34 height 14
select select "custom"
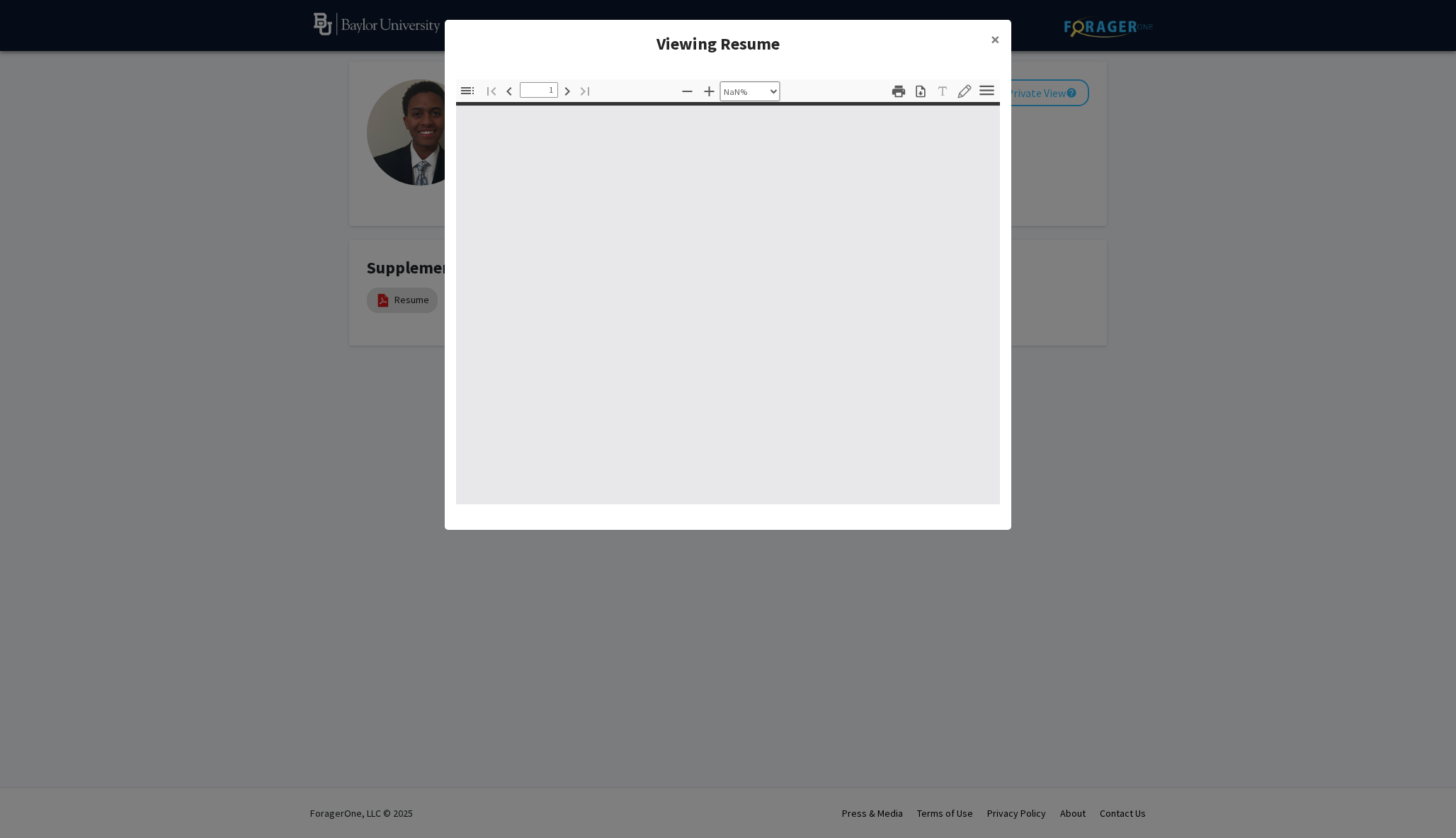
type input "0"
select select "custom"
type input "1"
select select "auto"
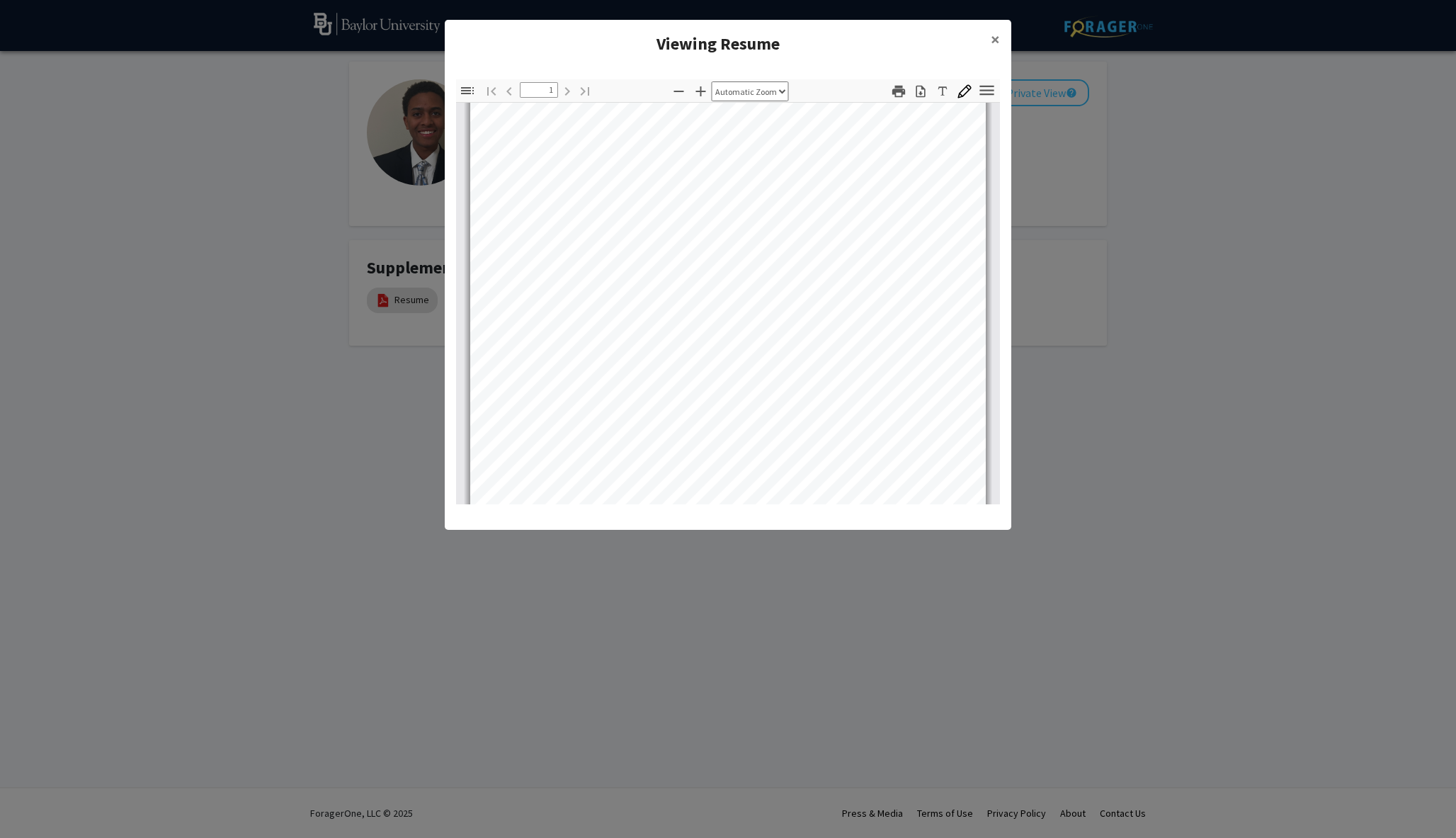
scroll to position [20, 0]
click at [728, 41] on span "×" at bounding box center [995, 39] width 9 height 22
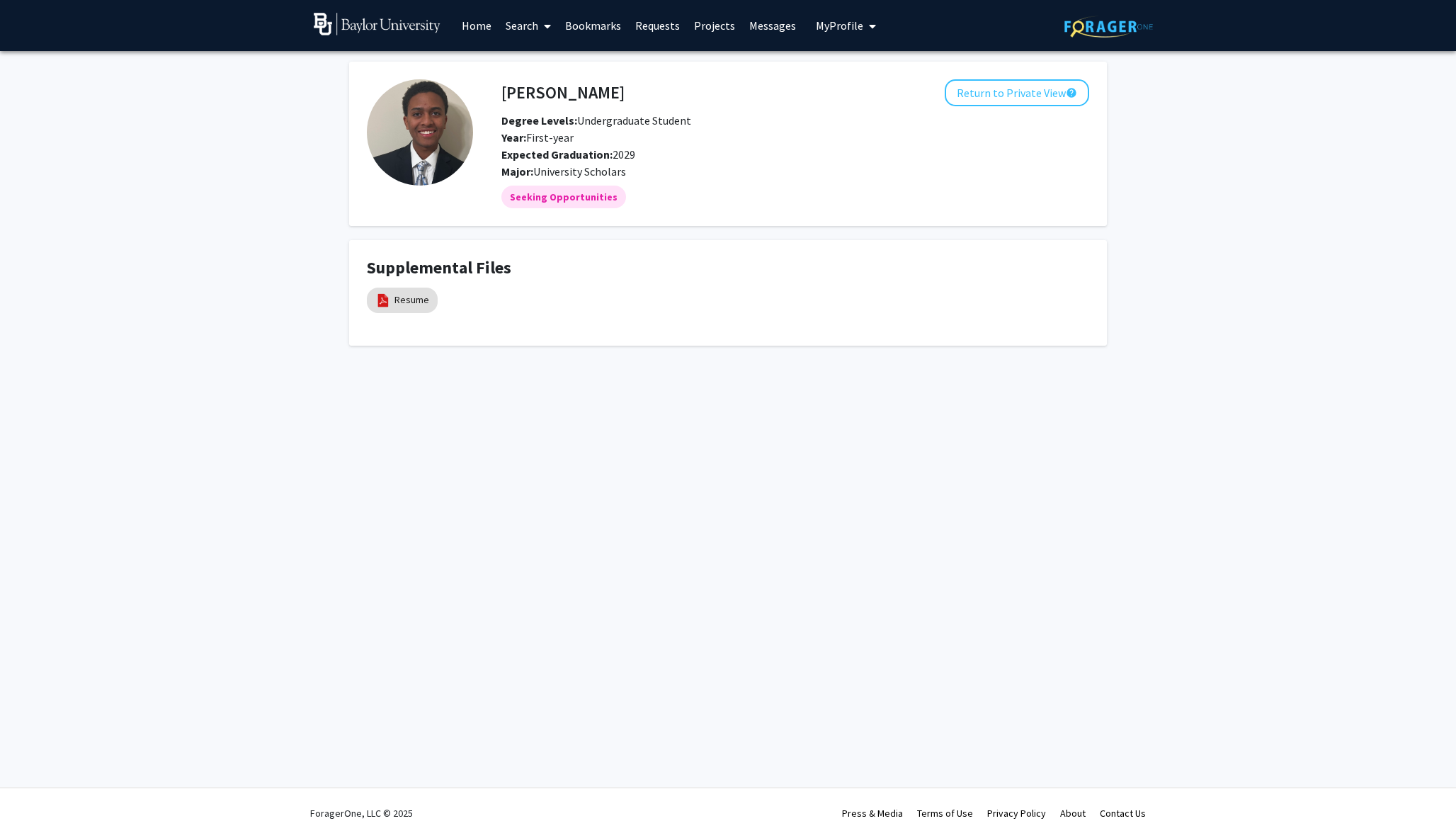
click at [706, 34] on link "Projects" at bounding box center [714, 25] width 55 height 50
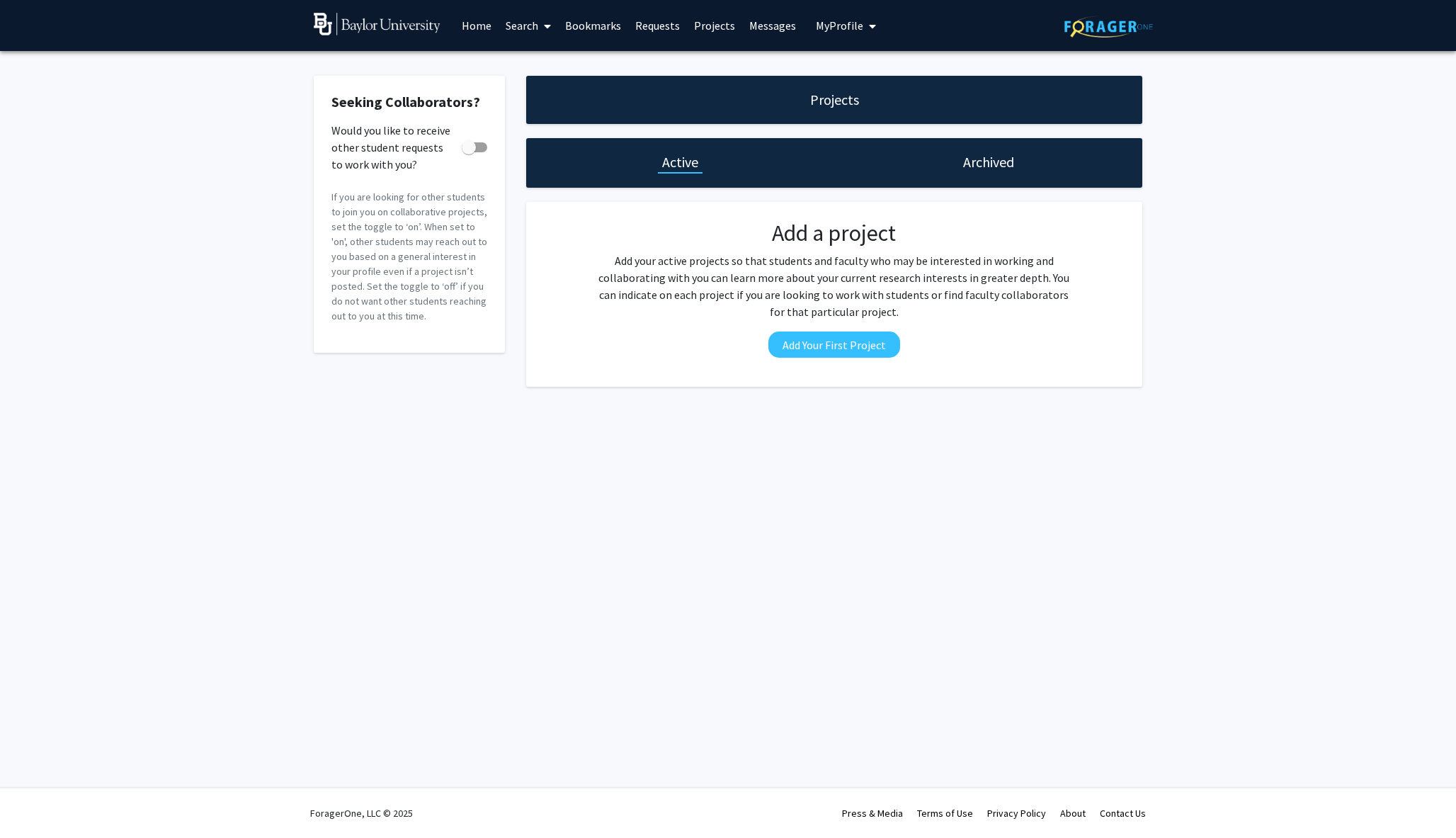
click at [479, 26] on link "Home" at bounding box center [476, 25] width 44 height 50
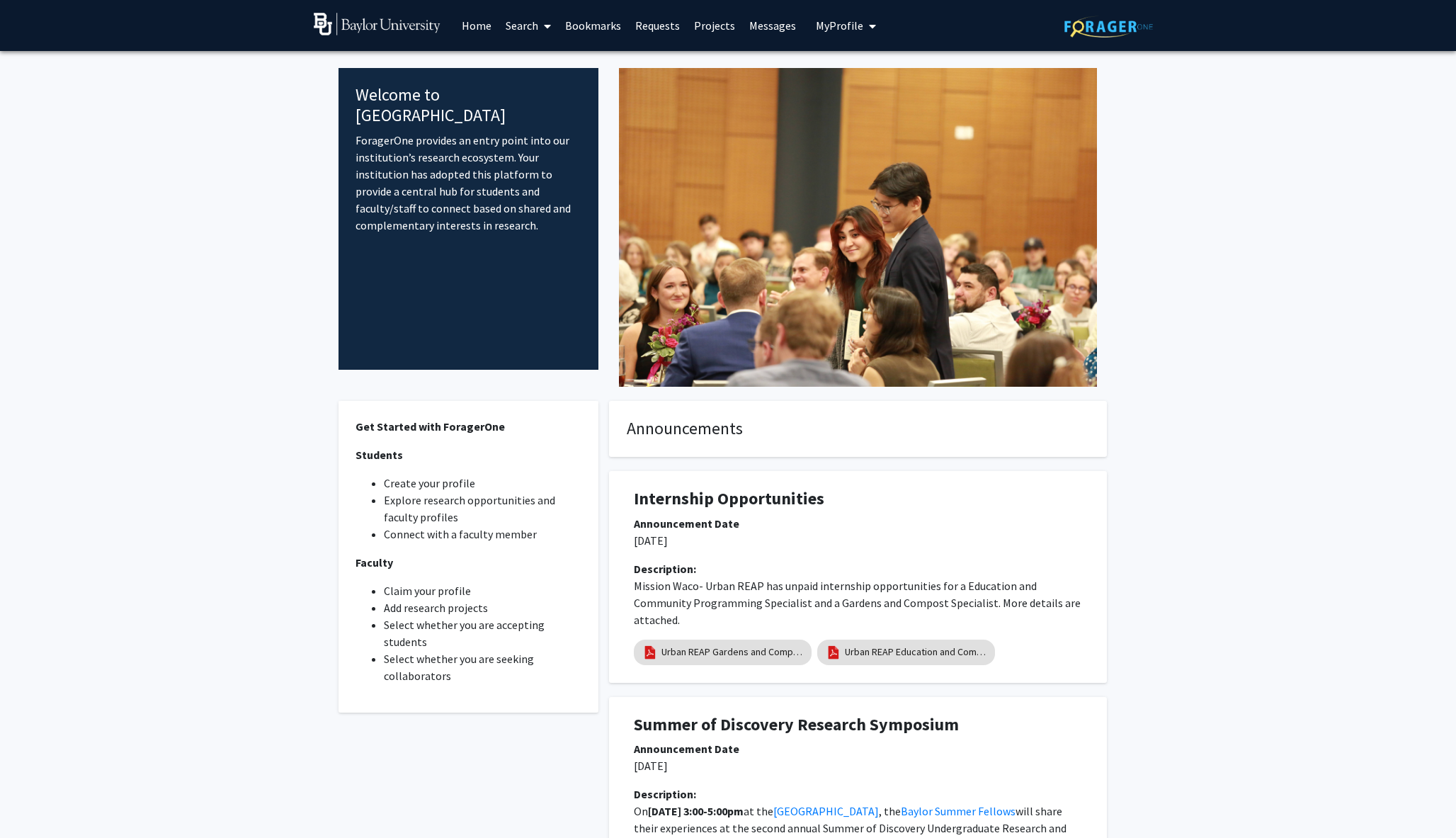
click at [656, 28] on link "Requests" at bounding box center [657, 25] width 59 height 50
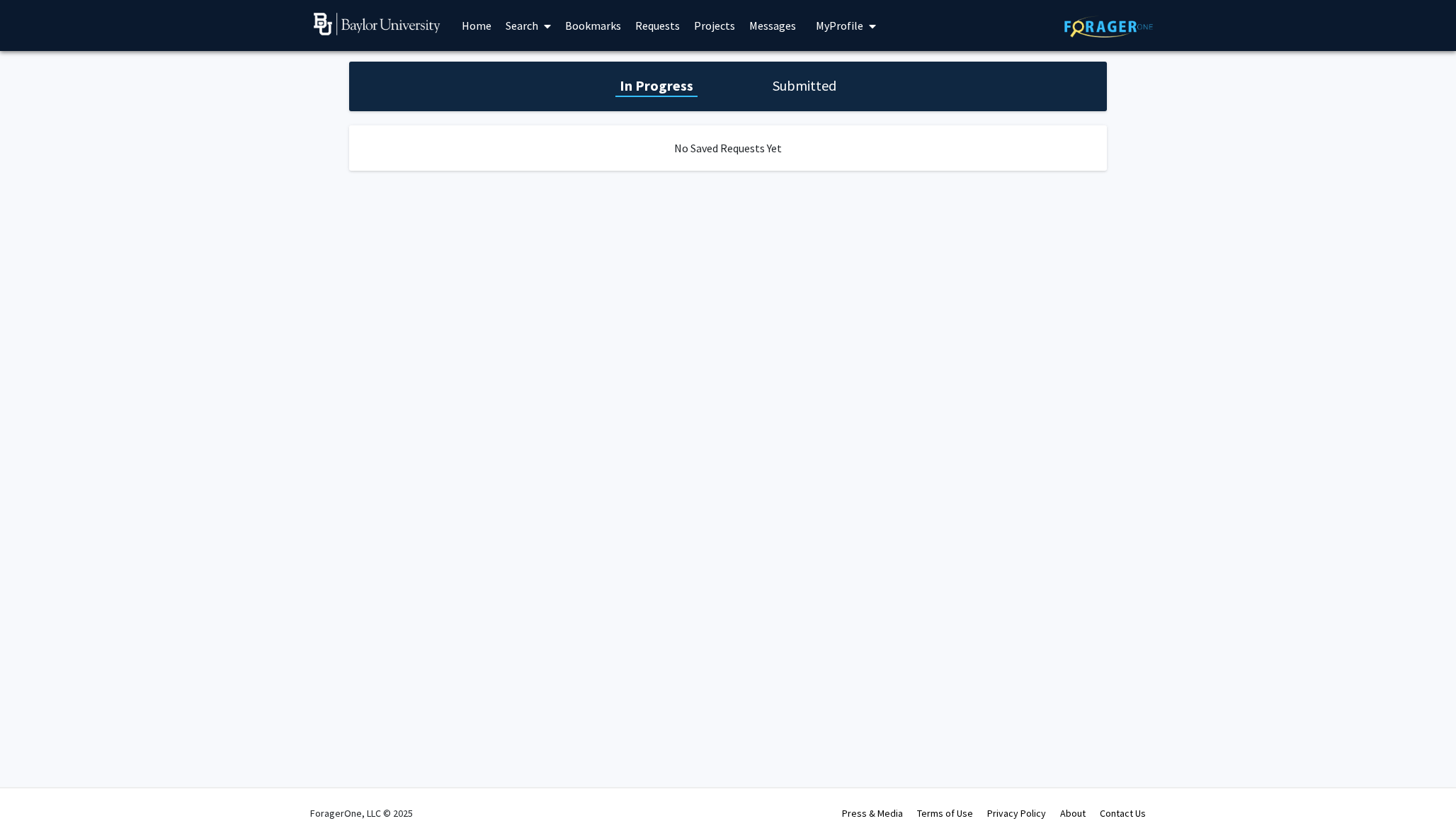
click at [702, 27] on link "Projects" at bounding box center [714, 25] width 55 height 50
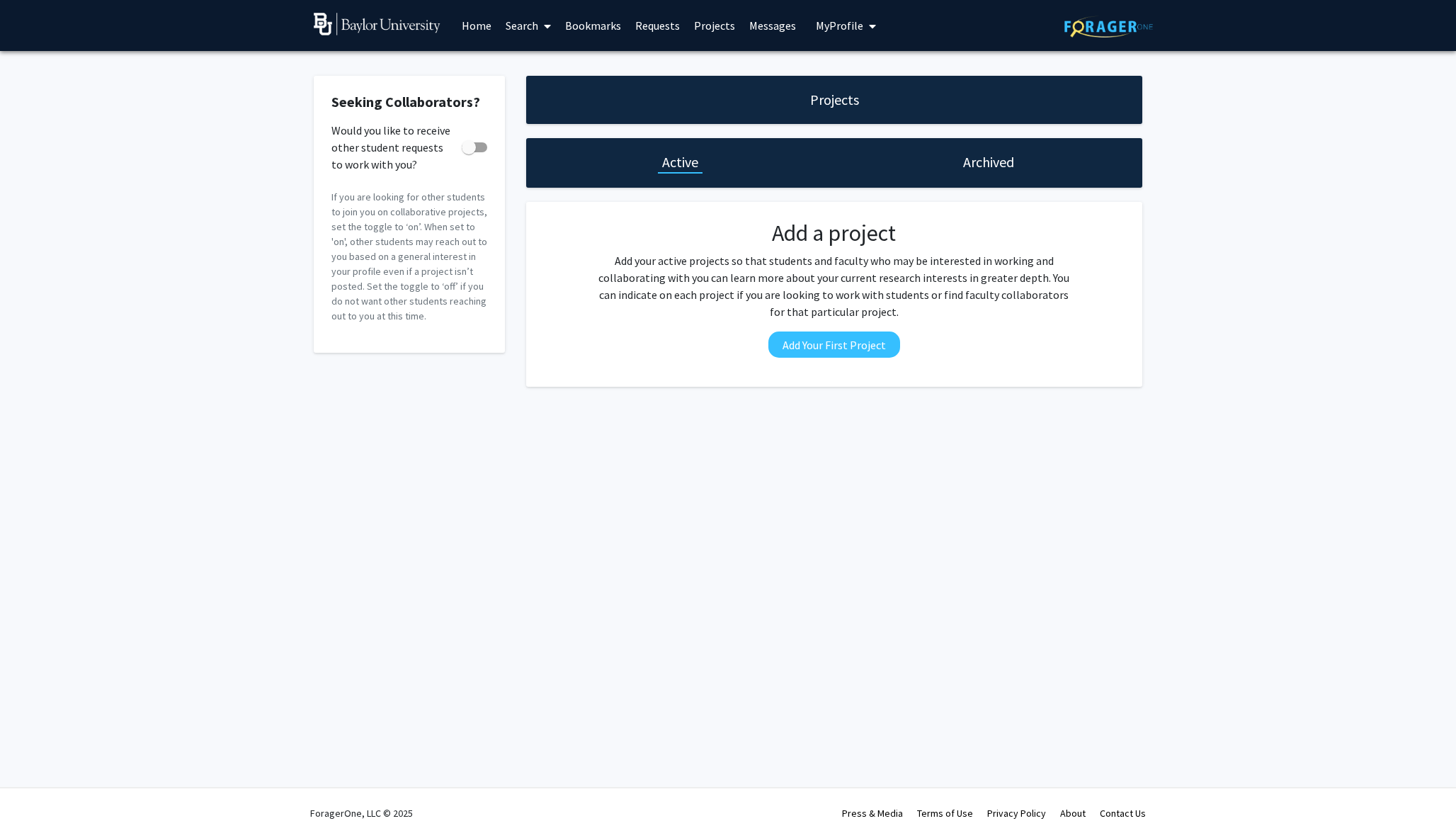
click at [706, 28] on link "Projects" at bounding box center [714, 25] width 55 height 50
click at [706, 29] on link "Projects" at bounding box center [714, 25] width 55 height 50
click at [706, 27] on link "Projects" at bounding box center [714, 25] width 55 height 50
click at [728, 27] on link "Messages" at bounding box center [772, 25] width 61 height 50
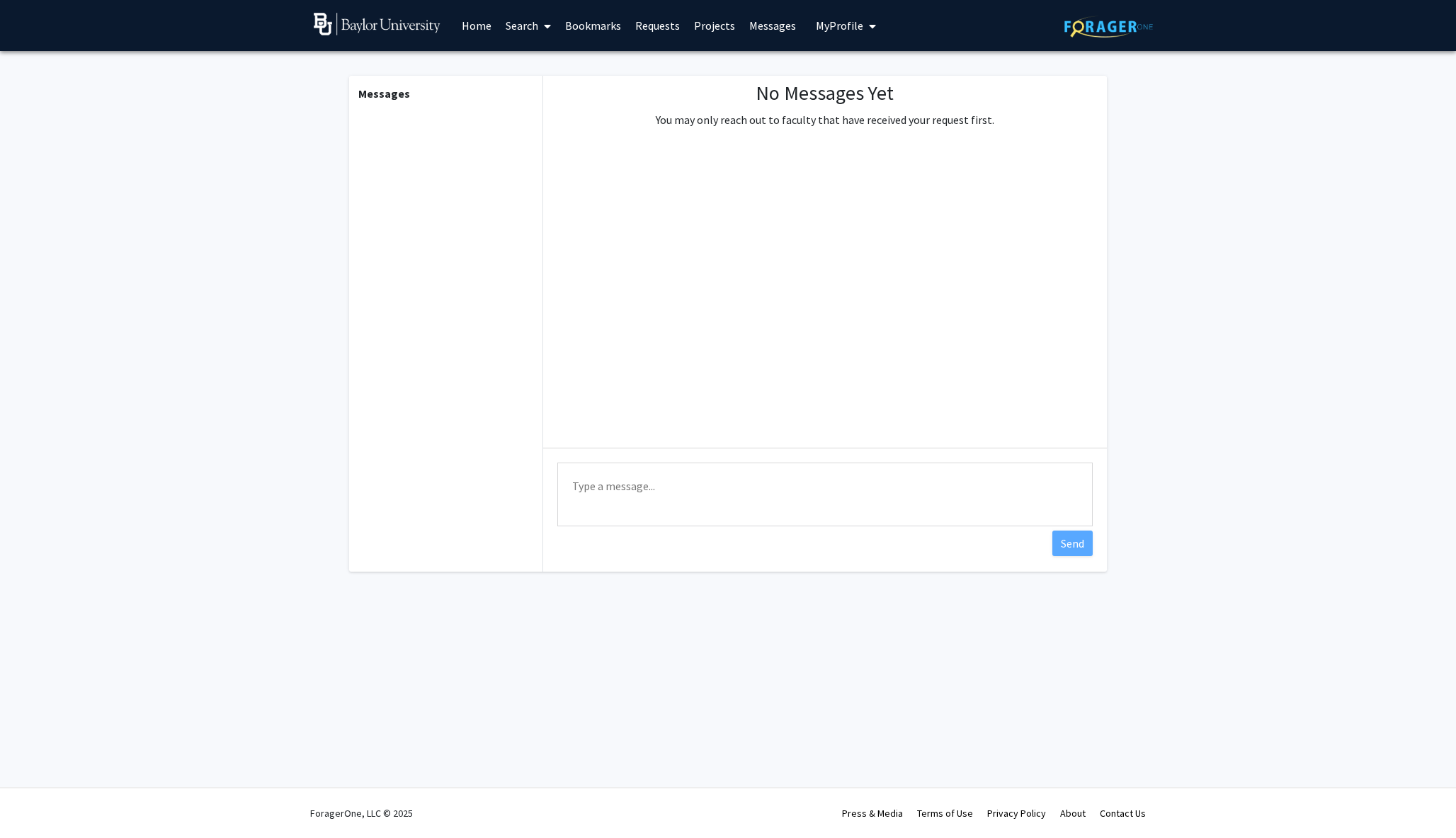
click at [703, 29] on link "Projects" at bounding box center [714, 25] width 55 height 50
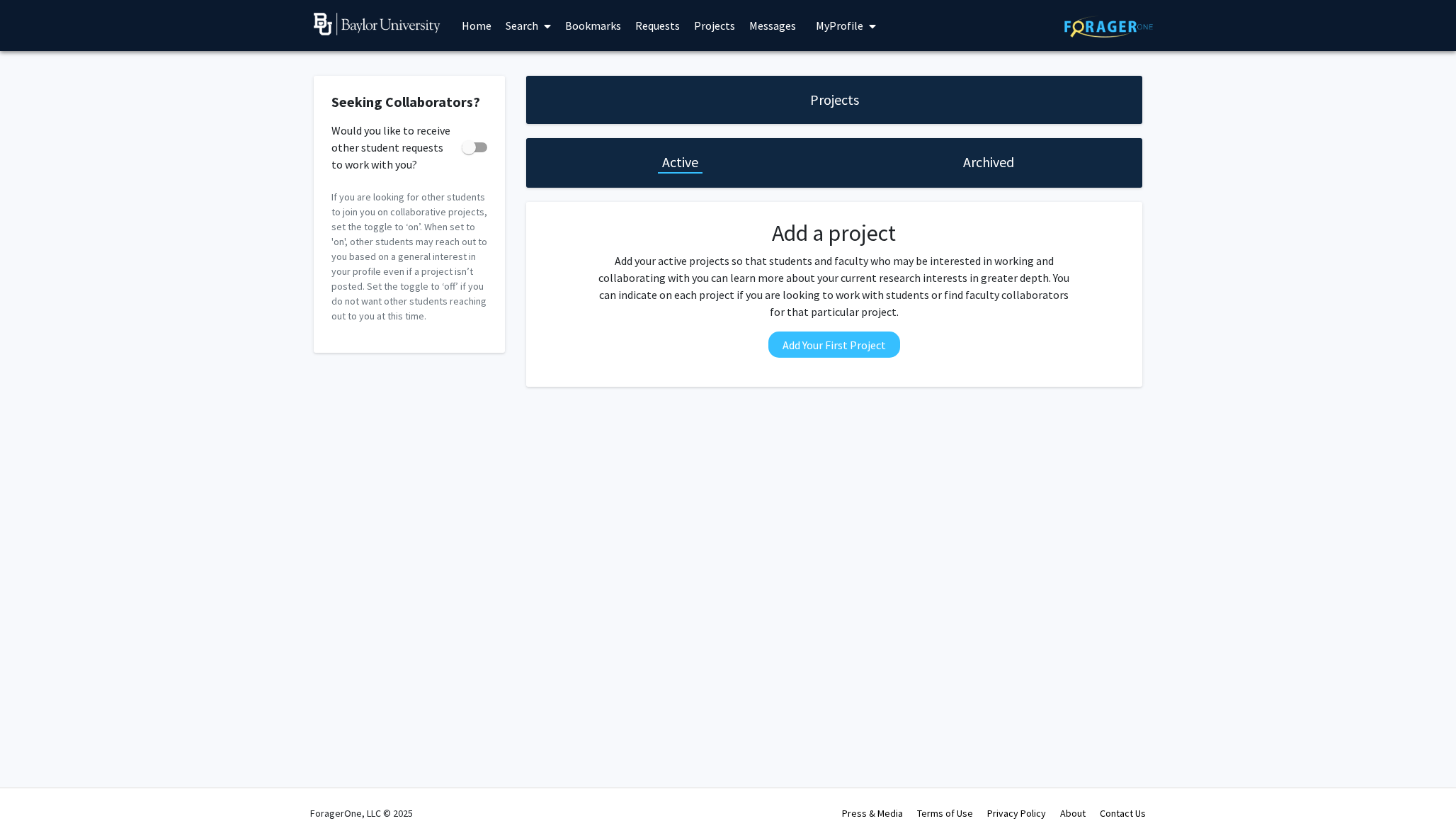
click at [532, 28] on link "Search" at bounding box center [529, 25] width 60 height 50
click at [539, 71] on span "Faculty/Staff" at bounding box center [550, 64] width 104 height 28
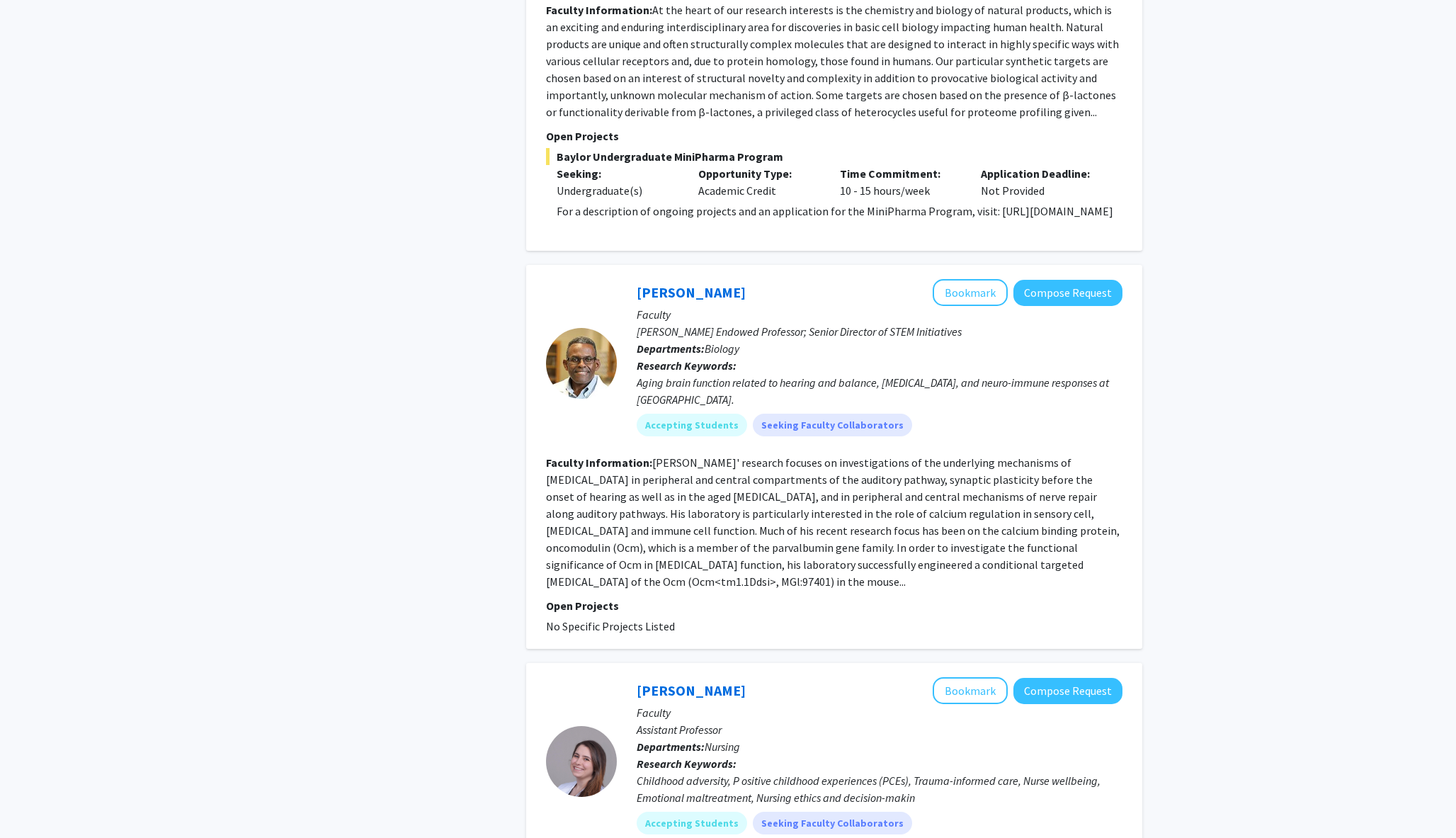
scroll to position [1820, 0]
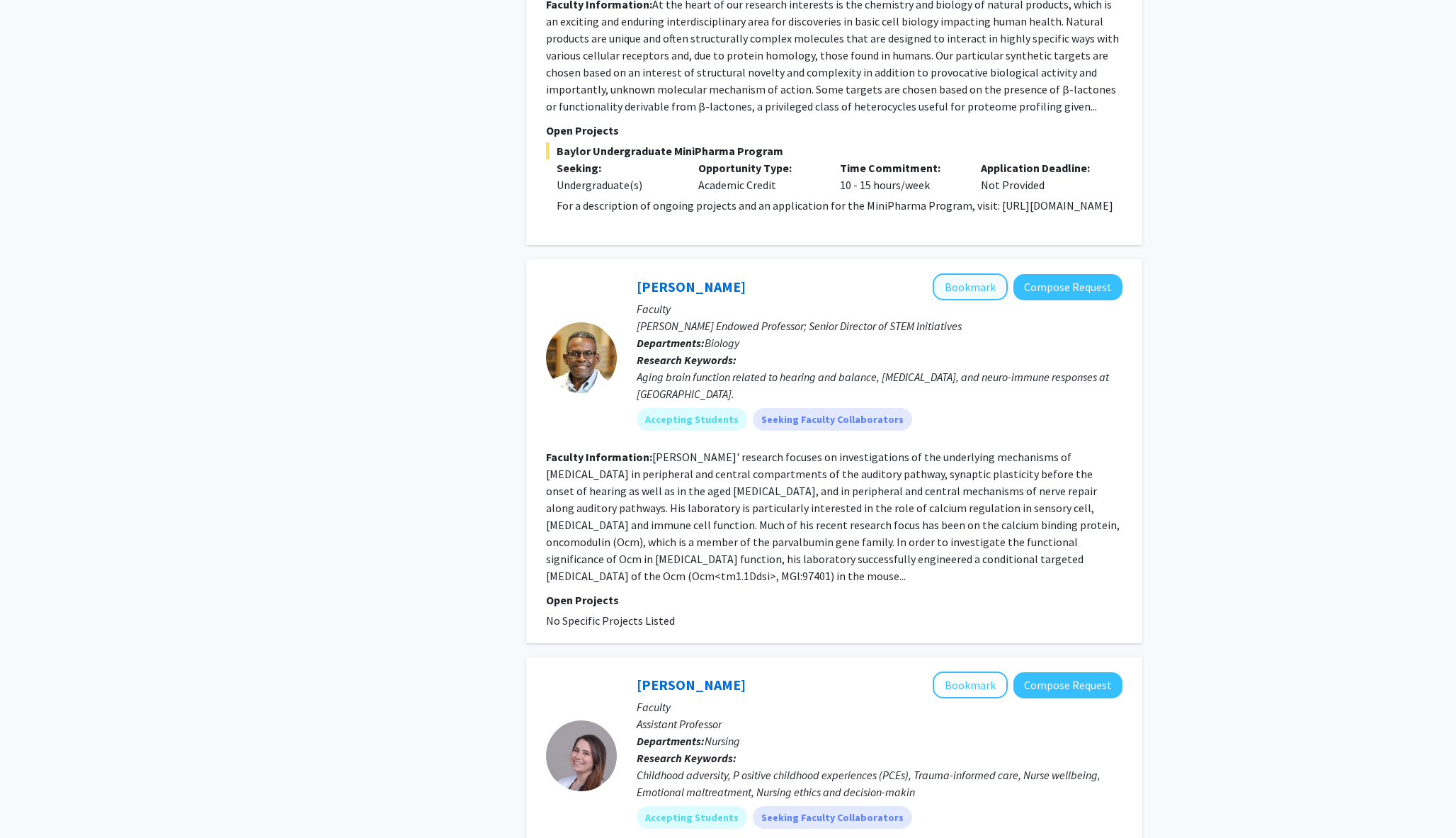
click at [728, 278] on button "Bookmark" at bounding box center [970, 287] width 75 height 27
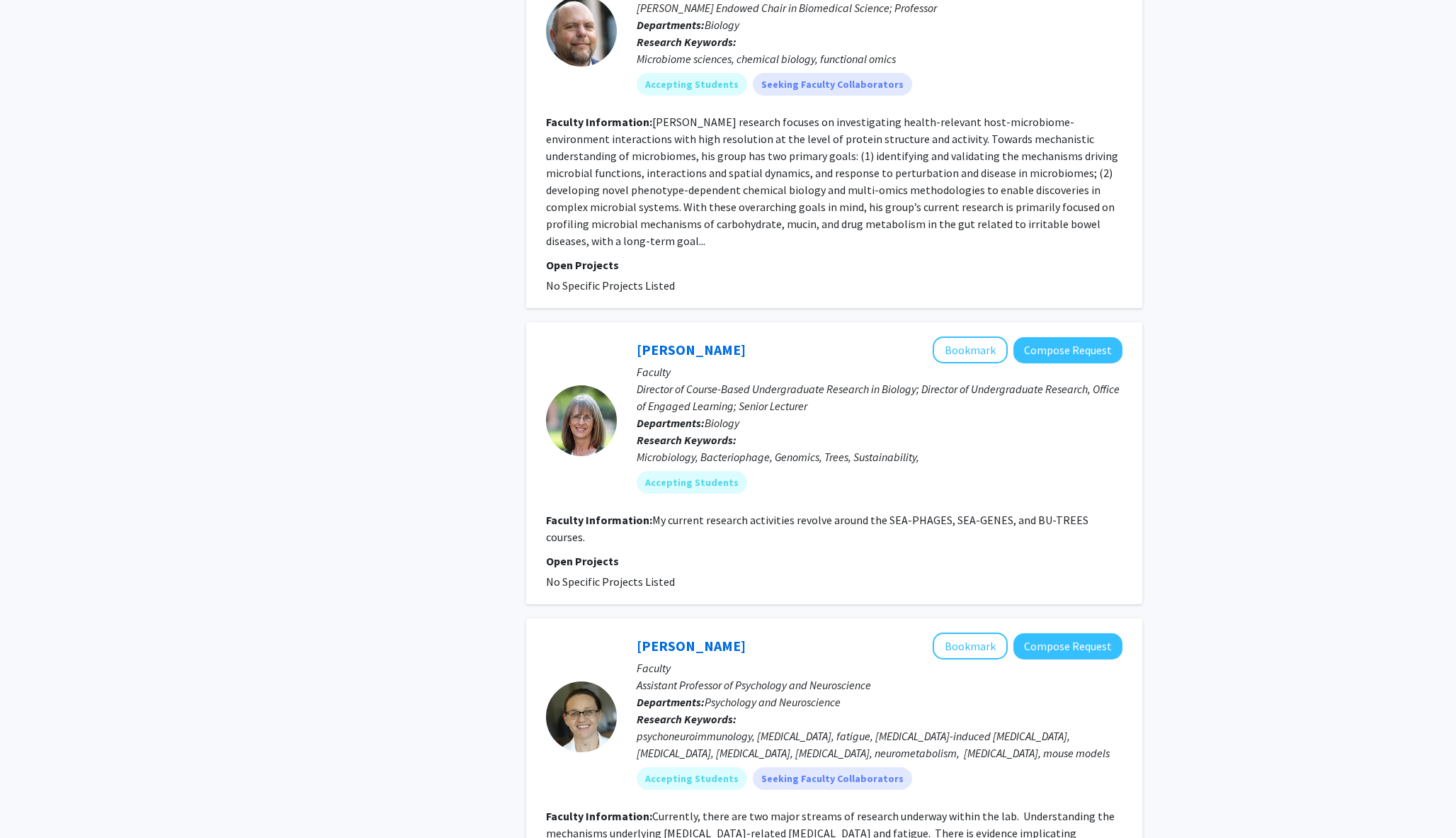
scroll to position [3265, 0]
click at [709, 512] on fg-read-more "My current research activities revolve around the SEA-PHAGES, SEA-GENES, and BU…" at bounding box center [817, 527] width 542 height 31
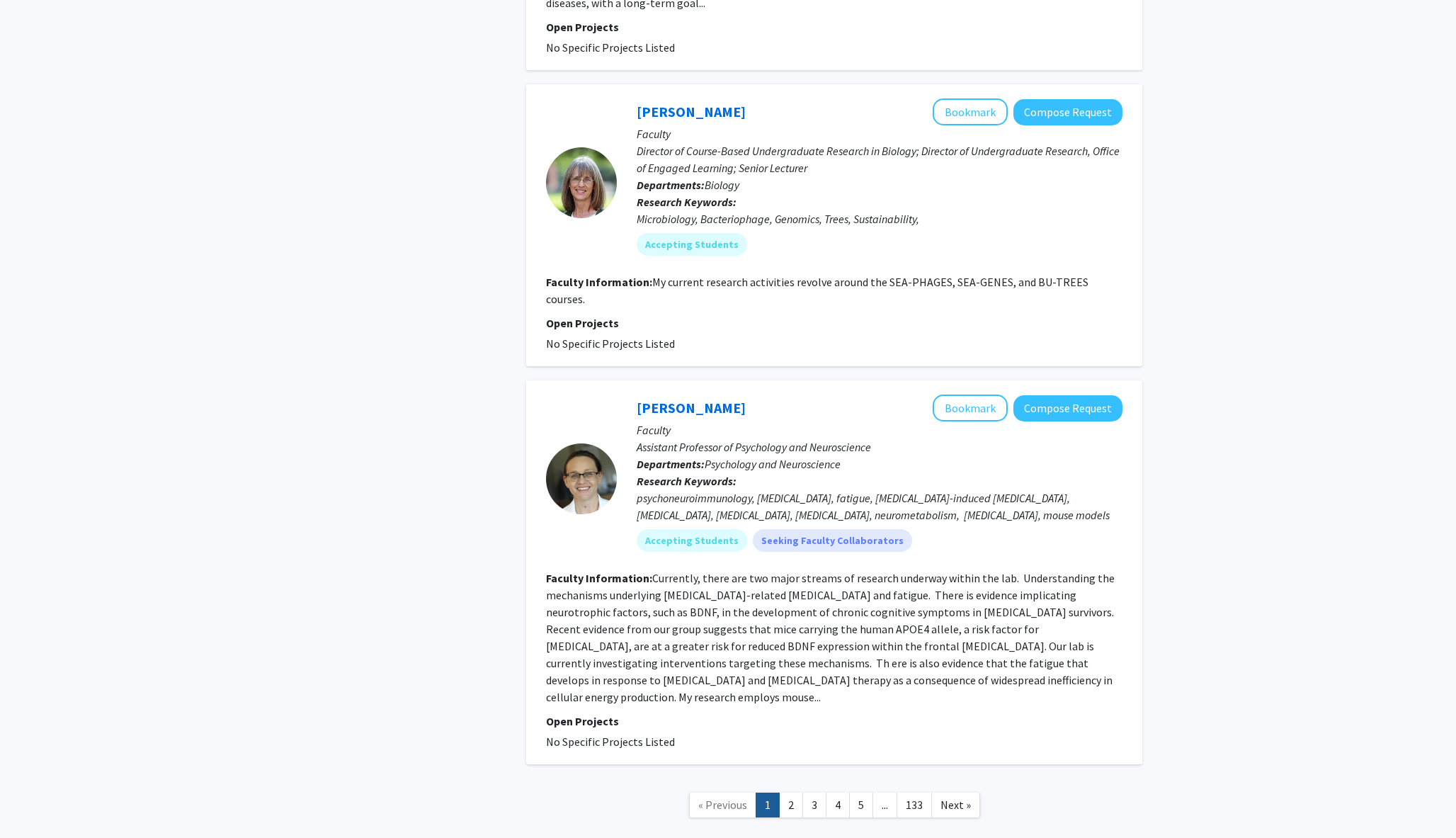
scroll to position [3501, 0]
click at [728, 395] on button "Bookmark" at bounding box center [970, 409] width 75 height 27
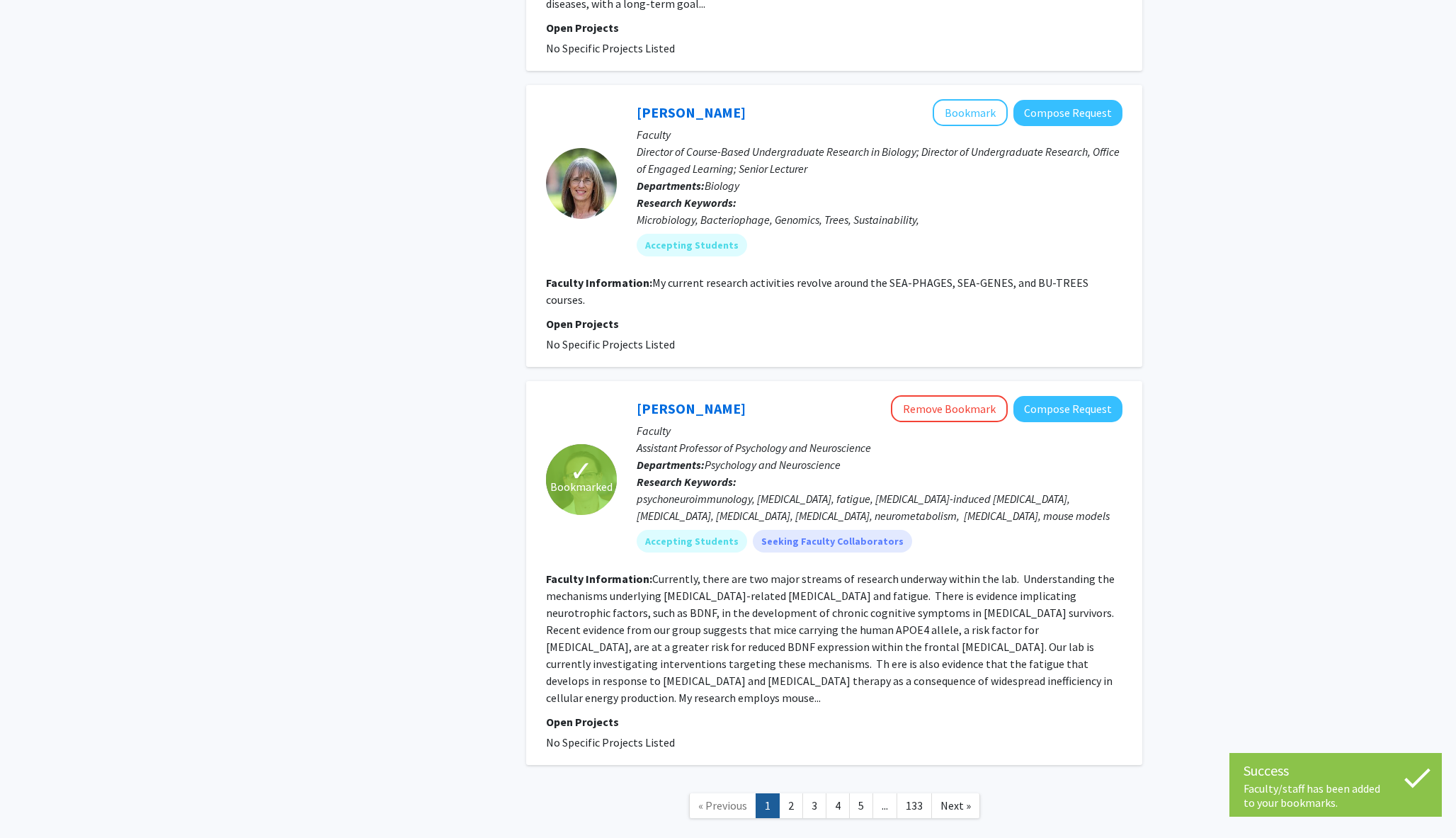
click at [728, 598] on fg-read-more "Currently, there are two major streams of research underway within the lab. Und…" at bounding box center [830, 637] width 568 height 133
click at [728, 607] on section "Faculty Information: Currently, there are two major streams of research underwa…" at bounding box center [834, 638] width 577 height 136
click at [728, 794] on link "2" at bounding box center [791, 805] width 24 height 24
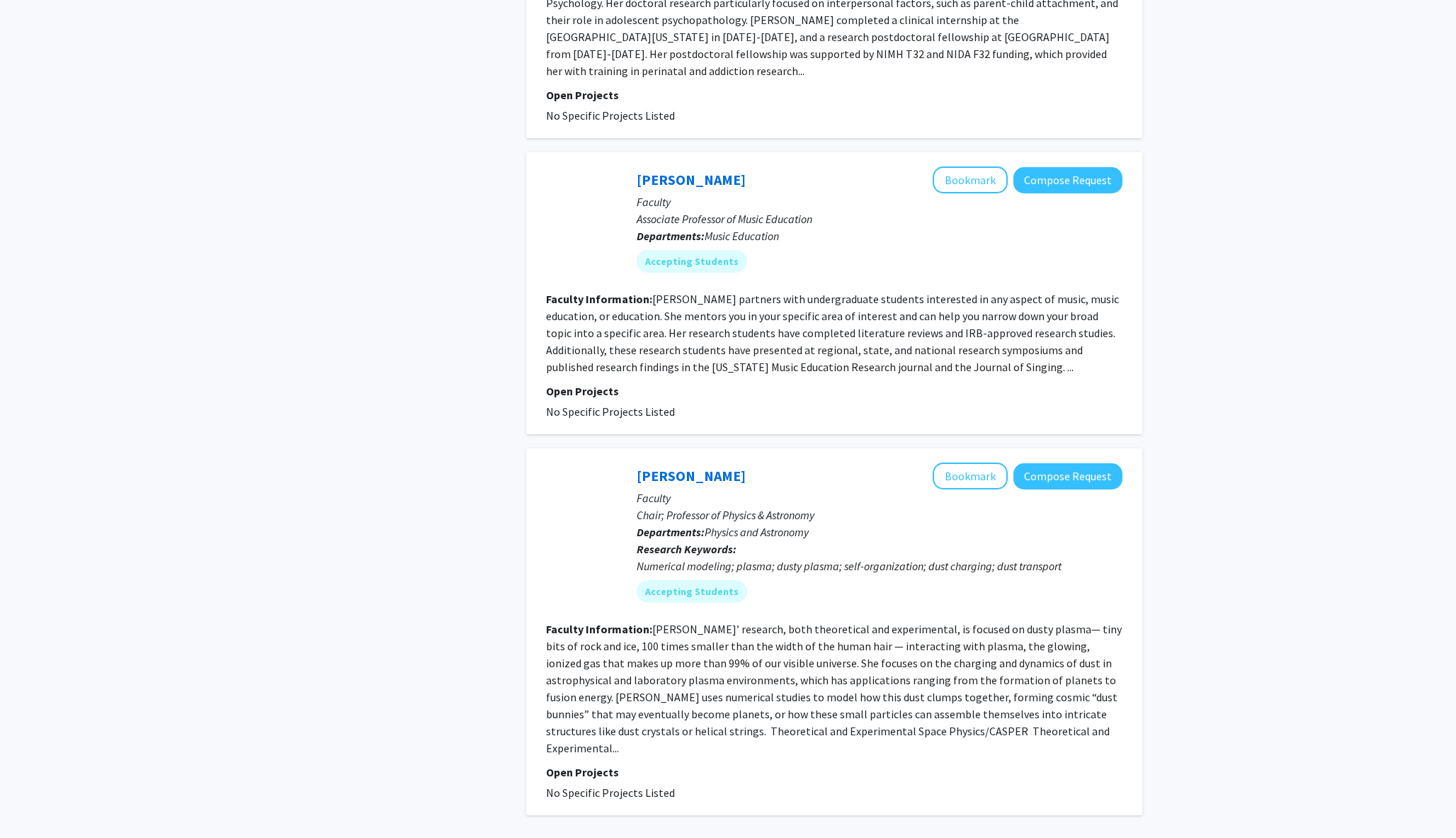
scroll to position [2989, 0]
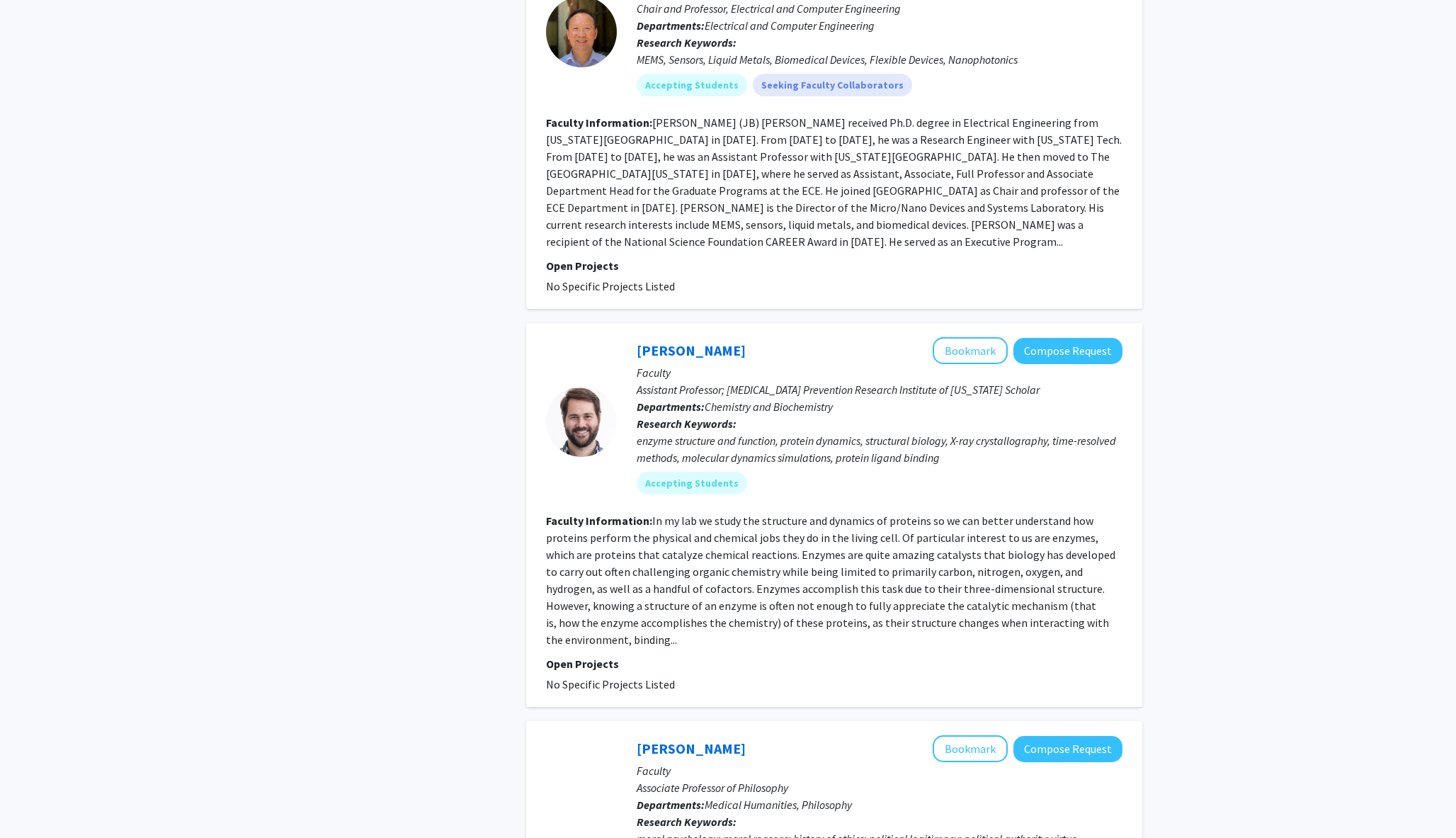
scroll to position [1049, 0]
click at [728, 337] on button "Bookmark" at bounding box center [970, 351] width 75 height 27
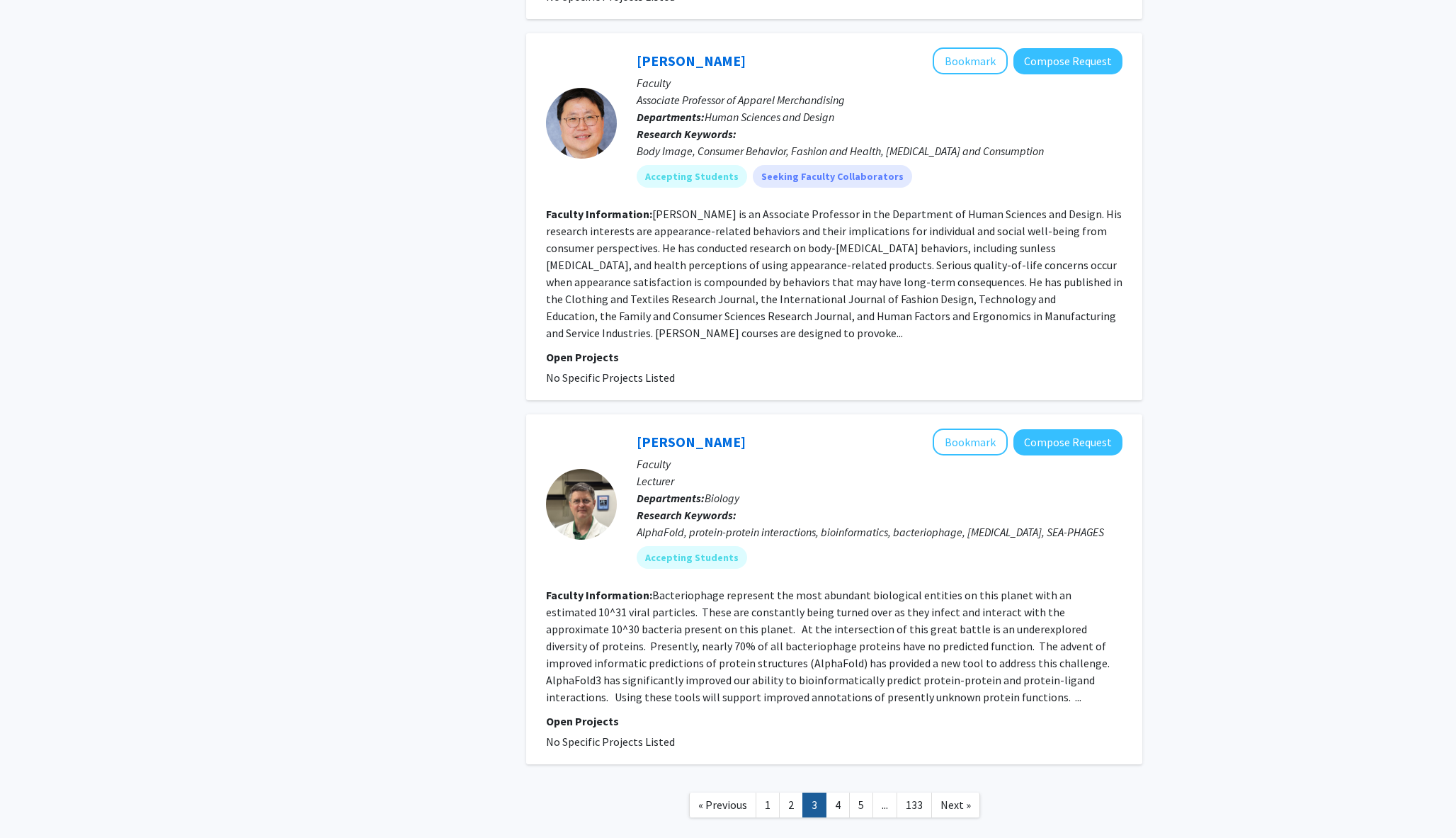
scroll to position [3261, 0]
